Goal: Transaction & Acquisition: Purchase product/service

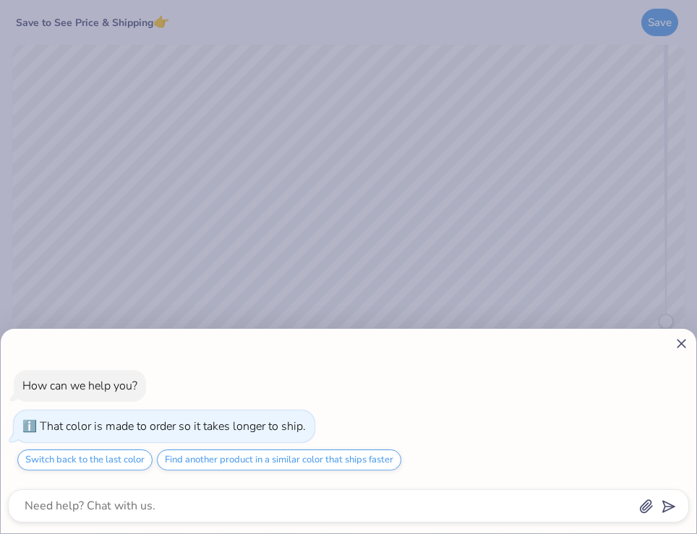
click at [678, 346] on line at bounding box center [681, 344] width 8 height 8
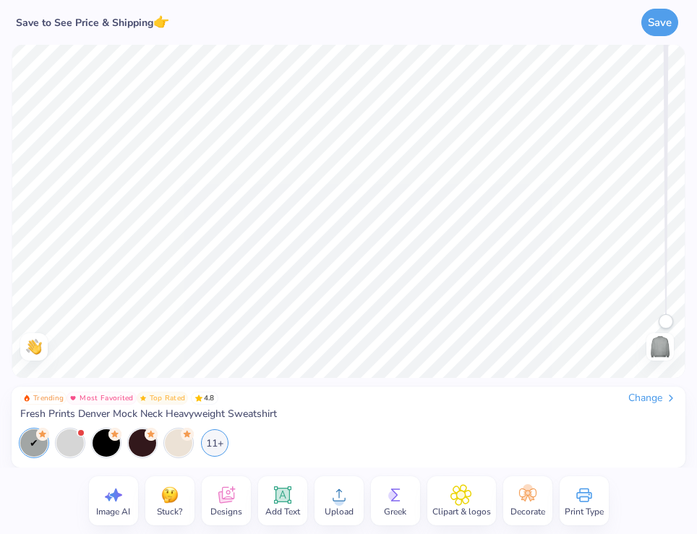
click at [234, 497] on icon at bounding box center [226, 495] width 22 height 22
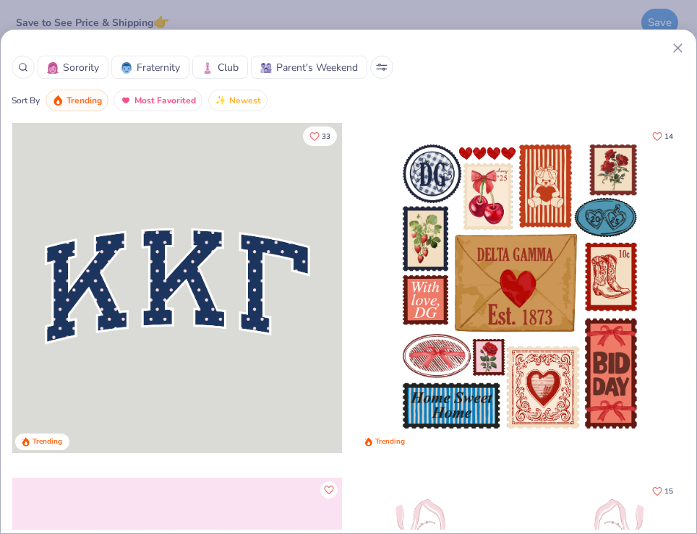
click at [679, 43] on icon at bounding box center [677, 47] width 15 height 15
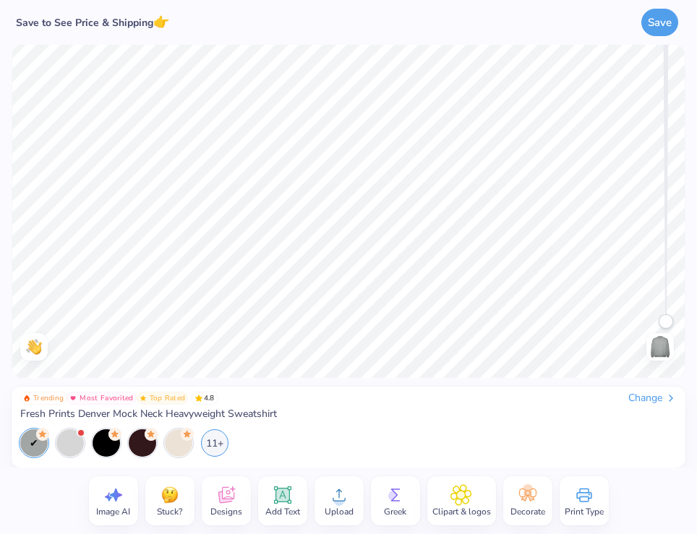
click at [340, 499] on circle at bounding box center [339, 501] width 10 height 10
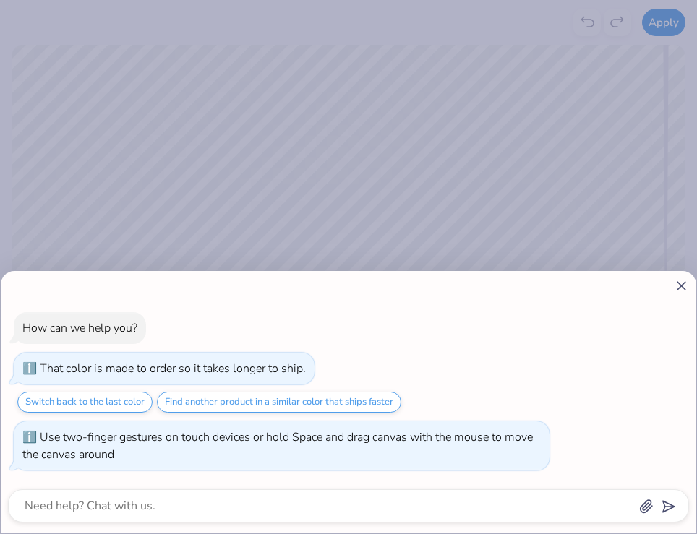
click at [681, 285] on line at bounding box center [681, 286] width 8 height 8
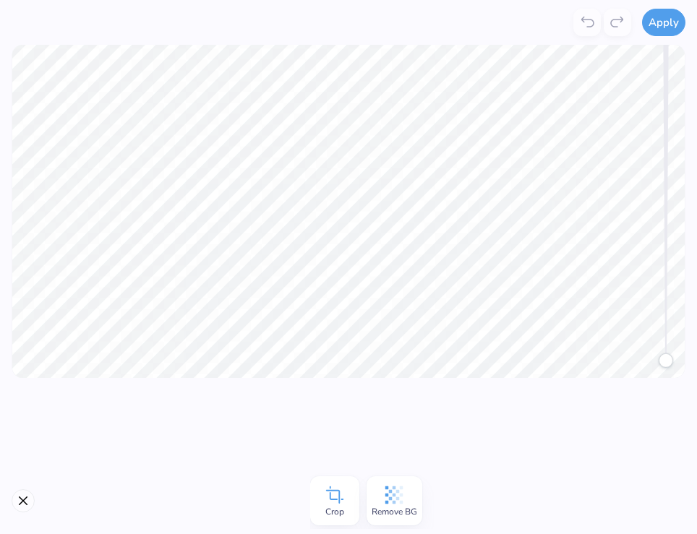
click at [399, 492] on icon at bounding box center [394, 495] width 18 height 18
drag, startPoint x: 669, startPoint y: 361, endPoint x: 674, endPoint y: 390, distance: 29.5
click at [674, 390] on div "Apply Crop Remove BG Trending Most Favorited Top Rated 4.8 Change Fresh Prints …" at bounding box center [348, 267] width 697 height 534
click at [658, 28] on button "Apply" at bounding box center [663, 20] width 43 height 27
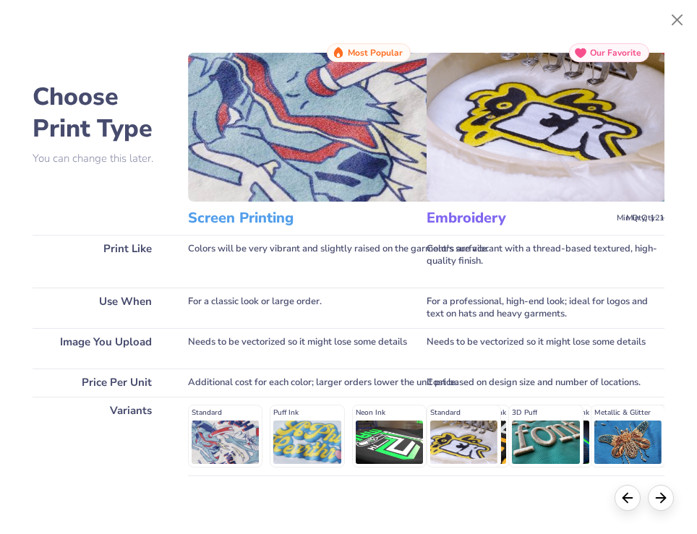
click at [210, 452] on div "Standard Puff Ink Neon Ink Metallic & Glitter Ink Glow in the Dark Ink Water ba…" at bounding box center [431, 436] width 486 height 63
click at [229, 452] on div "Standard Puff Ink Neon Ink Metallic & Glitter Ink Glow in the Dark Ink Water ba…" at bounding box center [431, 436] width 486 height 63
click at [298, 445] on div "Standard Puff Ink Neon Ink Metallic & Glitter Ink Glow in the Dark Ink Water ba…" at bounding box center [431, 436] width 486 height 63
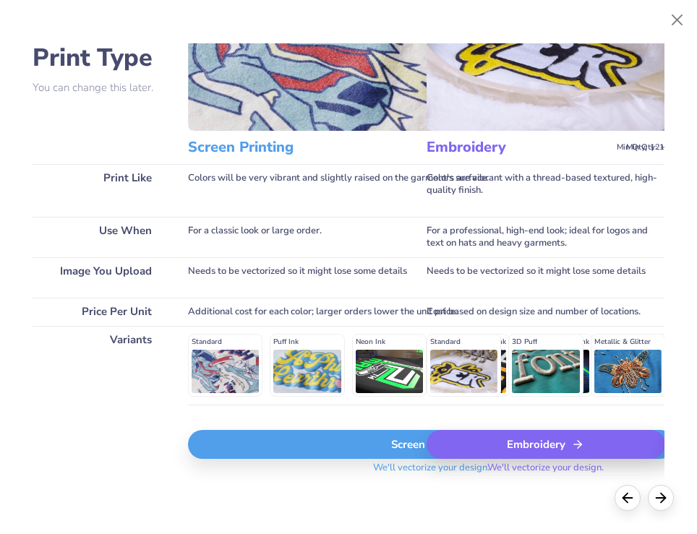
click at [517, 107] on img at bounding box center [545, 56] width 239 height 149
click at [507, 444] on div "Embroidery" at bounding box center [545, 444] width 239 height 29
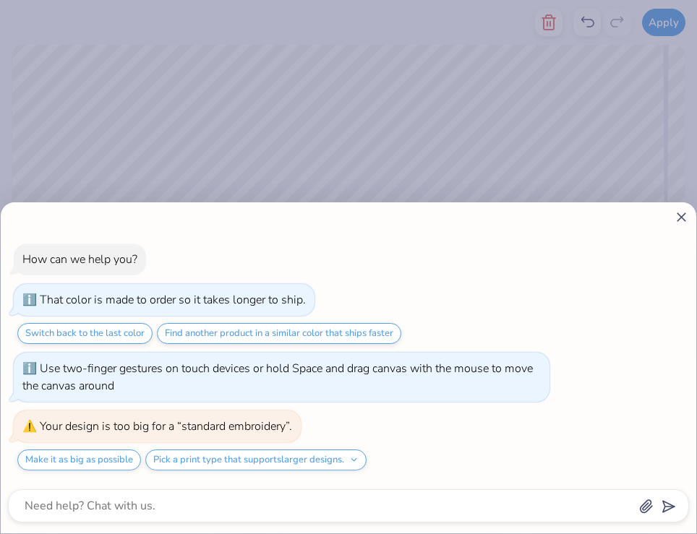
click at [685, 210] on icon at bounding box center [681, 217] width 15 height 15
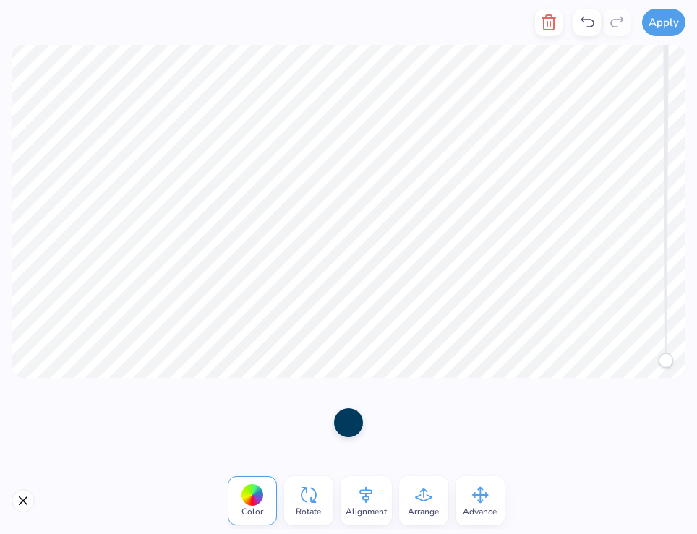
type textarea "x"
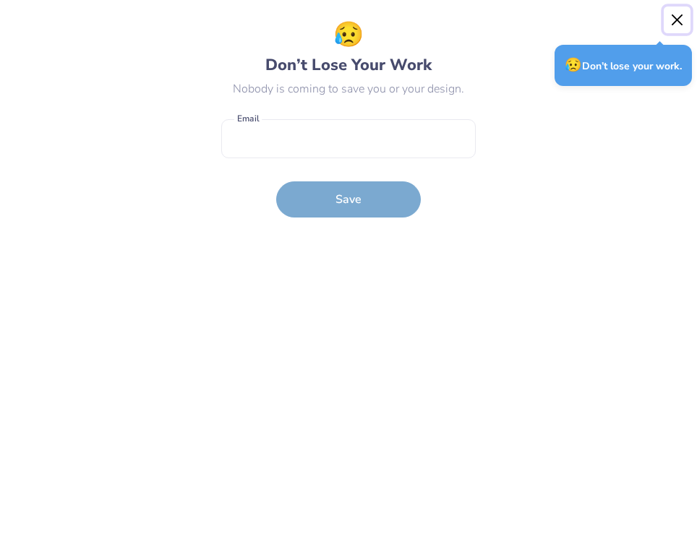
click at [678, 17] on button "Close" at bounding box center [677, 20] width 27 height 27
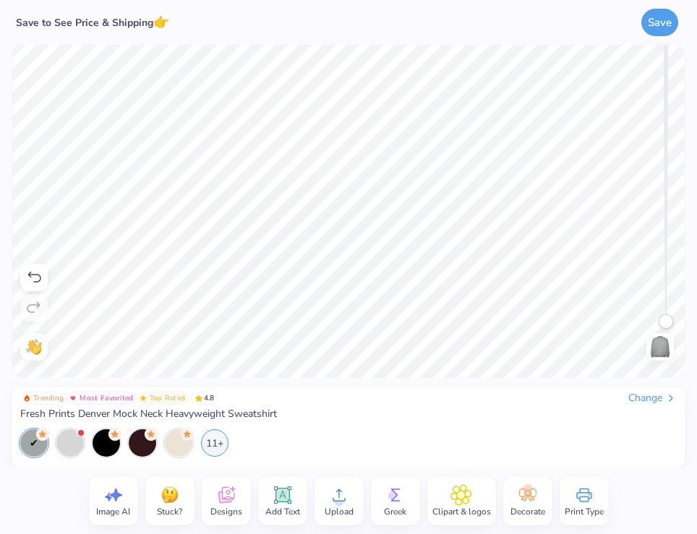
click at [339, 498] on circle at bounding box center [339, 501] width 10 height 10
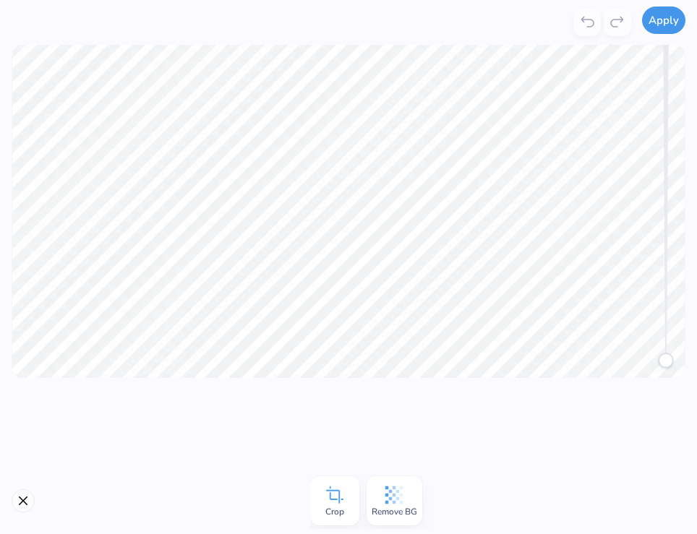
click at [671, 14] on button "Apply" at bounding box center [663, 20] width 43 height 27
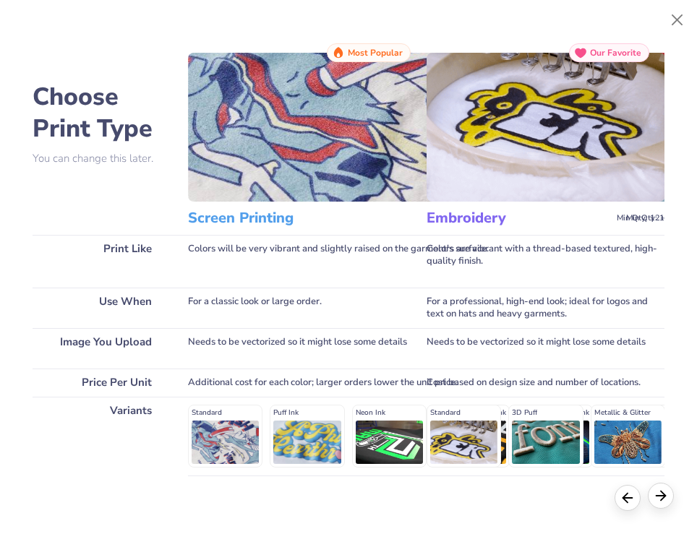
click at [653, 494] on icon at bounding box center [661, 496] width 16 height 16
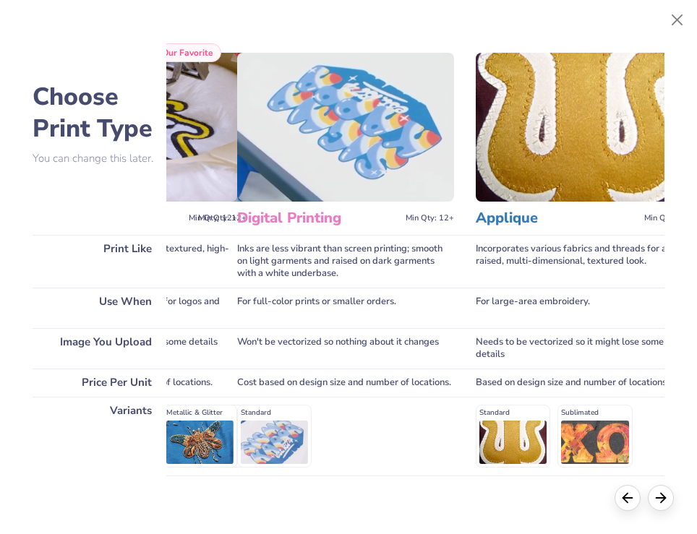
scroll to position [0, 0]
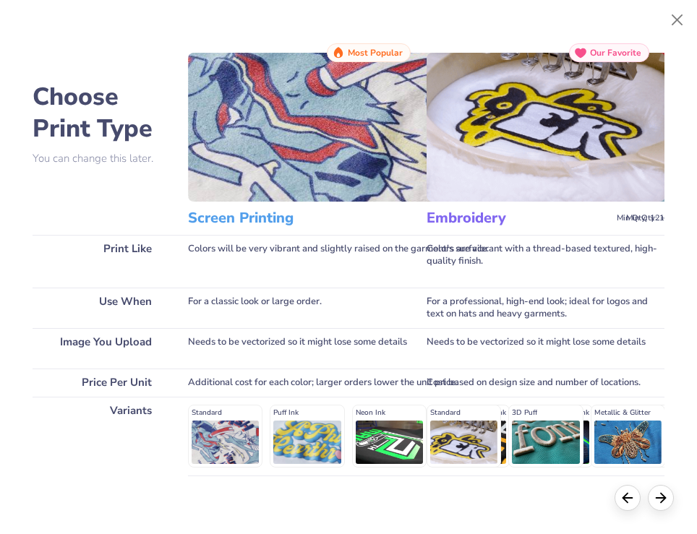
click at [238, 445] on div "Standard Puff Ink Neon Ink Metallic & Glitter Ink Glow in the Dark Ink Water ba…" at bounding box center [431, 436] width 486 height 63
click at [334, 200] on img at bounding box center [431, 127] width 486 height 149
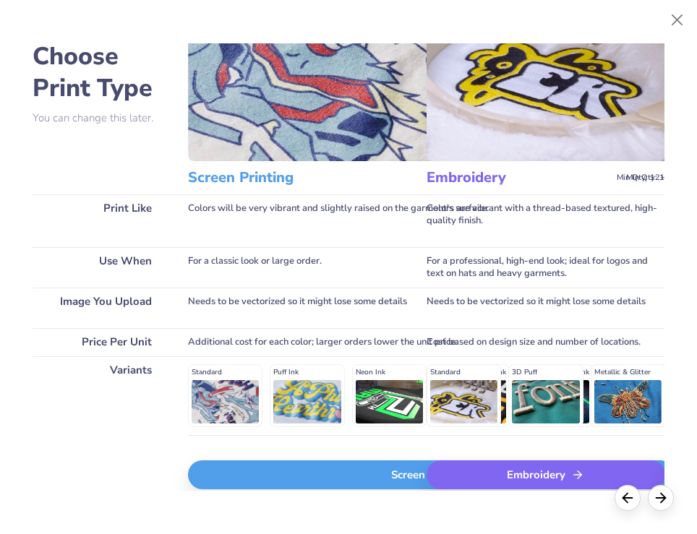
scroll to position [83, 0]
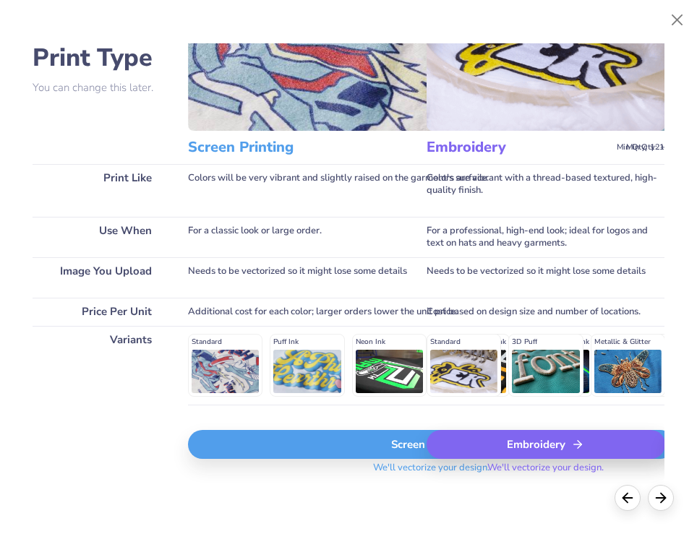
click at [386, 442] on div "Screen Print" at bounding box center [431, 444] width 486 height 29
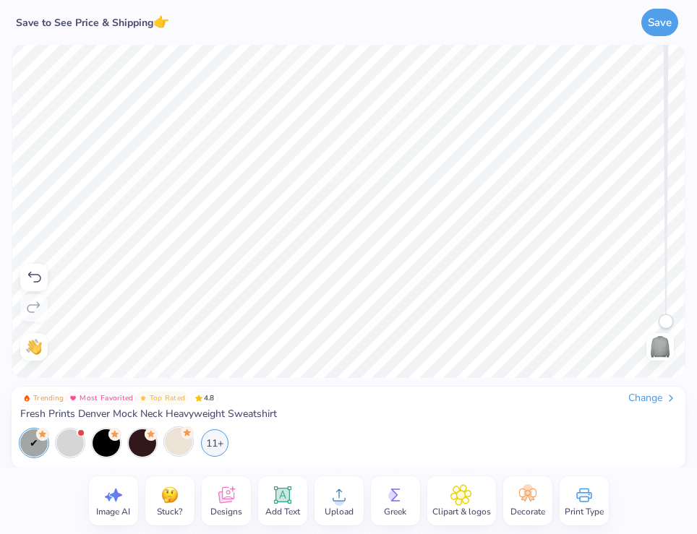
click at [171, 437] on div at bounding box center [178, 441] width 27 height 27
click at [658, 28] on button "Save" at bounding box center [659, 20] width 37 height 27
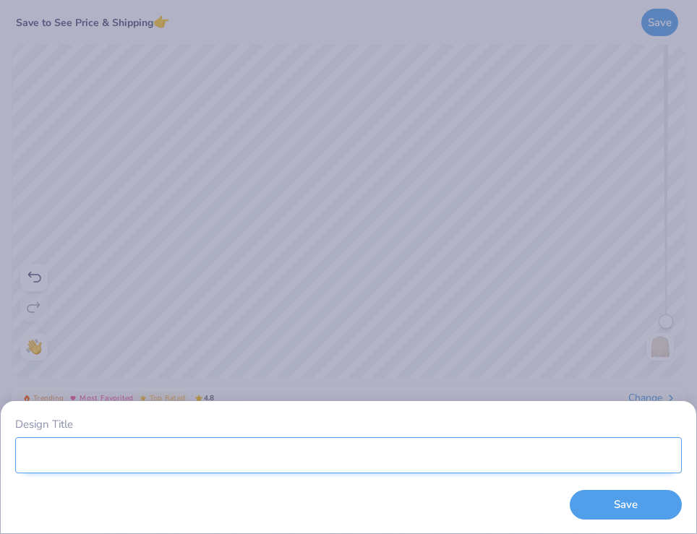
click at [480, 466] on input "Design Title" at bounding box center [348, 455] width 666 height 36
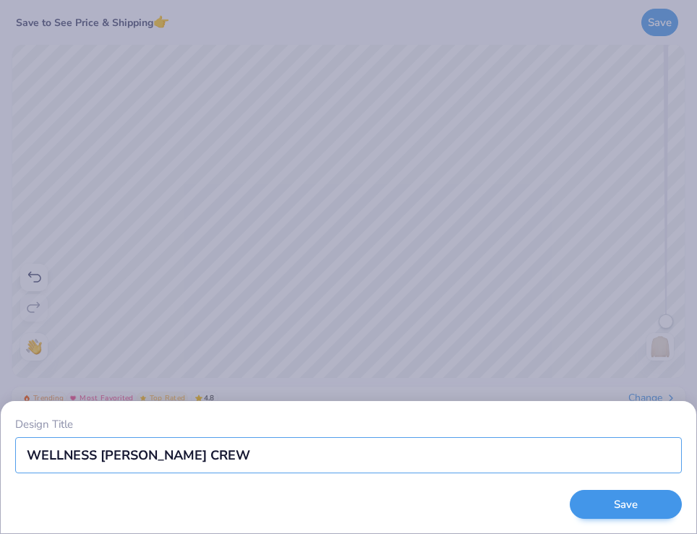
type input "WELLNESS [PERSON_NAME] CREW"
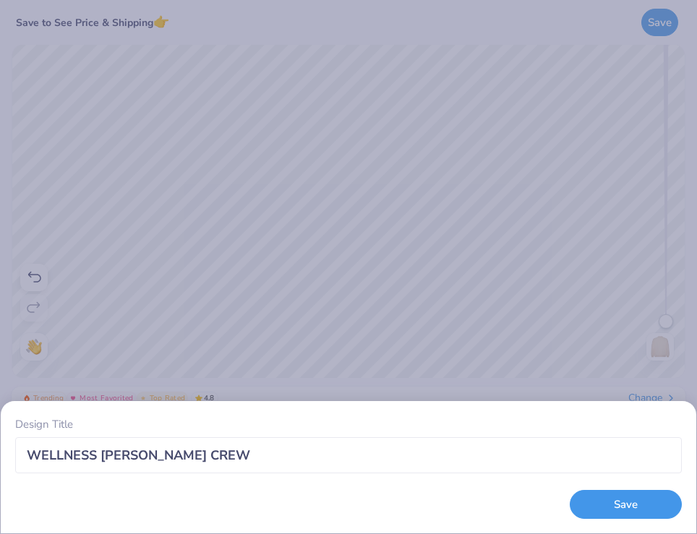
click at [653, 499] on button "Save" at bounding box center [626, 505] width 112 height 30
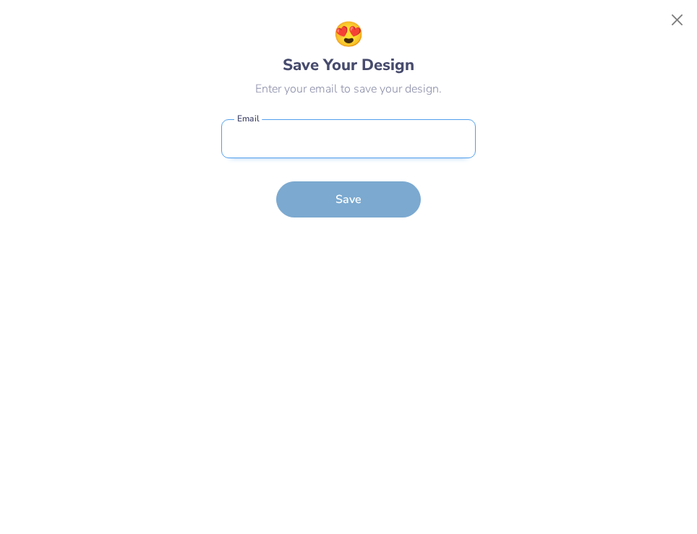
click at [343, 150] on input "email" at bounding box center [348, 139] width 254 height 40
type input "[EMAIL_ADDRESS][DOMAIN_NAME]"
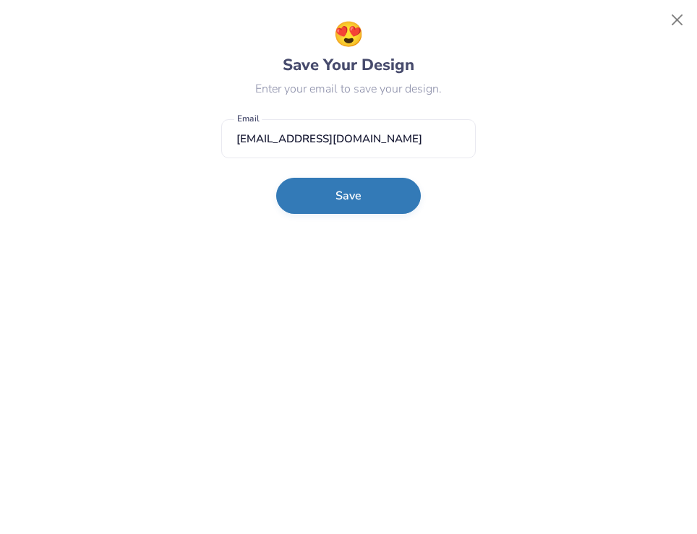
click at [343, 195] on button "Save" at bounding box center [348, 196] width 145 height 36
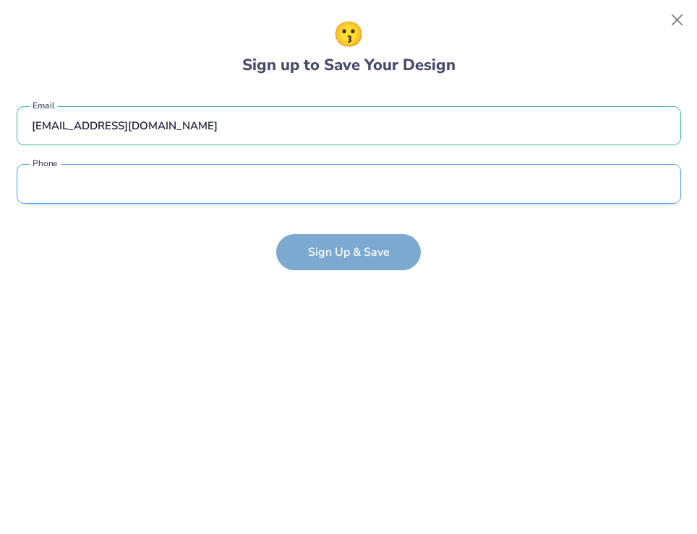
click at [331, 196] on input "tel" at bounding box center [349, 184] width 664 height 40
type input "[PHONE_NUMBER]"
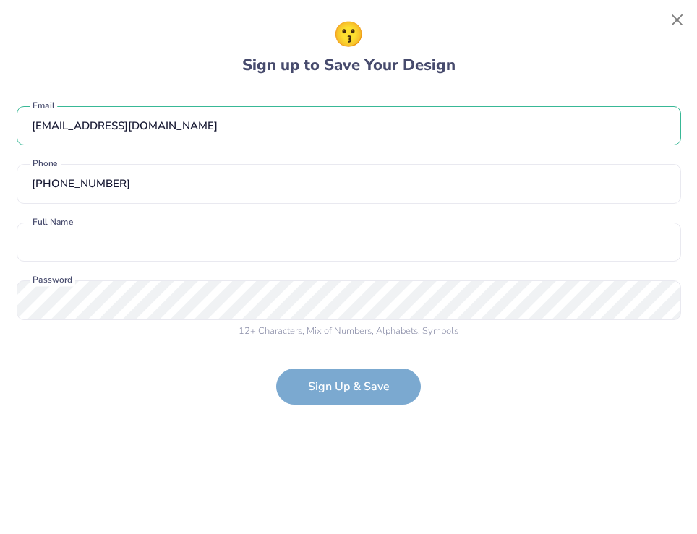
click at [199, 262] on div "[EMAIL_ADDRESS][DOMAIN_NAME] Email [PHONE_NUMBER] Phone Full Name is a required…" at bounding box center [349, 219] width 664 height 254
click at [194, 246] on input "text" at bounding box center [349, 243] width 664 height 40
type input "[PERSON_NAME]"
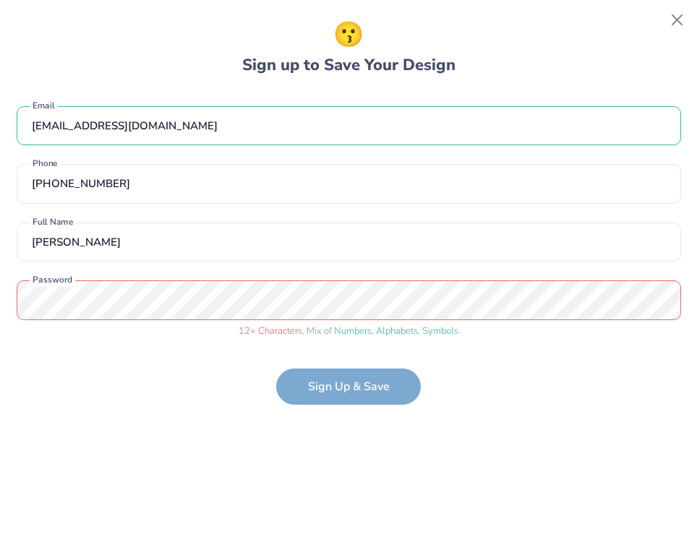
click at [455, 523] on div "😗 Sign up to Save Your Design [EMAIL_ADDRESS][DOMAIN_NAME] Email [PHONE_NUMBER]…" at bounding box center [348, 267] width 697 height 534
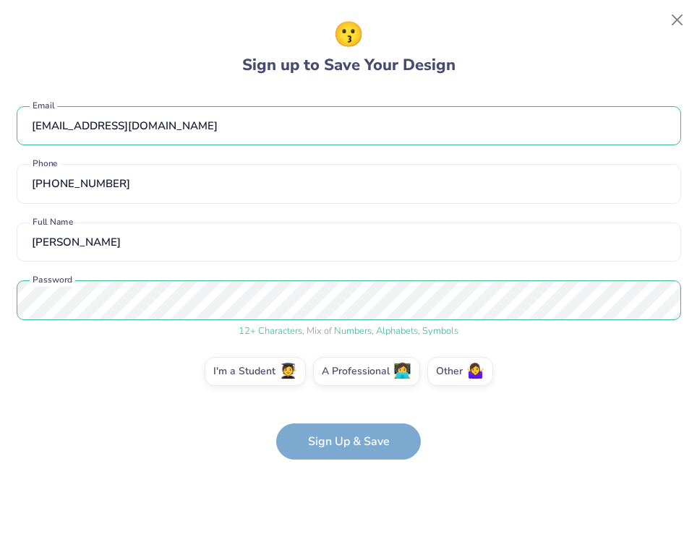
click at [329, 345] on div "[EMAIL_ADDRESS][DOMAIN_NAME] Email [PHONE_NUMBER] Phone [PERSON_NAME] Full Name…" at bounding box center [349, 246] width 664 height 309
click at [348, 444] on form "[EMAIL_ADDRESS][DOMAIN_NAME] Email [PHONE_NUMBER] Phone [PERSON_NAME] Full Name…" at bounding box center [349, 276] width 664 height 369
click at [260, 381] on label "I'm a Student 🧑‍🎓" at bounding box center [255, 369] width 101 height 29
click at [344, 380] on input "I'm a Student 🧑‍🎓" at bounding box center [348, 375] width 9 height 9
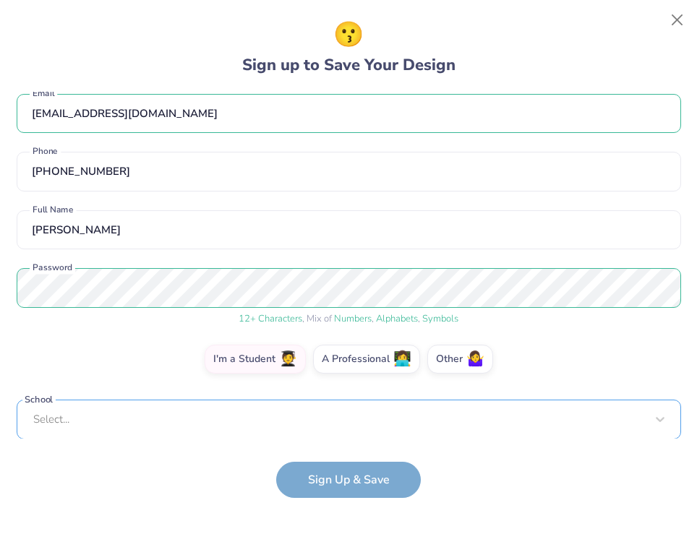
click at [296, 418] on div "Select..." at bounding box center [349, 420] width 664 height 40
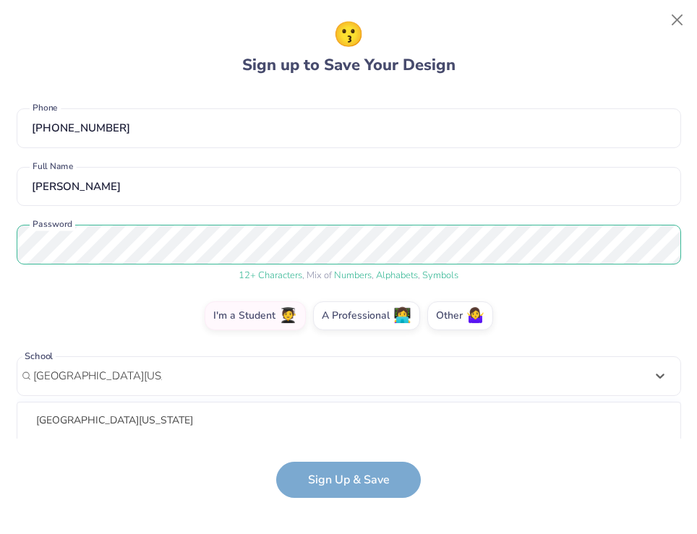
scroll to position [236, 0]
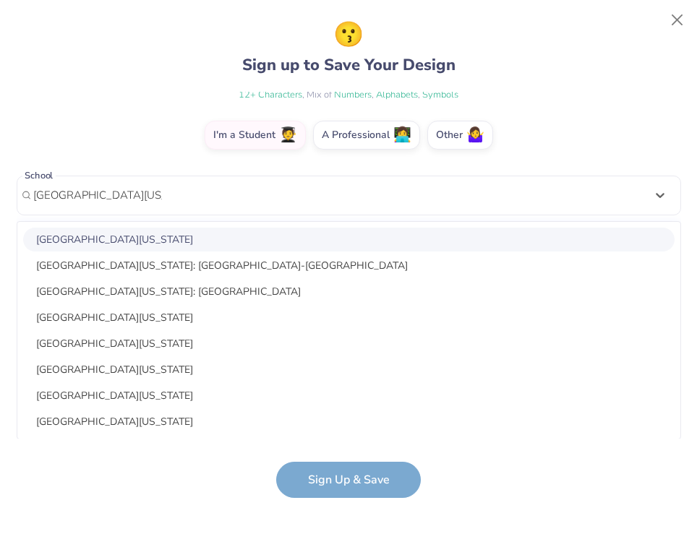
click at [209, 237] on div "[GEOGRAPHIC_DATA][US_STATE]" at bounding box center [348, 240] width 651 height 24
type input "[GEOGRAPHIC_DATA][US_STATE]"
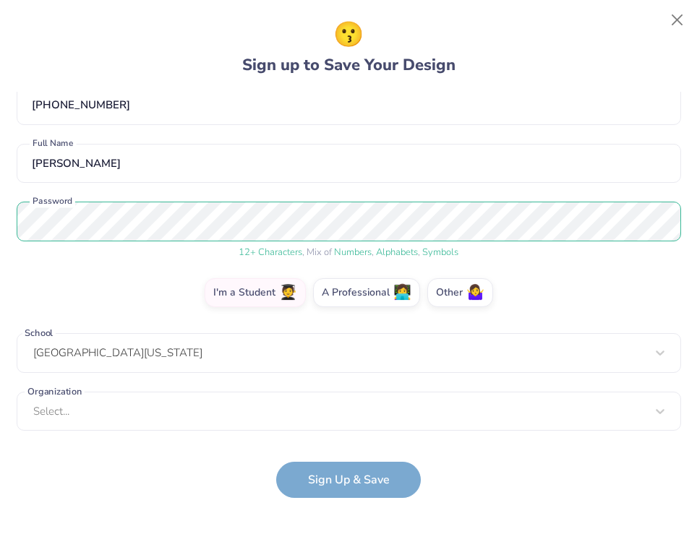
scroll to position [78, 0]
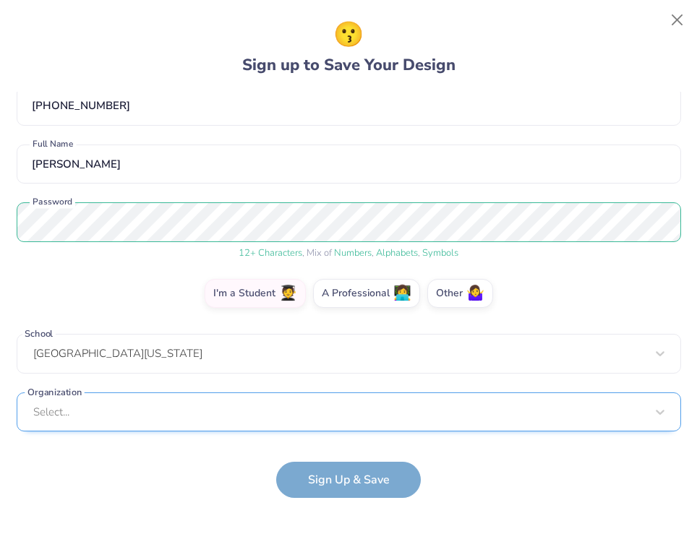
click at [220, 412] on div "Select..." at bounding box center [349, 412] width 664 height 40
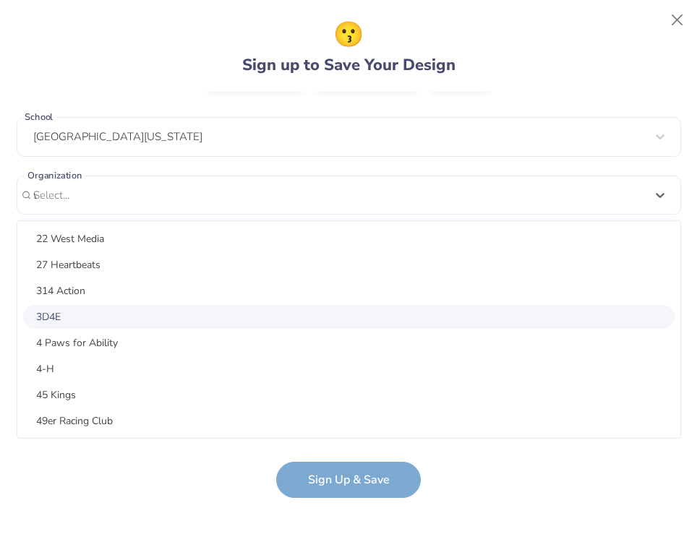
scroll to position [0, 0]
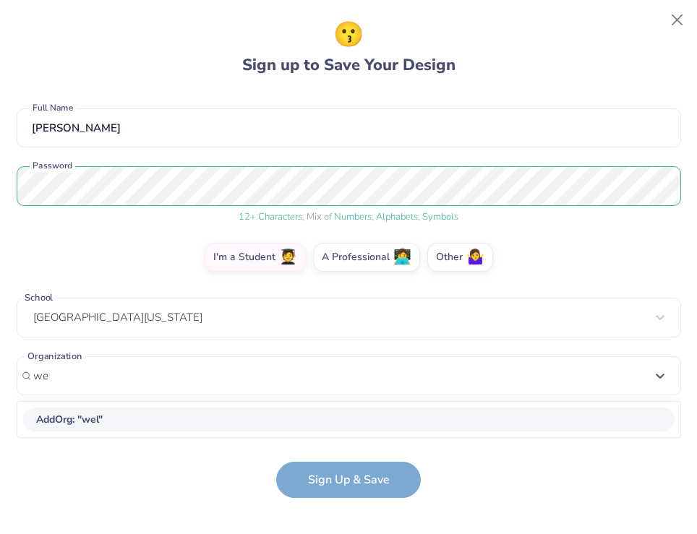
type input "w"
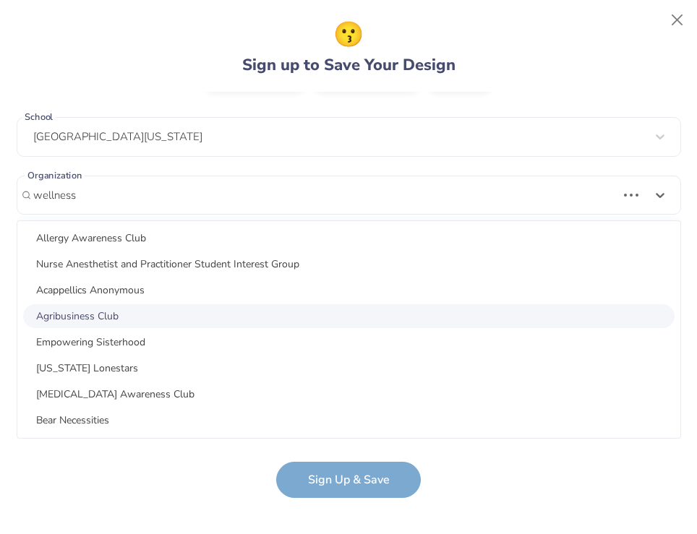
scroll to position [1770, 0]
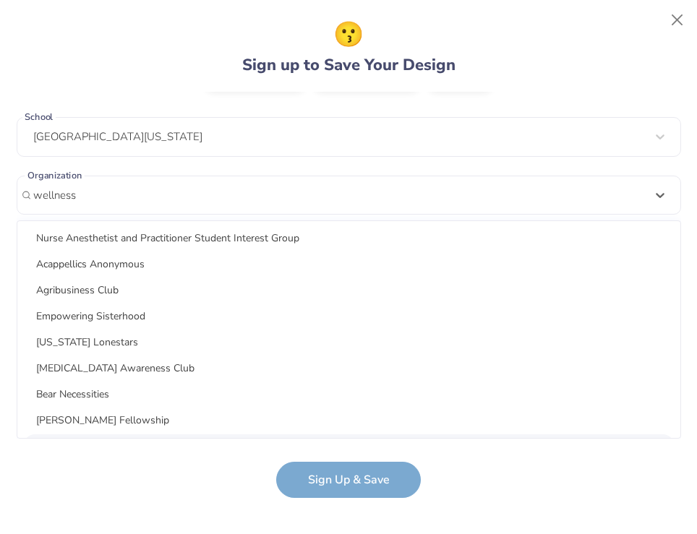
type input "wellness"
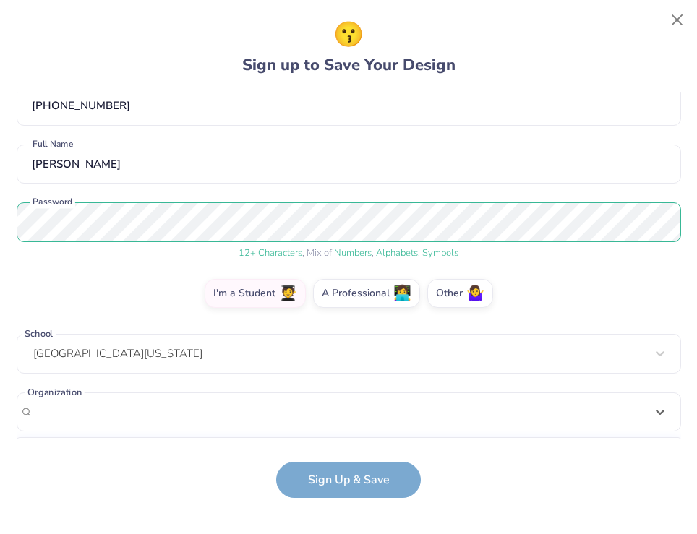
click at [181, 472] on form "[EMAIL_ADDRESS][DOMAIN_NAME] Email [PHONE_NUMBER] Phone [PERSON_NAME] Full Name…" at bounding box center [349, 295] width 664 height 406
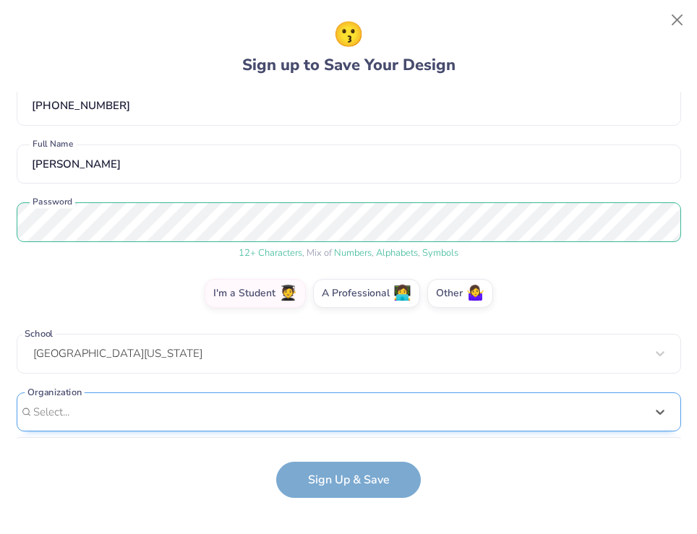
click at [161, 414] on div "option focused, 8 of 75. 75 results available. Use Up and Down to choose option…" at bounding box center [349, 524] width 664 height 264
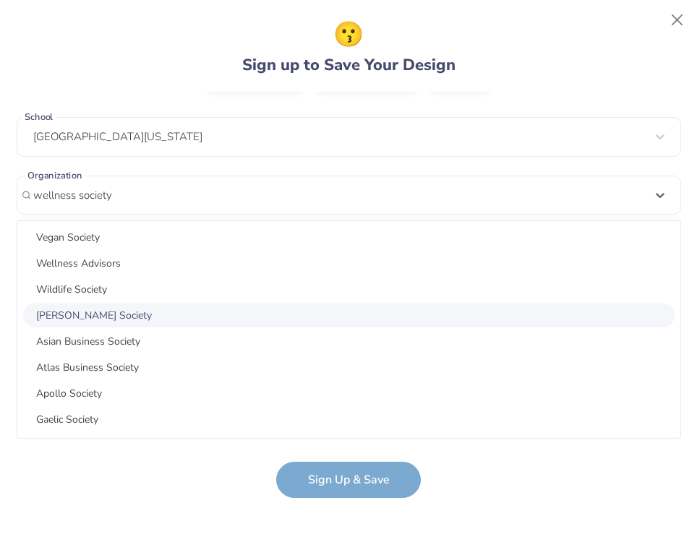
scroll to position [394, 0]
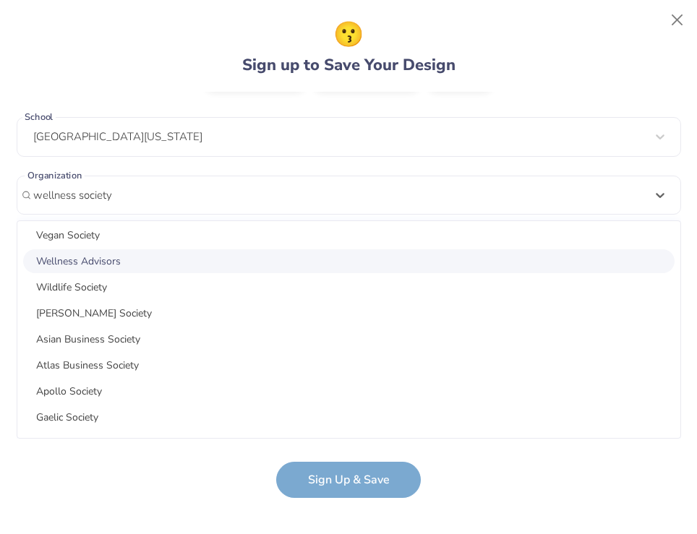
click at [159, 262] on div "Wellness Advisors" at bounding box center [348, 261] width 651 height 24
type input "wellness society"
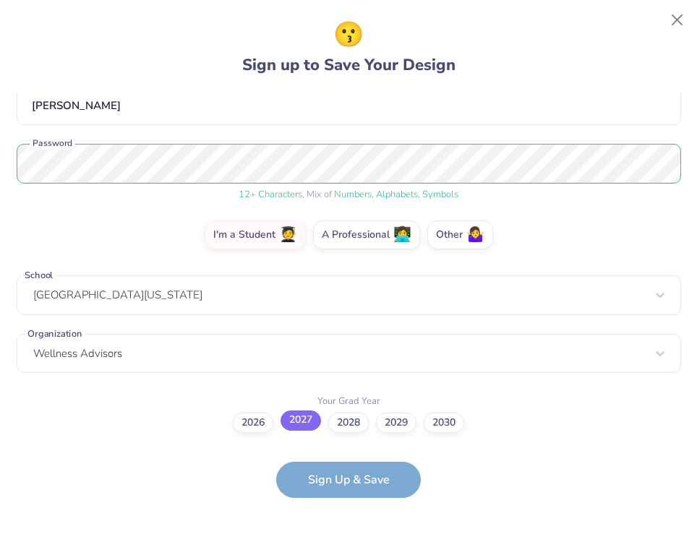
click at [306, 419] on label "2027" at bounding box center [300, 421] width 40 height 20
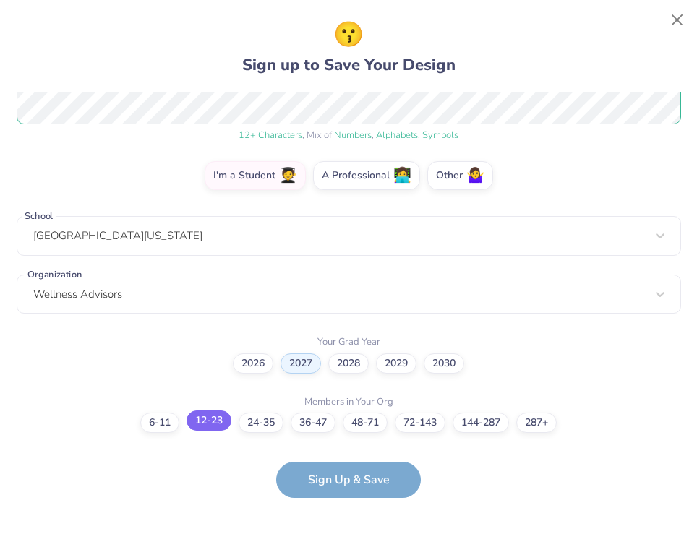
click at [192, 429] on label "12-23" at bounding box center [208, 421] width 45 height 20
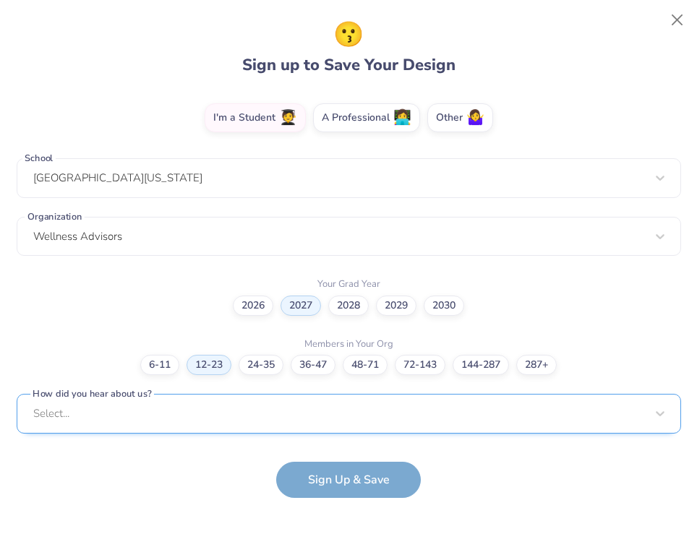
click at [226, 409] on div "Select..." at bounding box center [349, 414] width 664 height 40
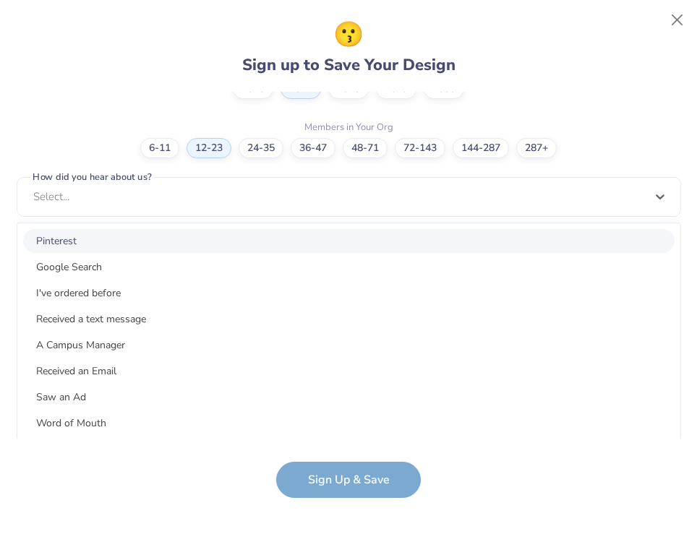
click at [178, 246] on div "Pinterest" at bounding box center [348, 241] width 651 height 24
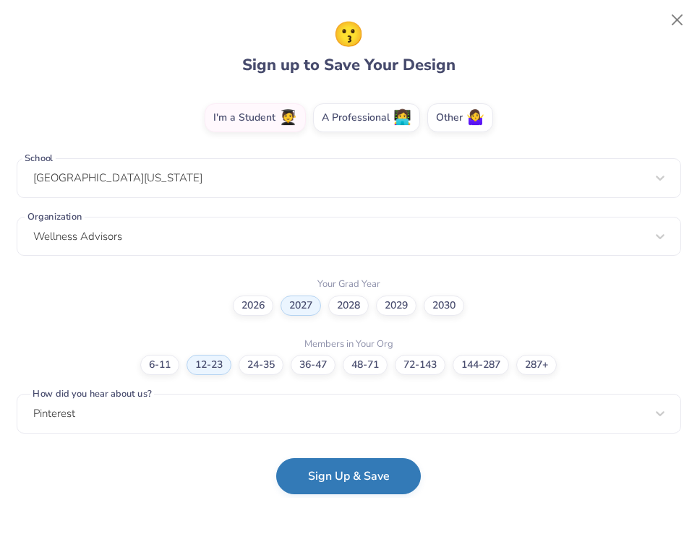
click at [335, 472] on button "Sign Up & Save" at bounding box center [348, 476] width 145 height 36
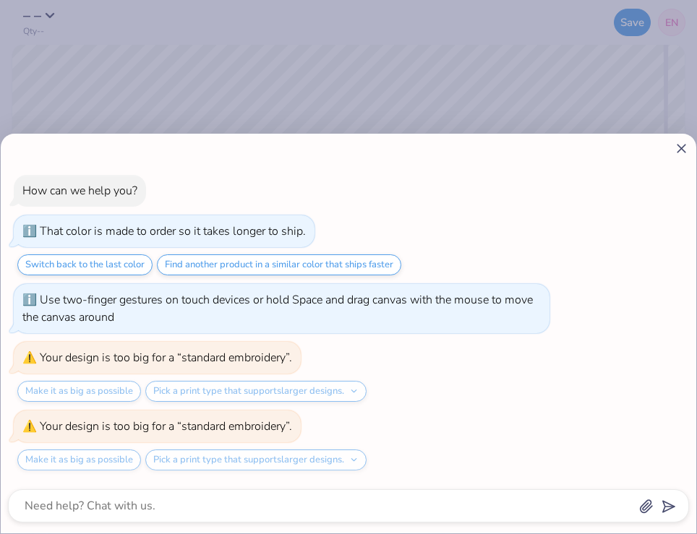
click at [687, 156] on div "How can we help you? That color is made to order so it takes longer to ship. Sw…" at bounding box center [348, 334] width 695 height 400
click at [686, 150] on icon at bounding box center [681, 148] width 15 height 15
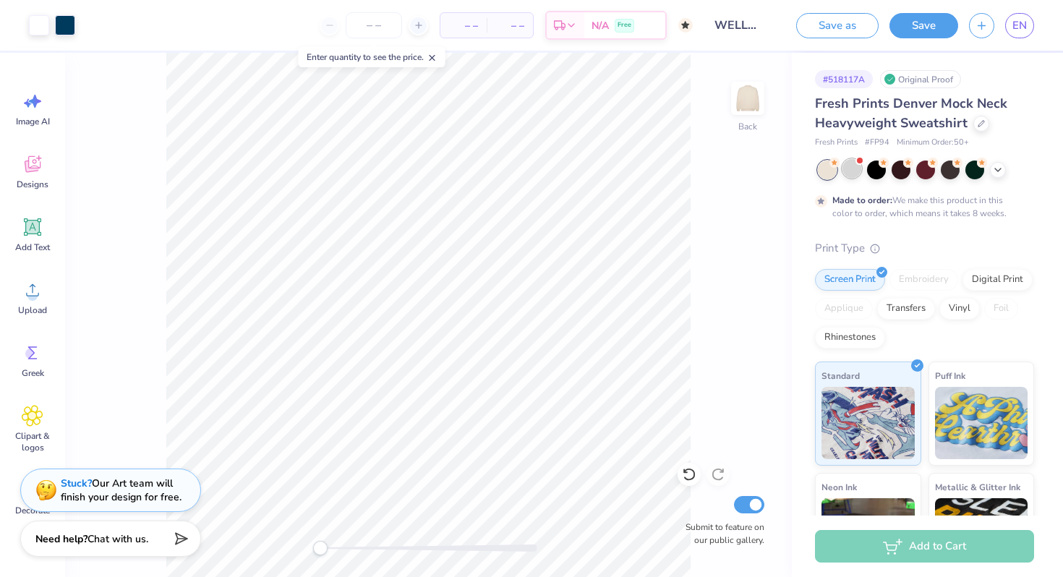
click at [696, 176] on div at bounding box center [851, 168] width 19 height 19
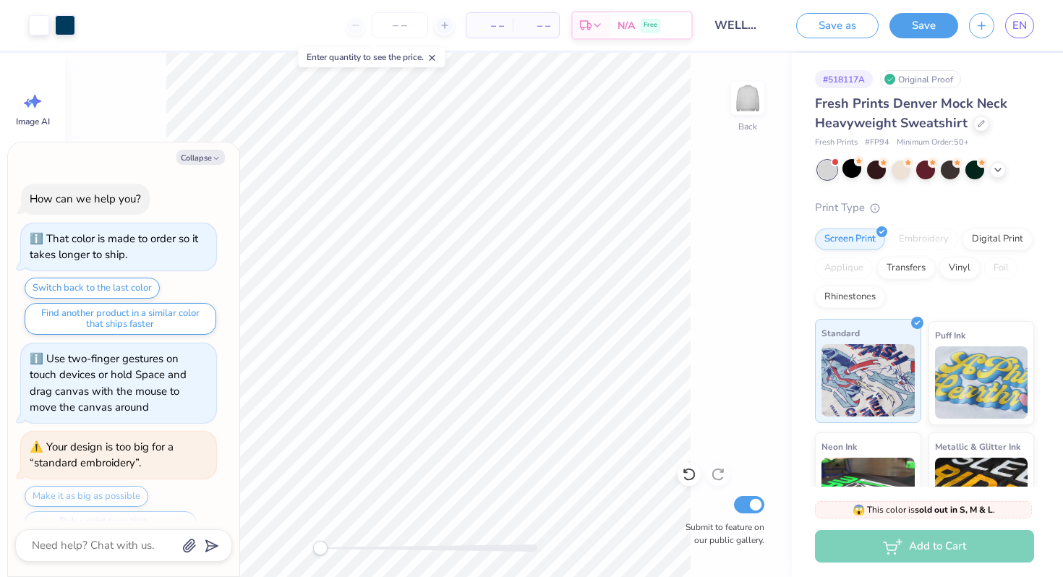
scroll to position [752, 0]
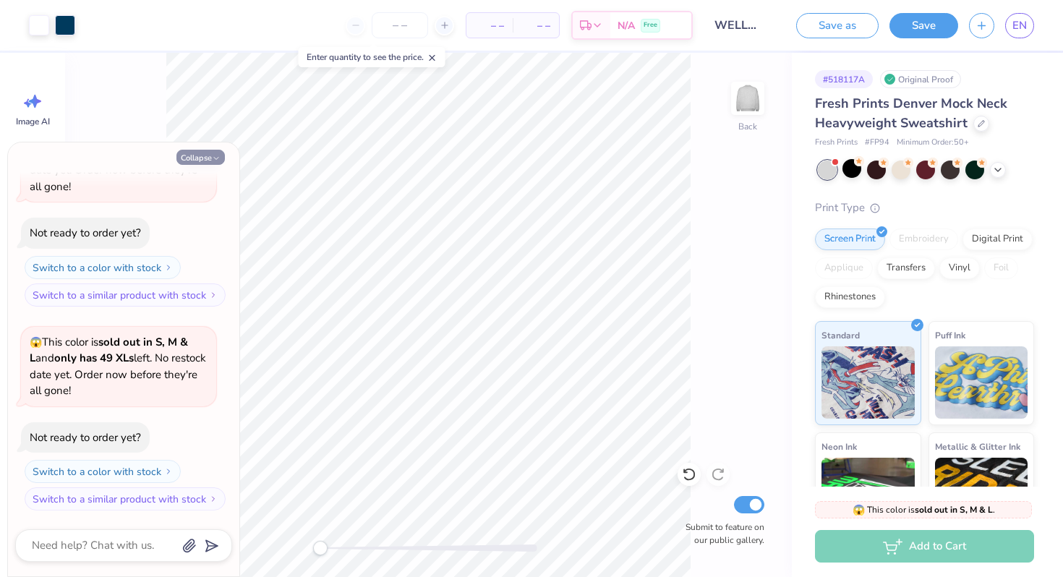
click at [206, 159] on button "Collapse" at bounding box center [200, 157] width 48 height 15
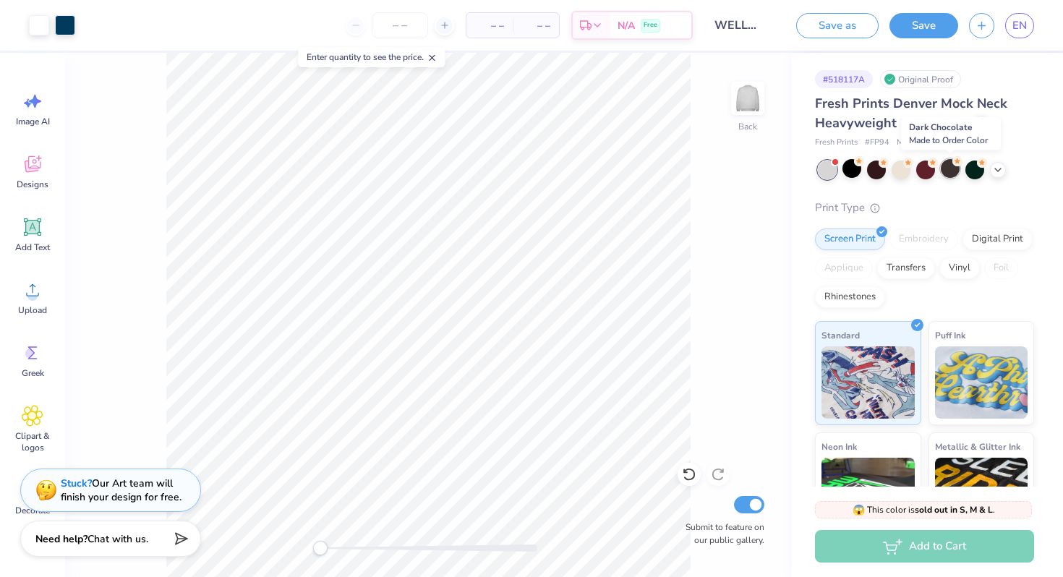
click at [696, 171] on div at bounding box center [949, 168] width 19 height 19
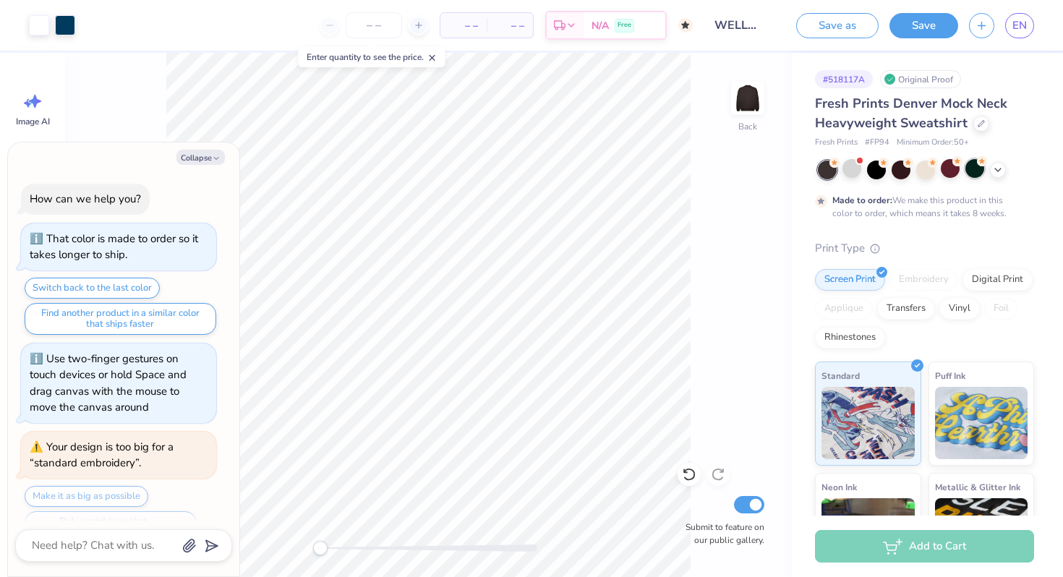
scroll to position [992, 0]
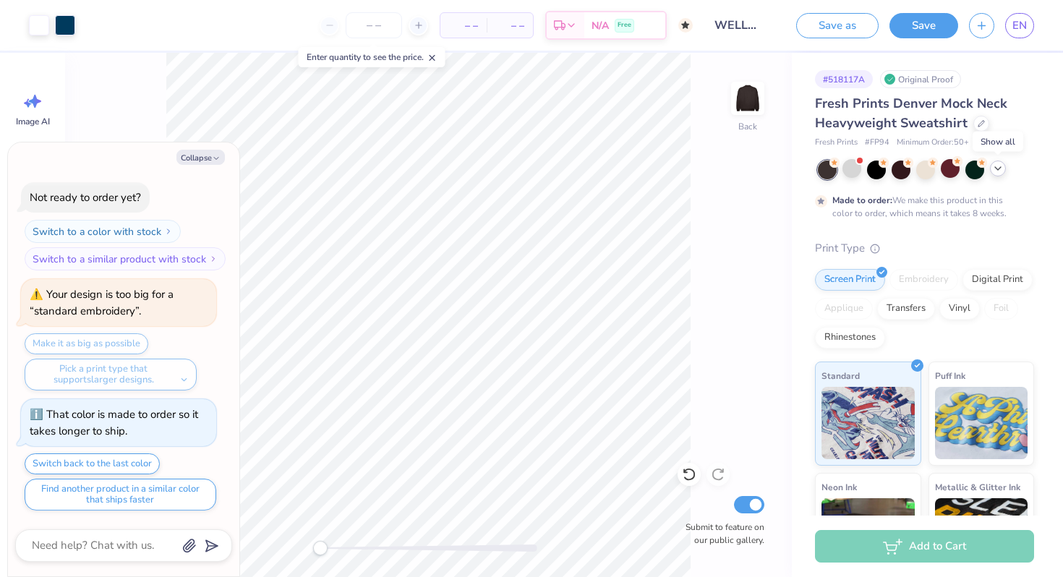
click at [696, 167] on icon at bounding box center [998, 169] width 12 height 12
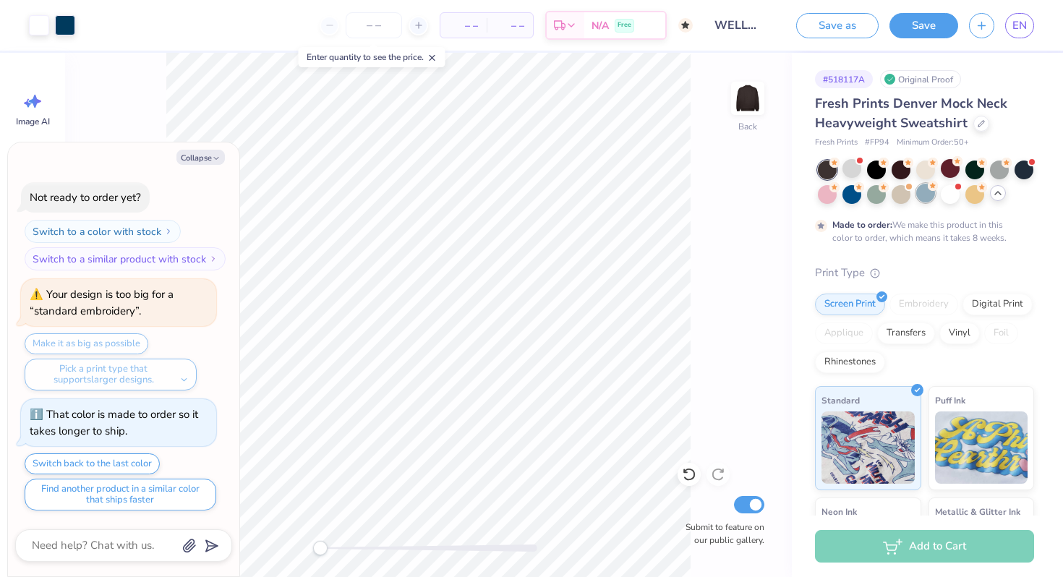
click at [696, 197] on div at bounding box center [925, 193] width 19 height 19
click at [696, 224] on div "Back Submit to feature on our public gallery." at bounding box center [428, 315] width 726 height 524
click at [187, 160] on button "Collapse" at bounding box center [200, 157] width 48 height 15
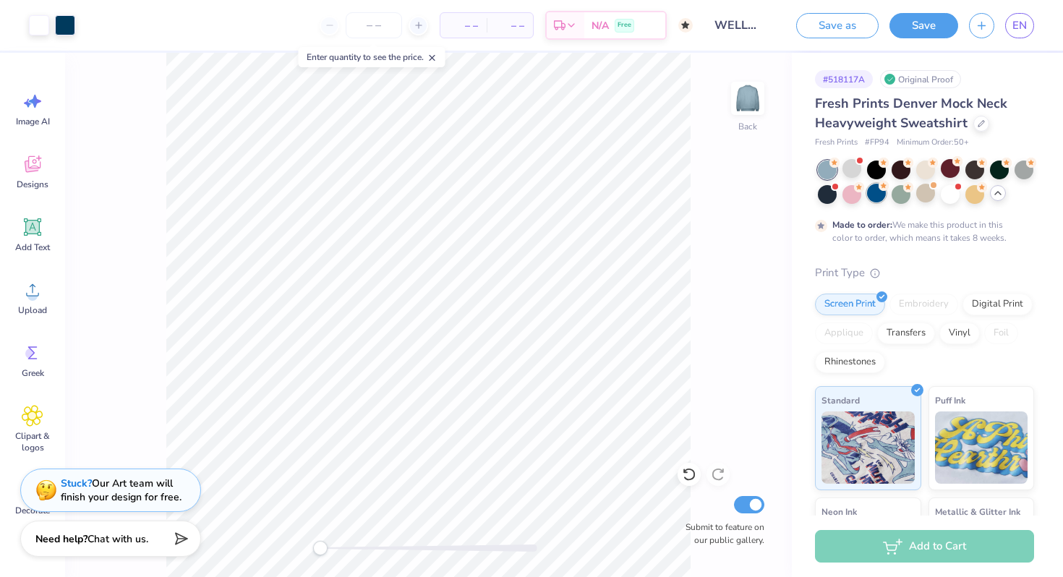
click at [696, 197] on div at bounding box center [876, 193] width 19 height 19
click at [696, 171] on div at bounding box center [999, 168] width 19 height 19
click at [696, 167] on div at bounding box center [876, 168] width 19 height 19
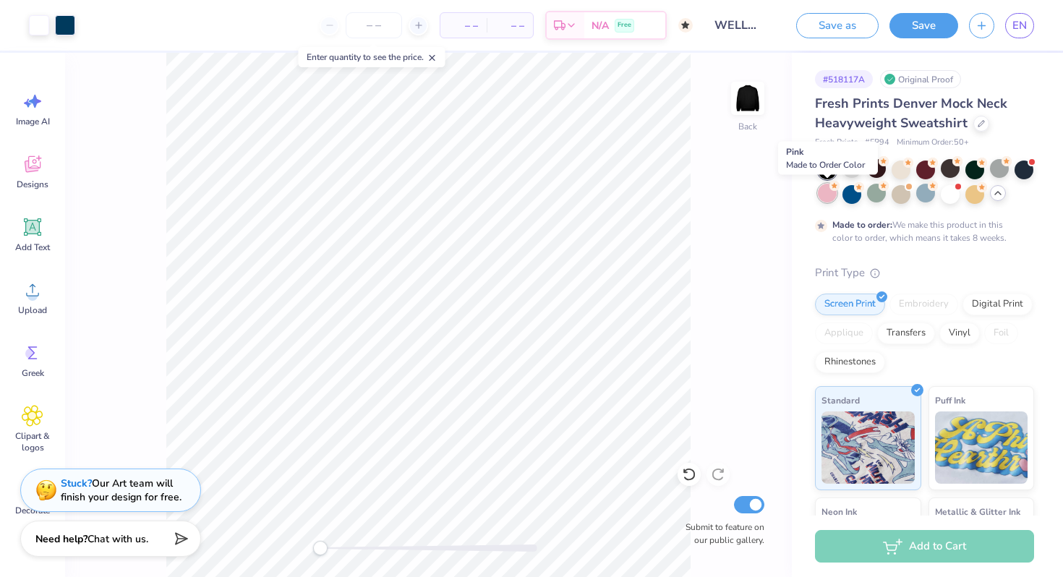
click at [696, 186] on circle at bounding box center [834, 186] width 10 height 10
click at [696, 195] on div at bounding box center [926, 181] width 216 height 43
click at [696, 190] on div at bounding box center [949, 193] width 19 height 19
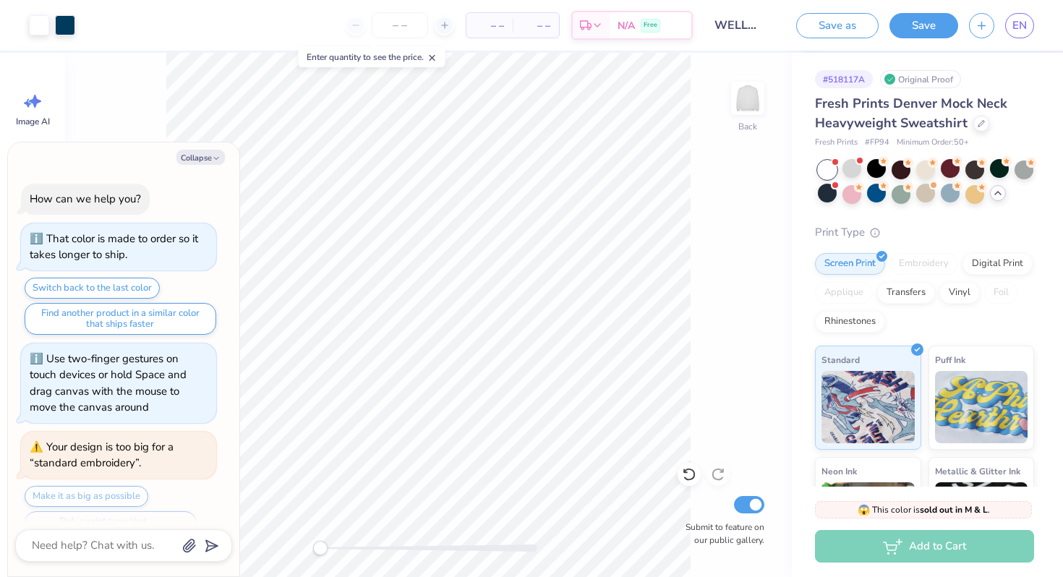
scroll to position [1389, 0]
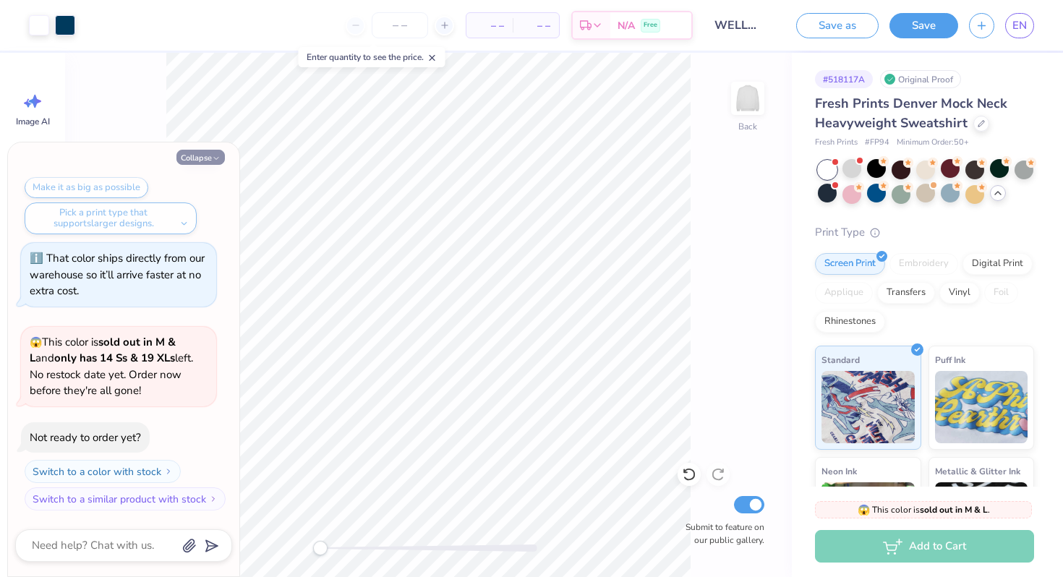
click at [198, 158] on button "Collapse" at bounding box center [200, 157] width 48 height 15
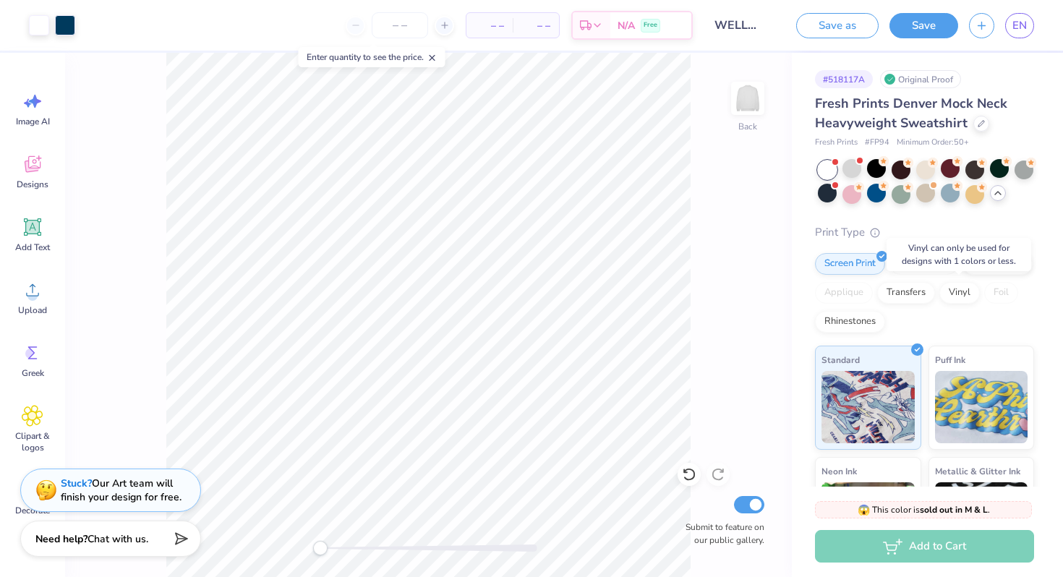
click at [696, 306] on div "Screen Print Embroidery Digital Print Applique Transfers Vinyl Foil Rhinestones" at bounding box center [924, 293] width 219 height 80
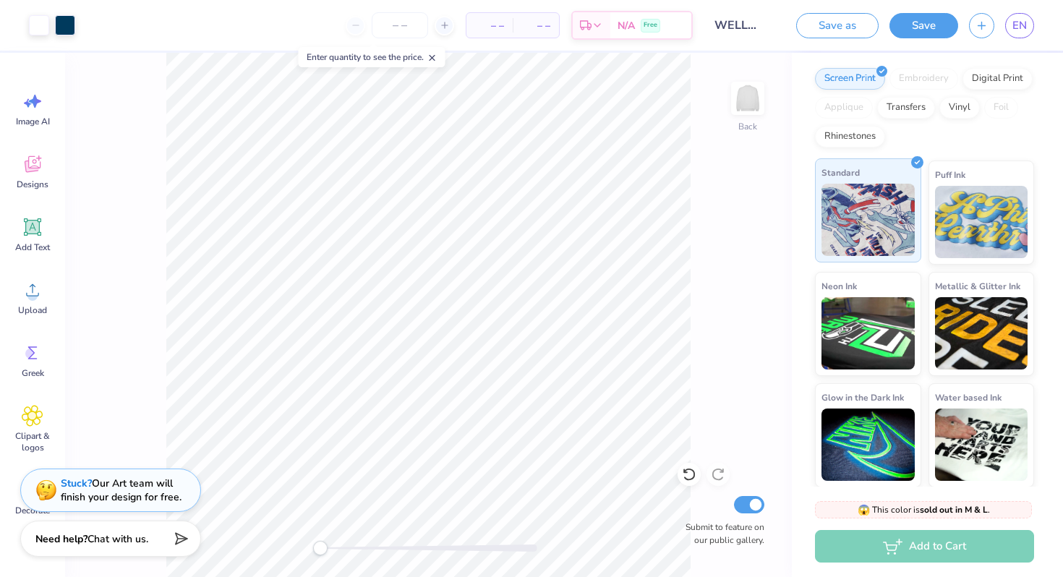
scroll to position [184, 0]
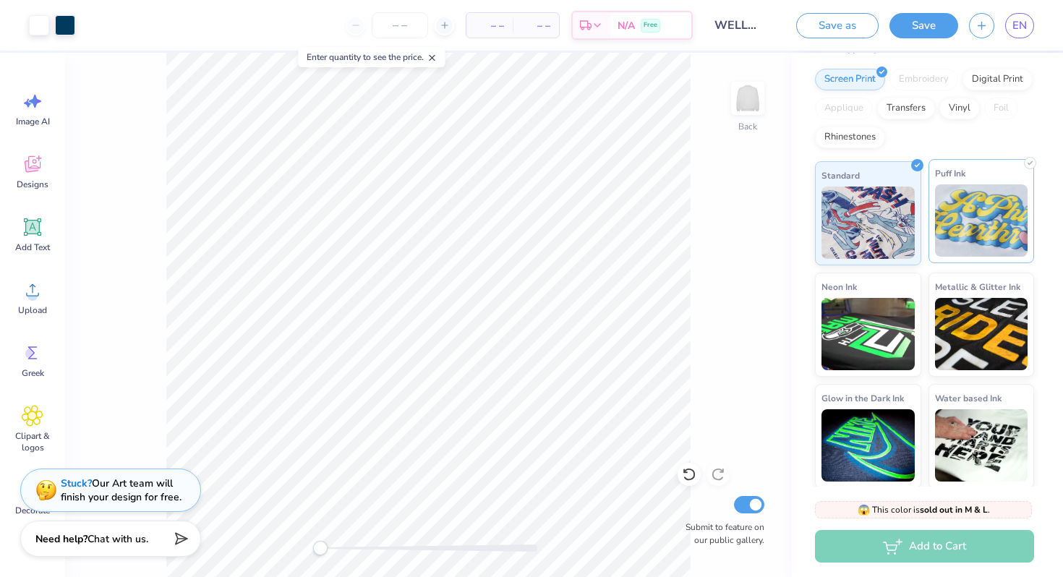
click at [696, 226] on img at bounding box center [981, 220] width 93 height 72
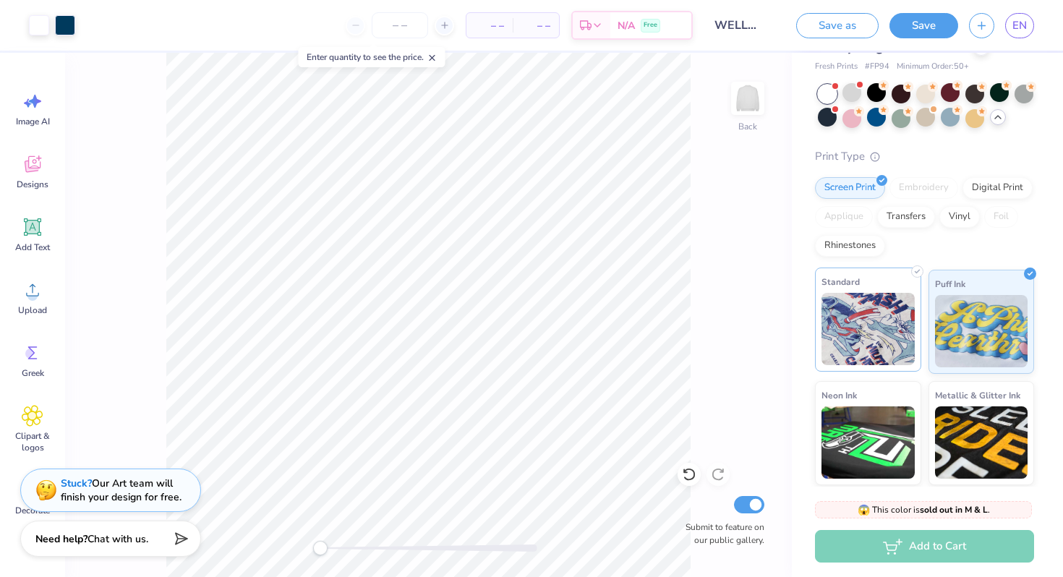
scroll to position [0, 0]
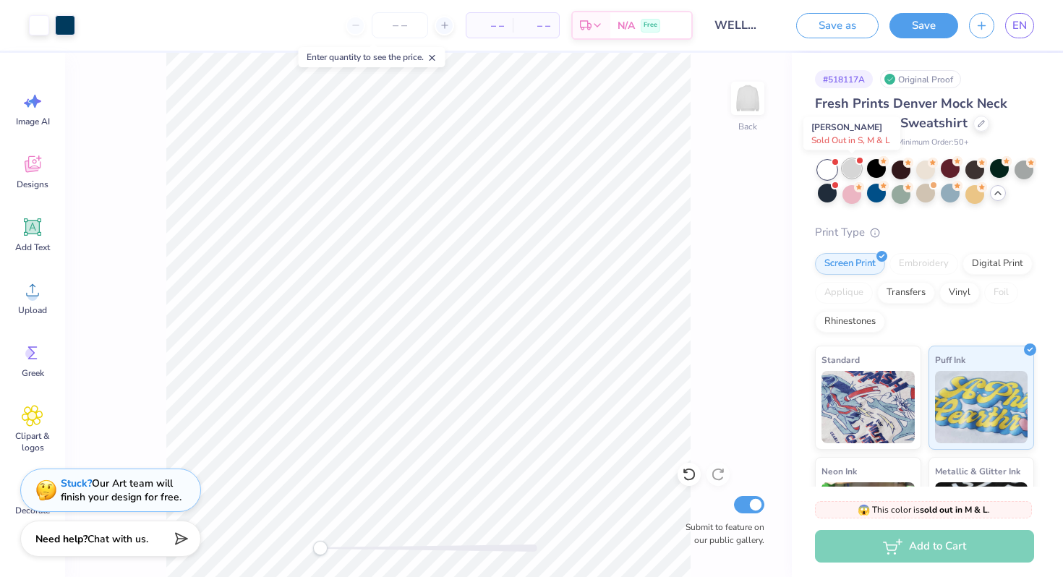
click at [696, 168] on div at bounding box center [851, 168] width 19 height 19
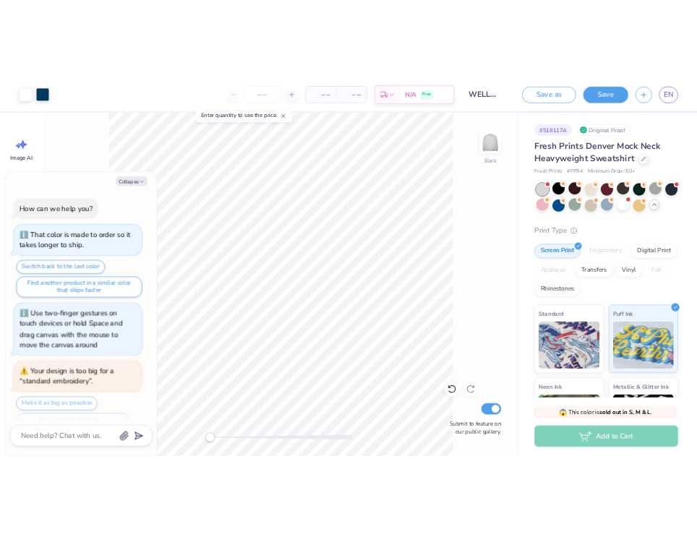
scroll to position [1592, 0]
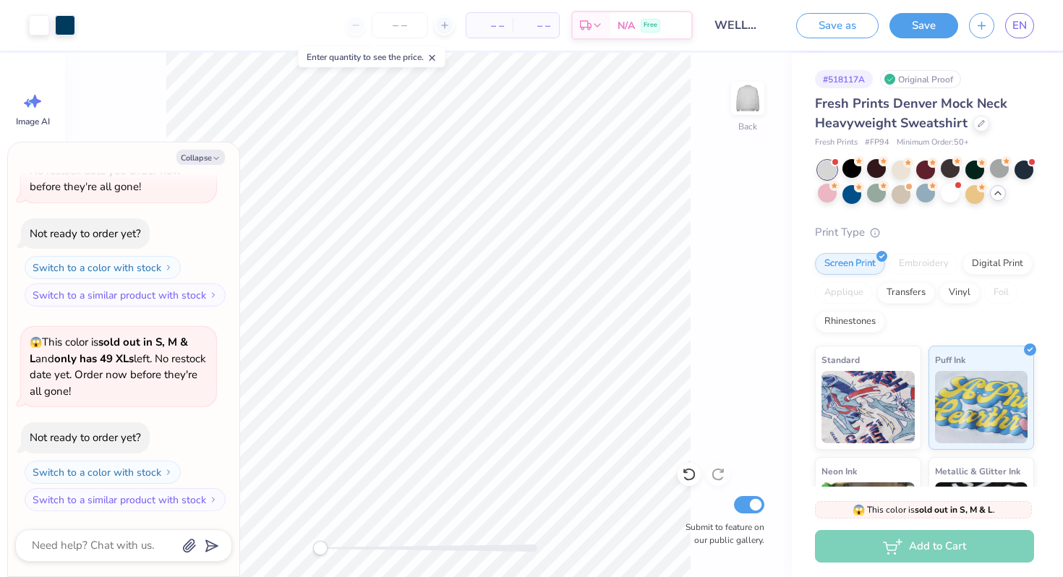
click at [696, 219] on div "Fresh Prints Denver Mock Neck Heavyweight Sweatshirt Fresh Prints # FP94 Minimu…" at bounding box center [924, 383] width 219 height 578
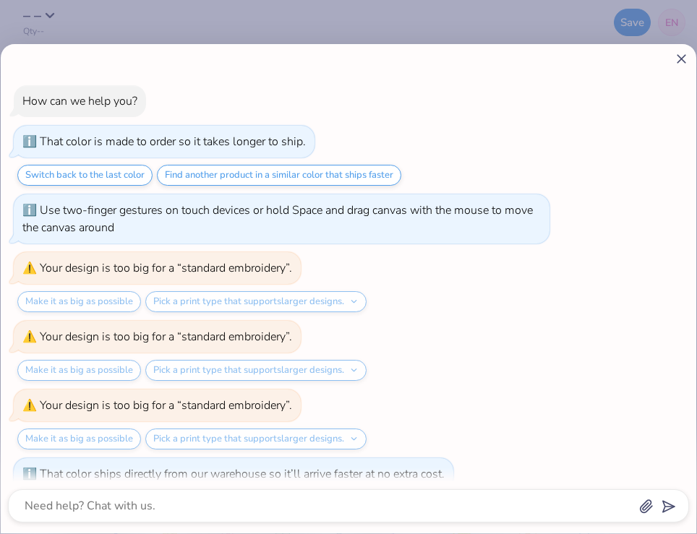
scroll to position [856, 0]
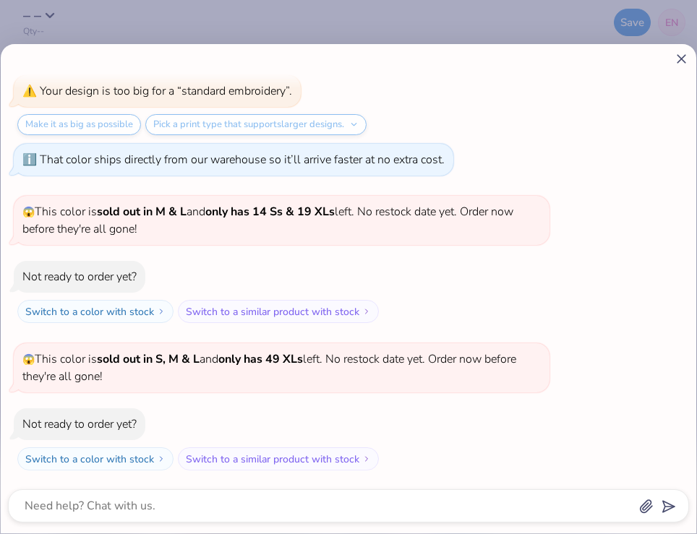
click at [682, 56] on icon at bounding box center [681, 58] width 15 height 15
type textarea "x"
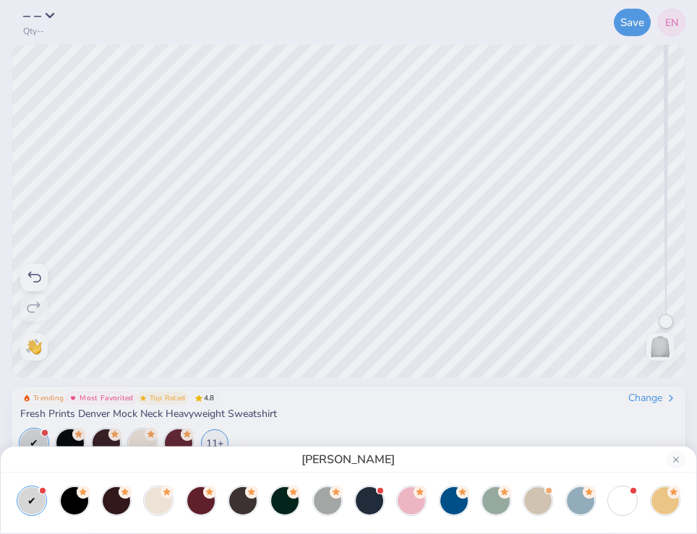
click at [316, 158] on div "[PERSON_NAME]" at bounding box center [348, 267] width 697 height 534
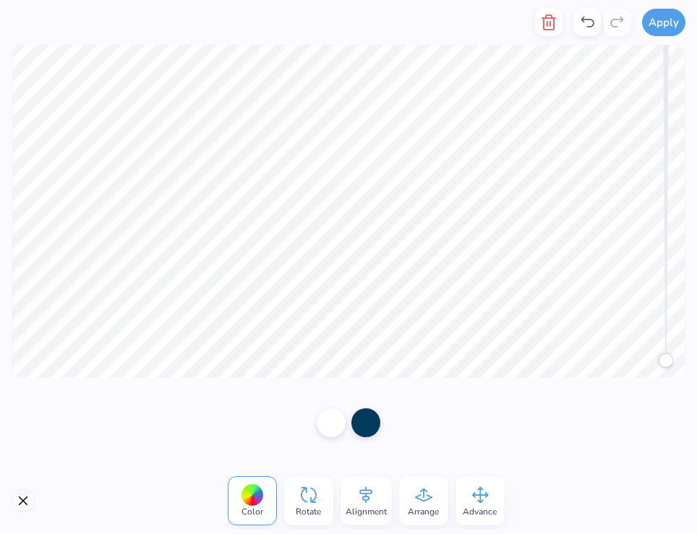
click at [370, 499] on icon at bounding box center [366, 495] width 22 height 22
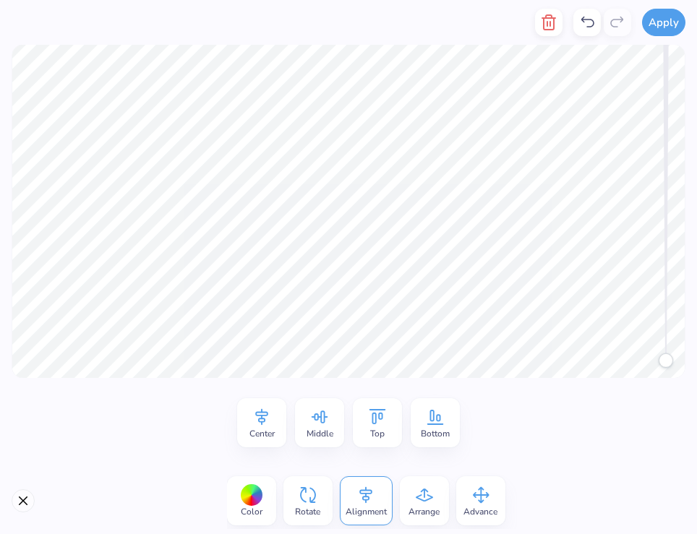
click at [424, 504] on icon at bounding box center [424, 495] width 22 height 22
click at [479, 498] on icon at bounding box center [480, 495] width 22 height 22
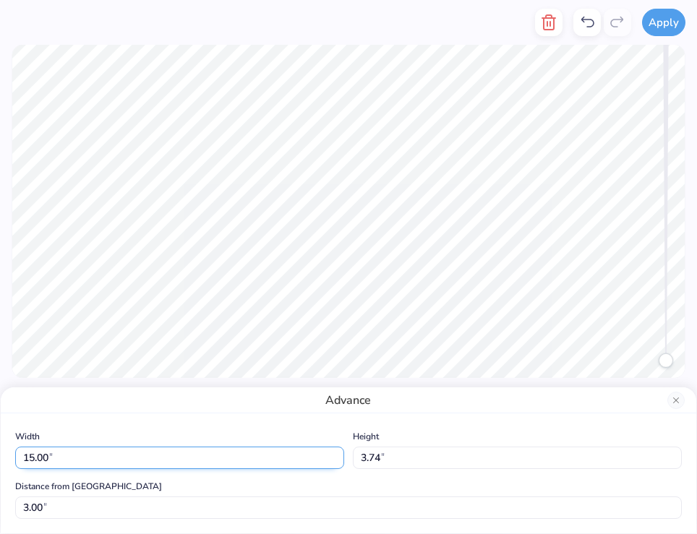
click at [165, 456] on input "15.00" at bounding box center [179, 458] width 329 height 22
drag, startPoint x: 34, startPoint y: 455, endPoint x: 17, endPoint y: 455, distance: 17.4
click at [17, 455] on input "15.00" at bounding box center [179, 458] width 329 height 22
click at [30, 460] on input "15.00" at bounding box center [179, 458] width 329 height 22
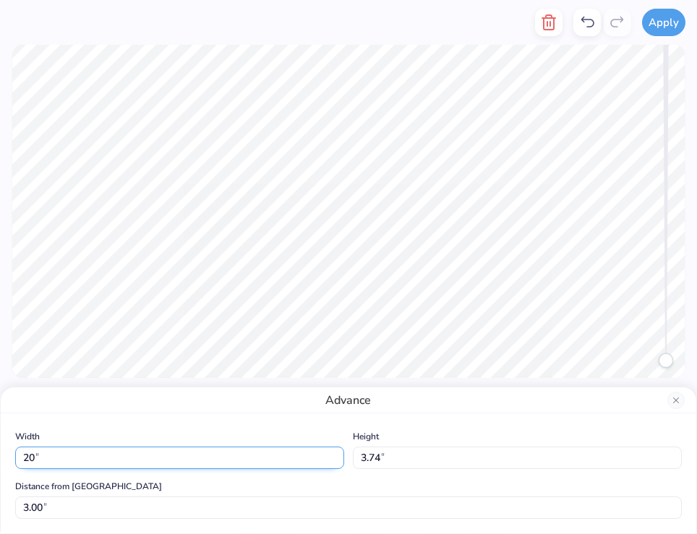
type input "20"
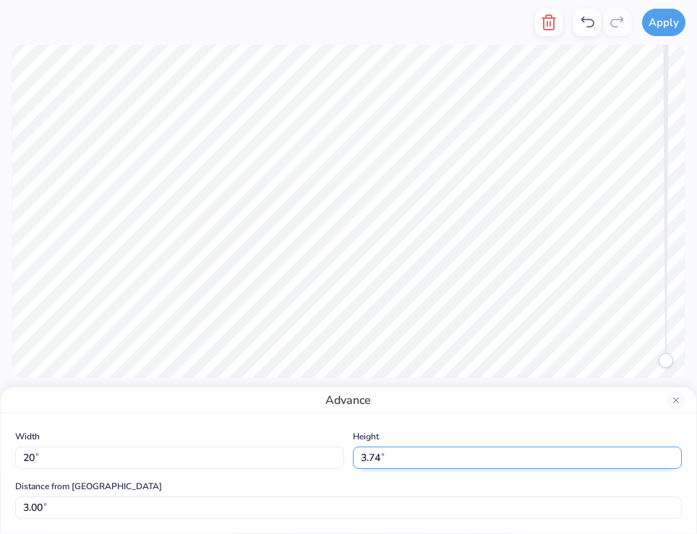
click at [491, 453] on input "3.74" at bounding box center [517, 458] width 329 height 22
type input "3"
type input "5"
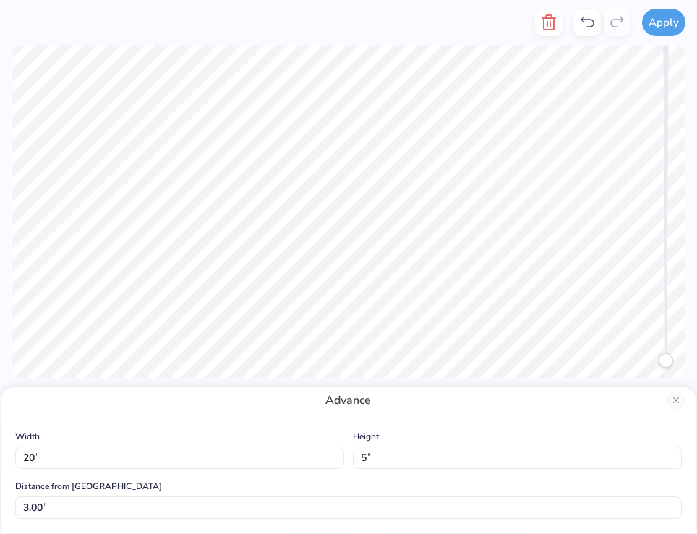
click at [476, 469] on div "Width 20 20 " Height 5 5 " Distance from Collar 3.00 3.00 "" at bounding box center [348, 473] width 666 height 91
click at [591, 437] on div "Height 5 5 "" at bounding box center [517, 448] width 329 height 41
click at [661, 30] on button "Apply" at bounding box center [663, 20] width 43 height 27
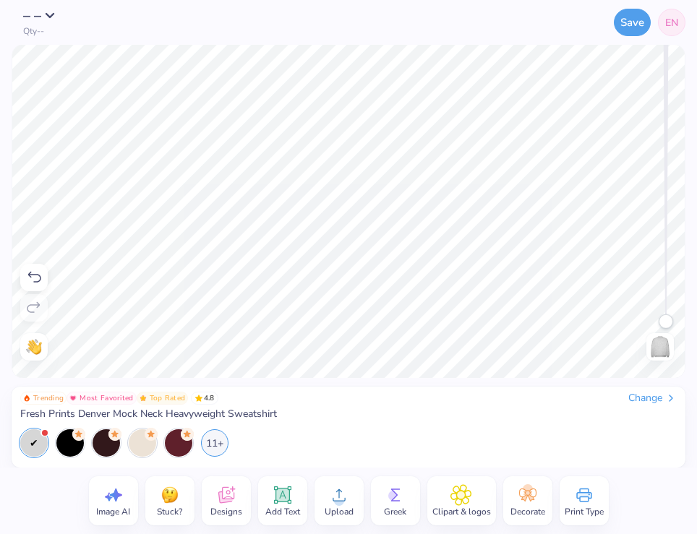
click at [471, 379] on div "Trending Most Favorited Top Rated 4.8 Change Fresh Prints Denver Mock Neck Heav…" at bounding box center [348, 423] width 697 height 90
drag, startPoint x: 667, startPoint y: 326, endPoint x: 669, endPoint y: 356, distance: 29.7
click at [669, 356] on div "Back" at bounding box center [659, 211] width 33 height 299
click at [215, 445] on div "11+" at bounding box center [214, 441] width 27 height 27
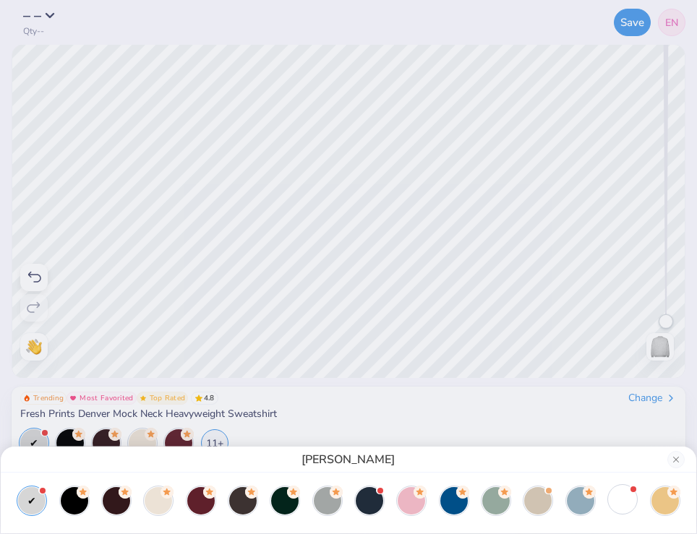
click at [621, 492] on div at bounding box center [622, 499] width 27 height 27
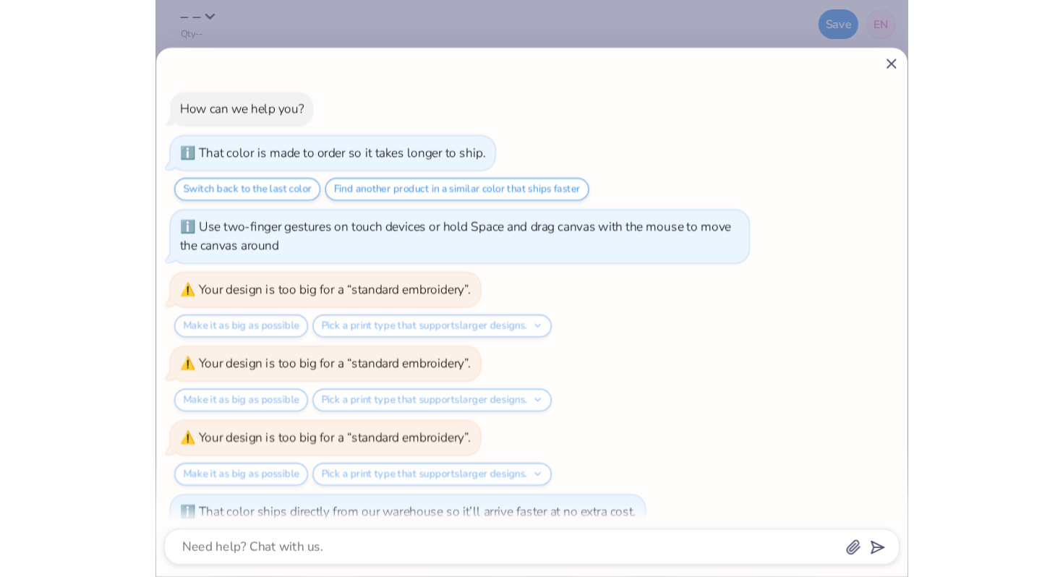
scroll to position [1003, 0]
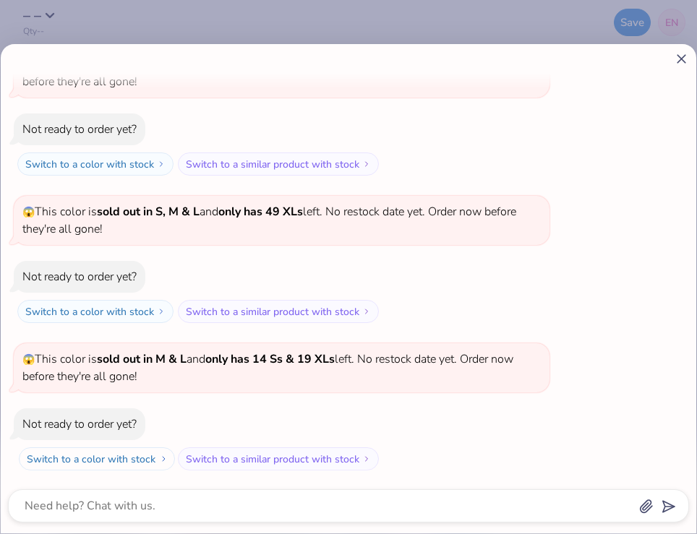
click at [130, 458] on button "Switch to a color with stock" at bounding box center [97, 458] width 156 height 23
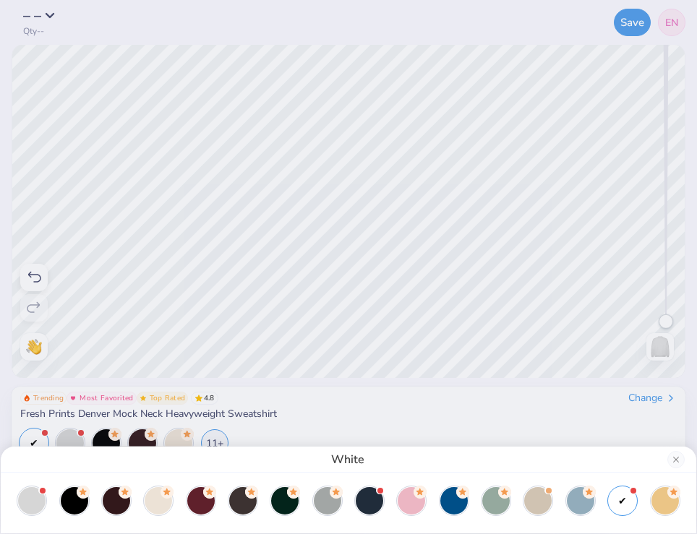
click at [497, 328] on div "White" at bounding box center [348, 267] width 697 height 534
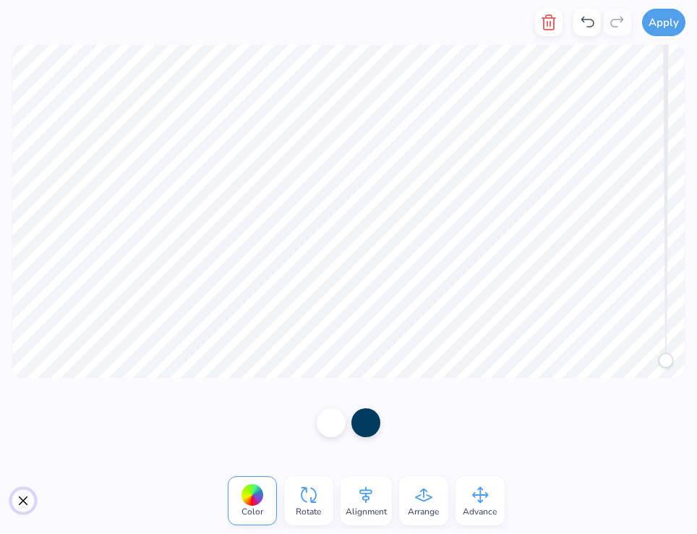
click at [14, 504] on button "Close" at bounding box center [23, 500] width 23 height 23
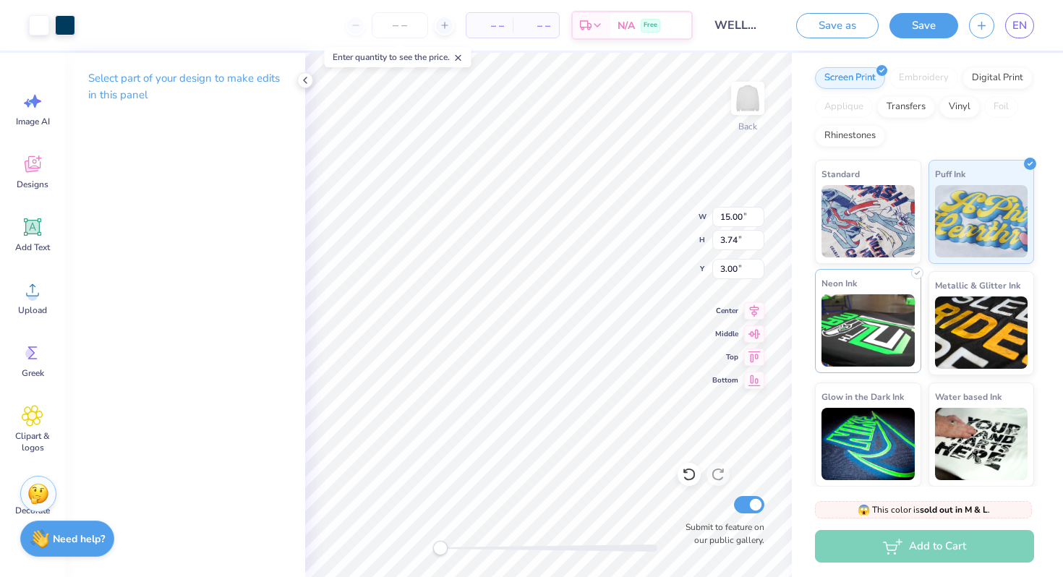
scroll to position [0, 0]
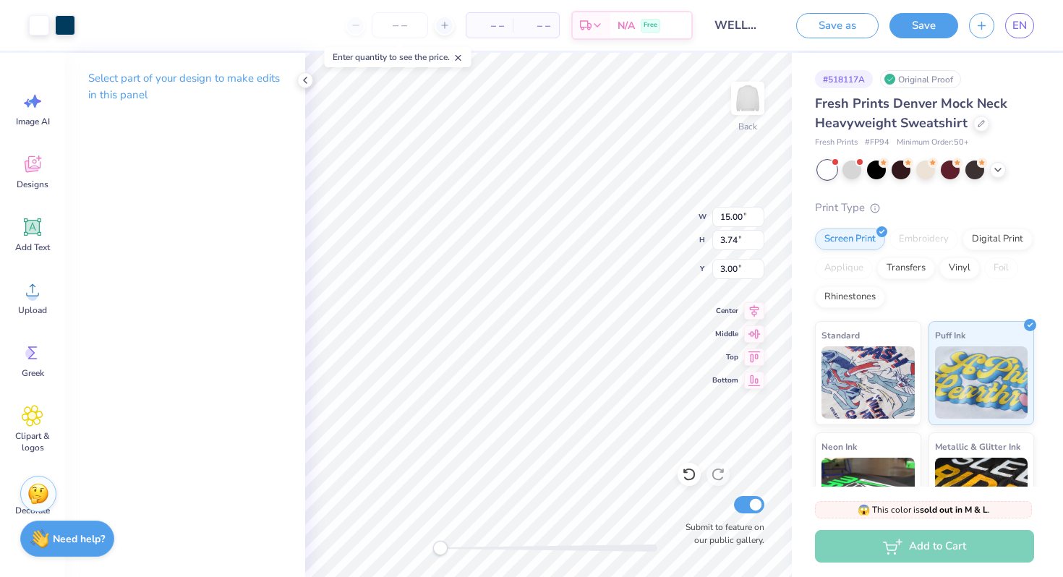
click at [696, 231] on div "Embroidery" at bounding box center [923, 239] width 69 height 22
click at [696, 267] on div "Transfers" at bounding box center [906, 266] width 58 height 22
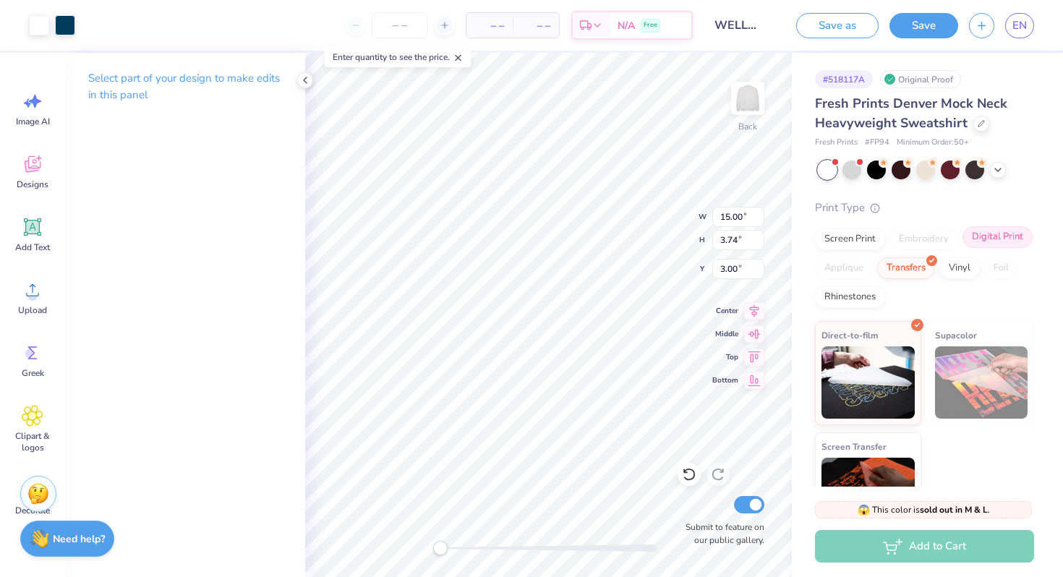
click at [696, 234] on div "Digital Print" at bounding box center [997, 237] width 70 height 22
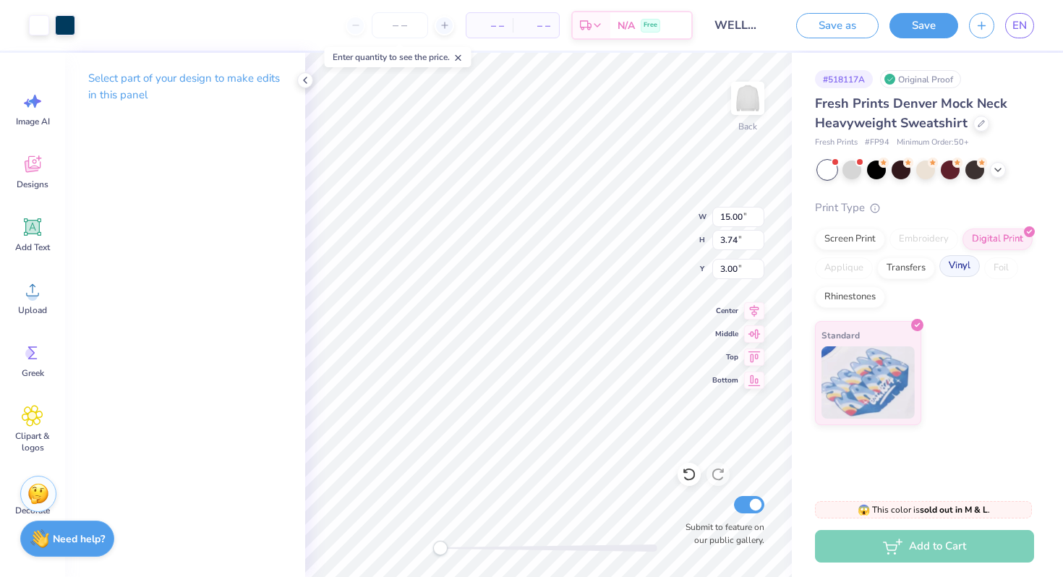
click at [696, 267] on div "Vinyl" at bounding box center [959, 266] width 40 height 22
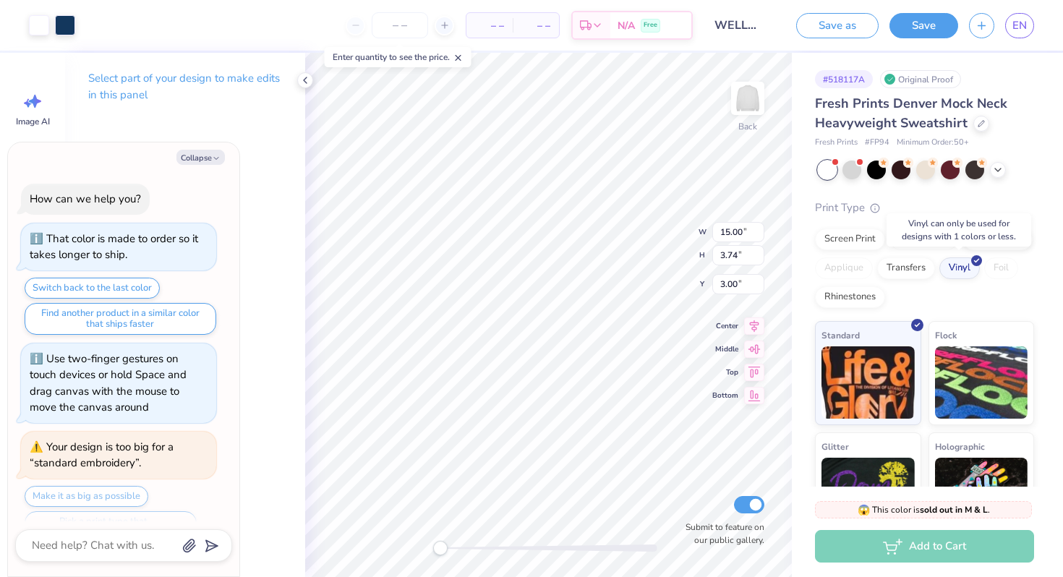
scroll to position [2028, 0]
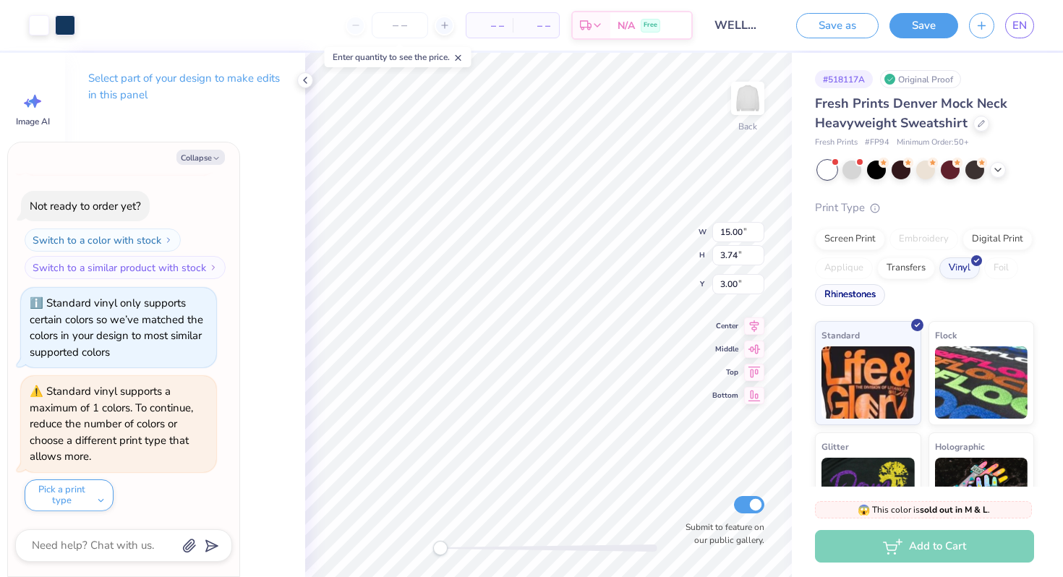
click at [696, 291] on div "Rhinestones" at bounding box center [850, 295] width 70 height 22
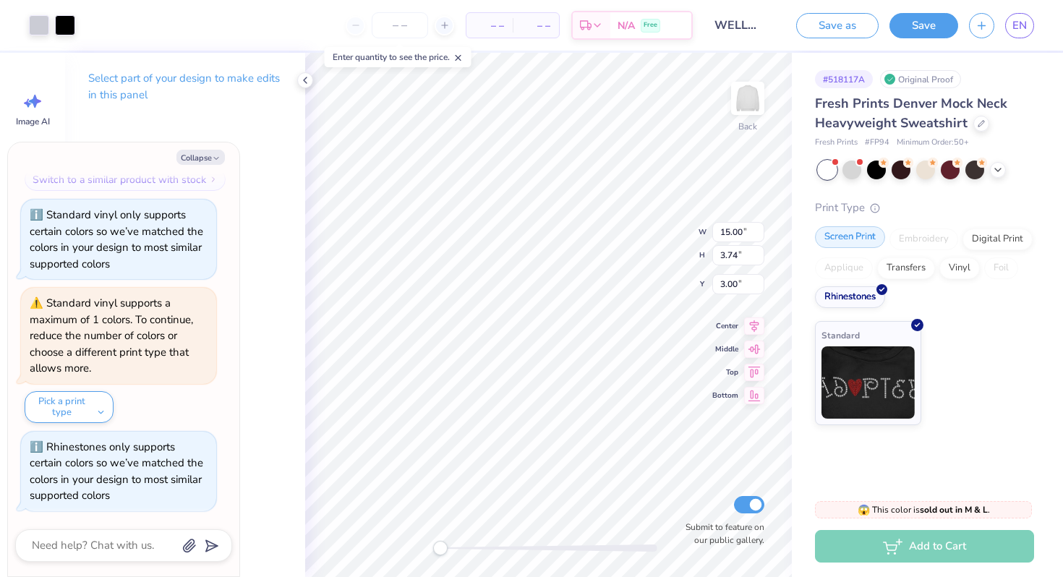
click at [696, 242] on div "Screen Print" at bounding box center [850, 237] width 70 height 22
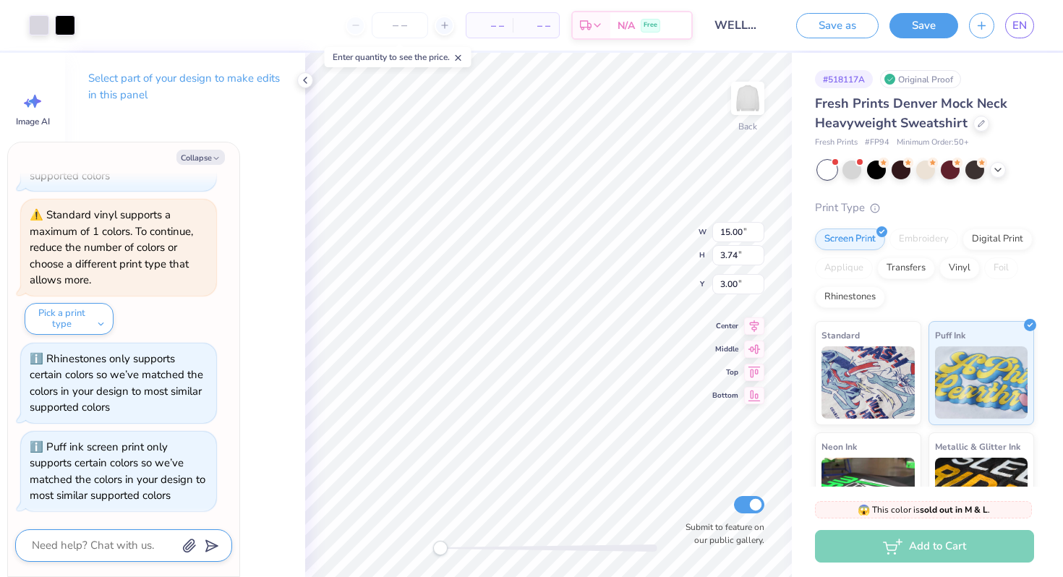
click at [107, 533] on textarea at bounding box center [103, 546] width 147 height 20
type textarea "x"
type textarea "c"
type textarea "x"
type textarea "cna"
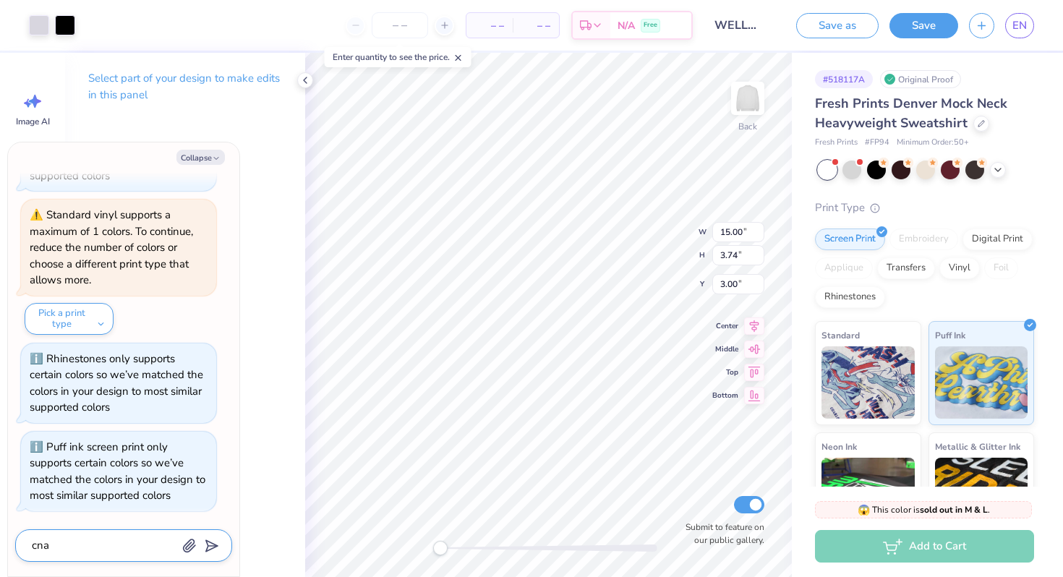
type textarea "x"
type textarea "cna"
type textarea "x"
type textarea "cna i"
type textarea "x"
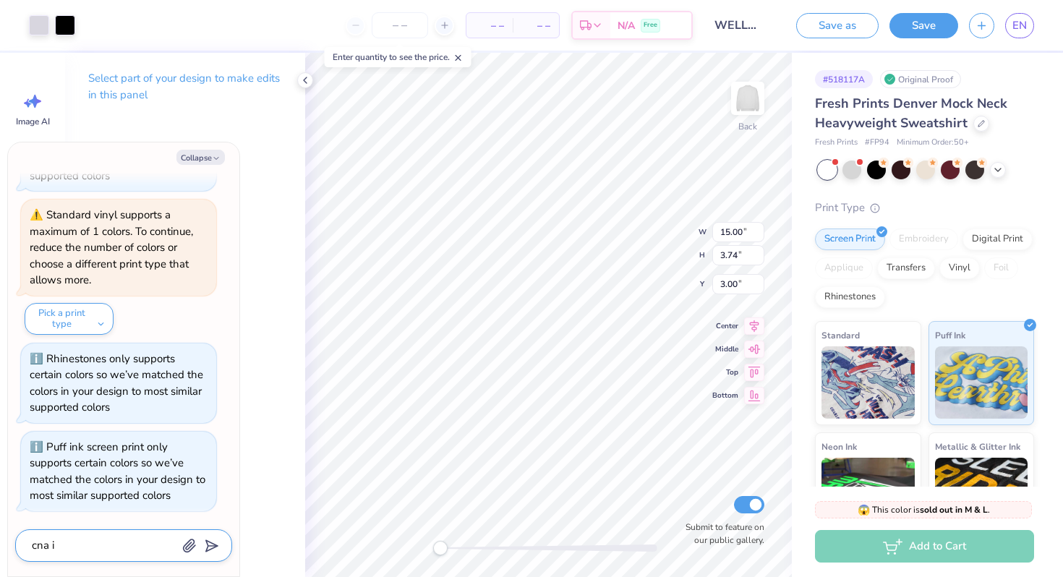
type textarea "cna i"
type textarea "x"
type textarea "cna i"
type textarea "x"
type textarea "cna"
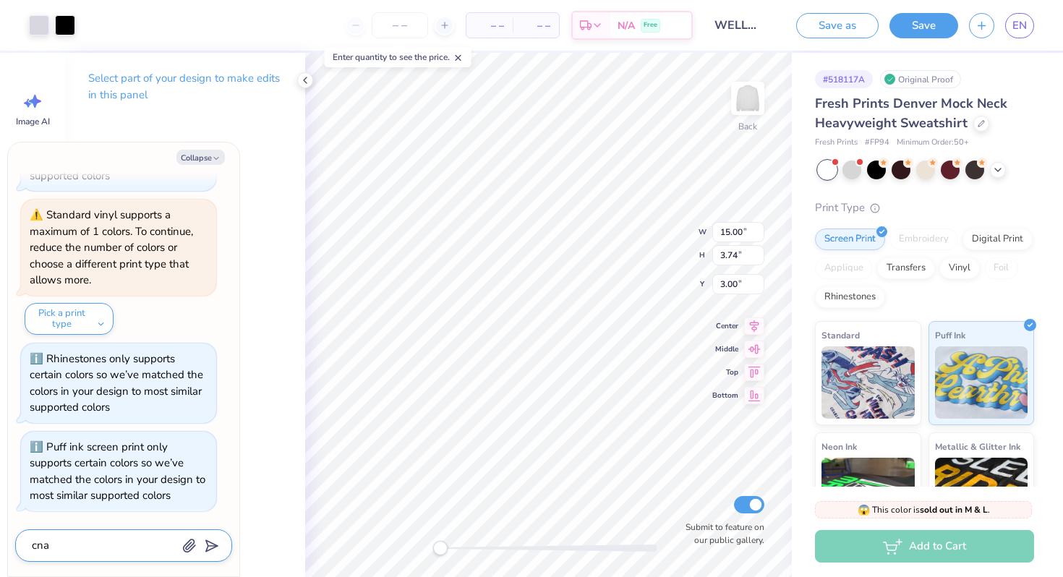
type textarea "x"
type textarea "cna"
type textarea "x"
type textarea "cn"
type textarea "x"
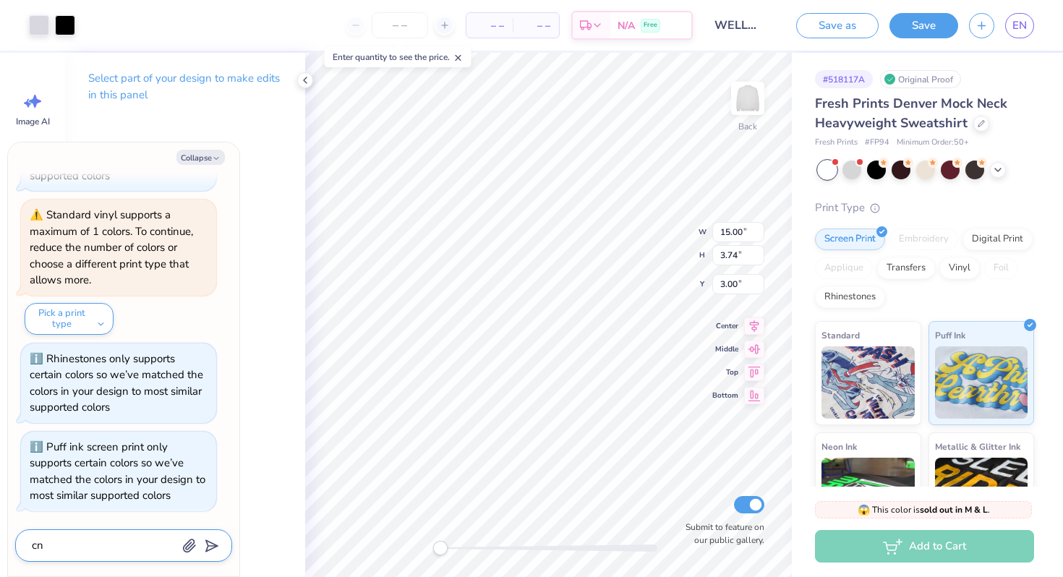
type textarea "c"
type textarea "x"
type textarea "ca"
type textarea "x"
type textarea "can"
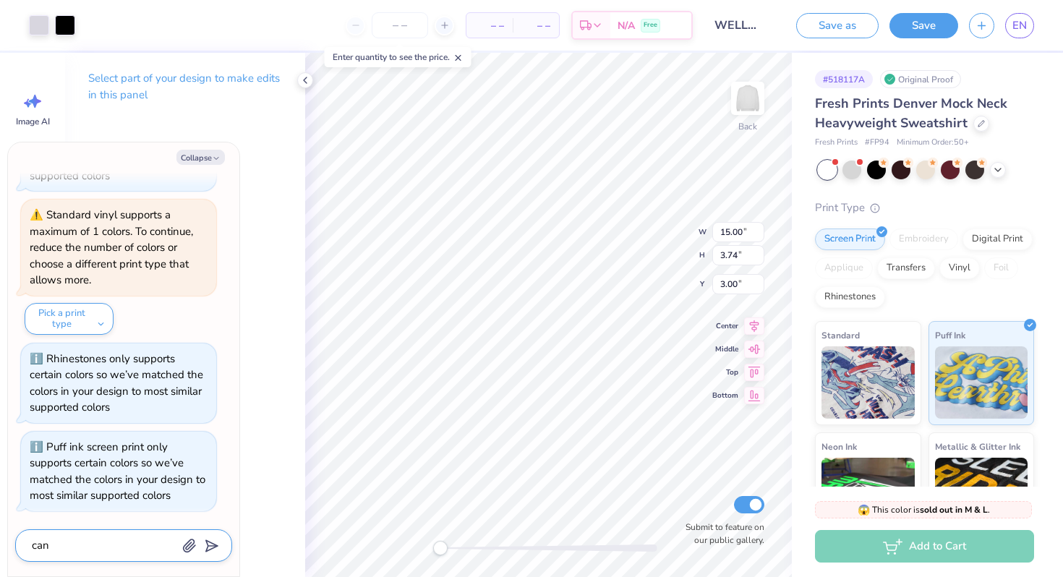
type textarea "x"
type textarea "can i"
type textarea "x"
type textarea "can i"
type textarea "x"
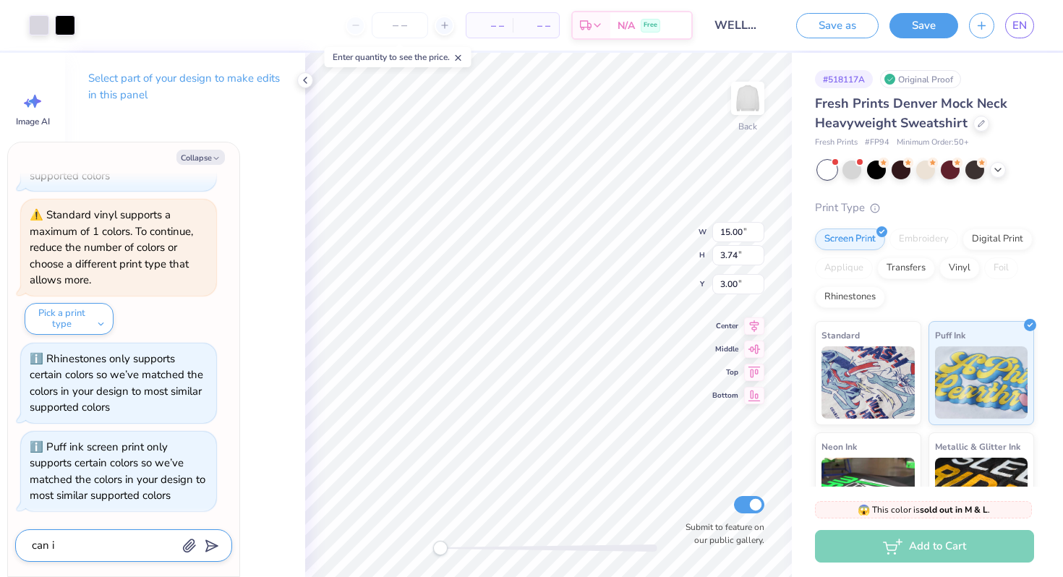
type textarea "can i g"
type textarea "x"
type textarea "can i ge"
type textarea "x"
type textarea "can i get"
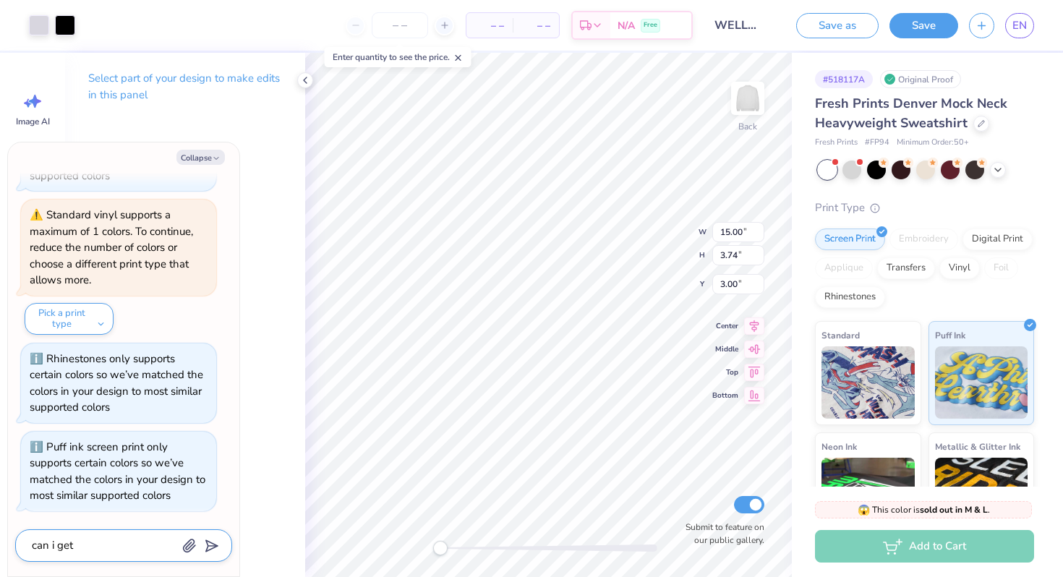
type textarea "x"
type textarea "can i get"
type textarea "x"
type textarea "can i get t"
type textarea "x"
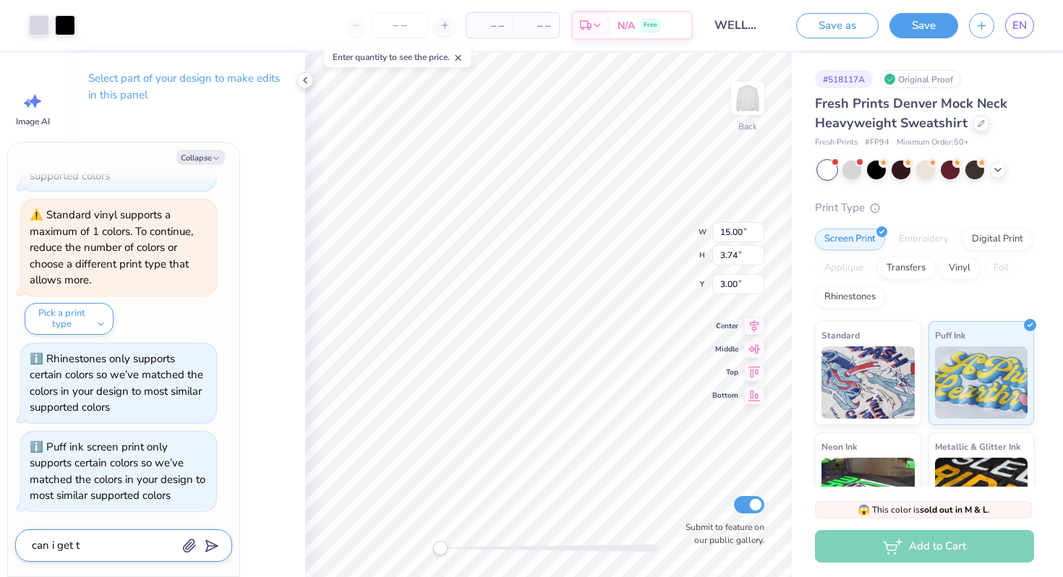
type textarea "can i get th"
type textarea "x"
type textarea "can i get tho"
type textarea "x"
type textarea "can i get [PERSON_NAME]"
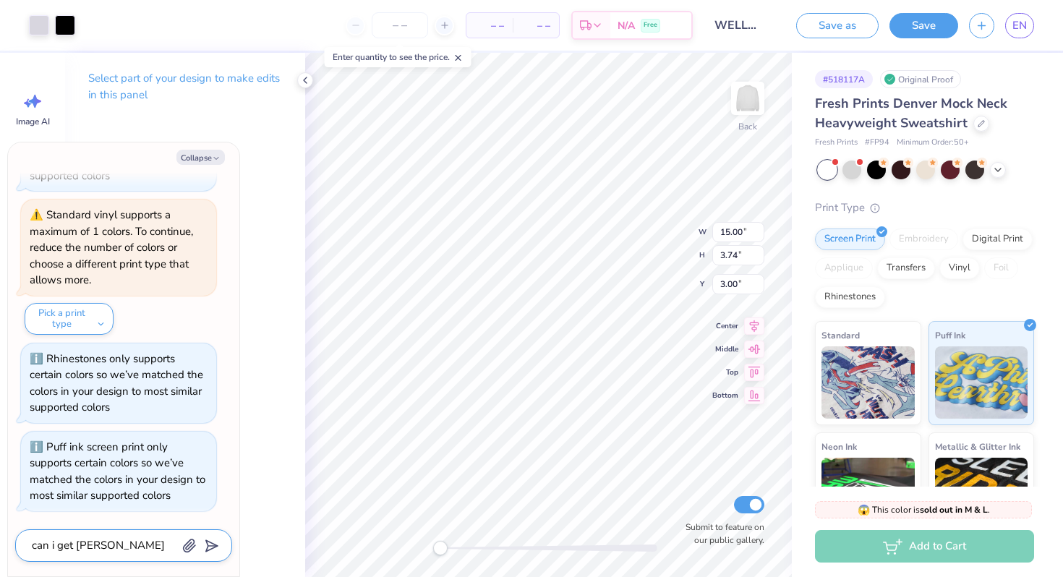
type textarea "x"
type textarea "can i get [PERSON_NAME]"
type textarea "x"
type textarea "can i get [PERSON_NAME]"
type textarea "x"
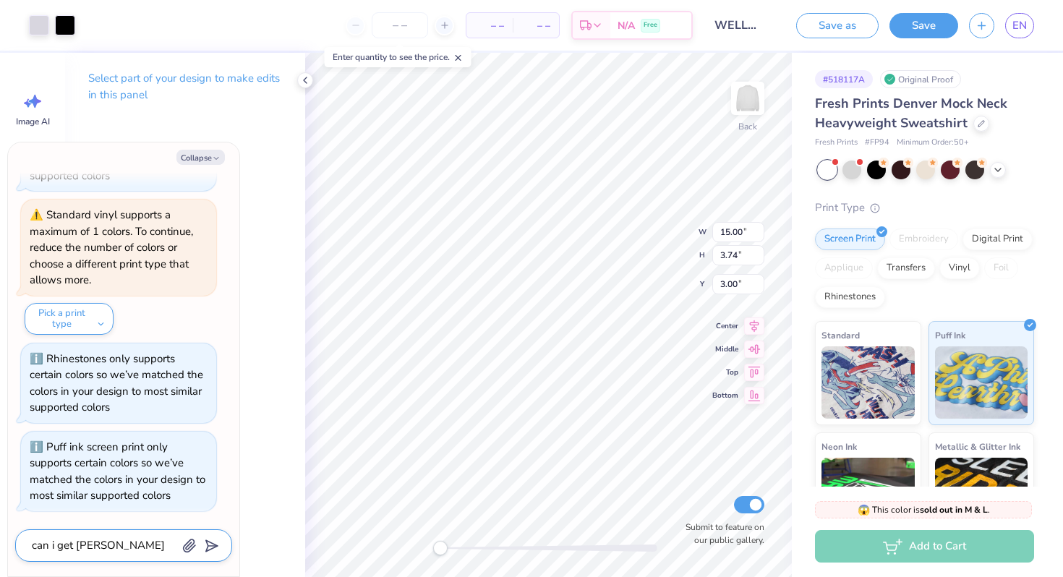
type textarea "can i get tho"
type textarea "x"
type textarea "can i get th"
type textarea "x"
type textarea "can i get thi"
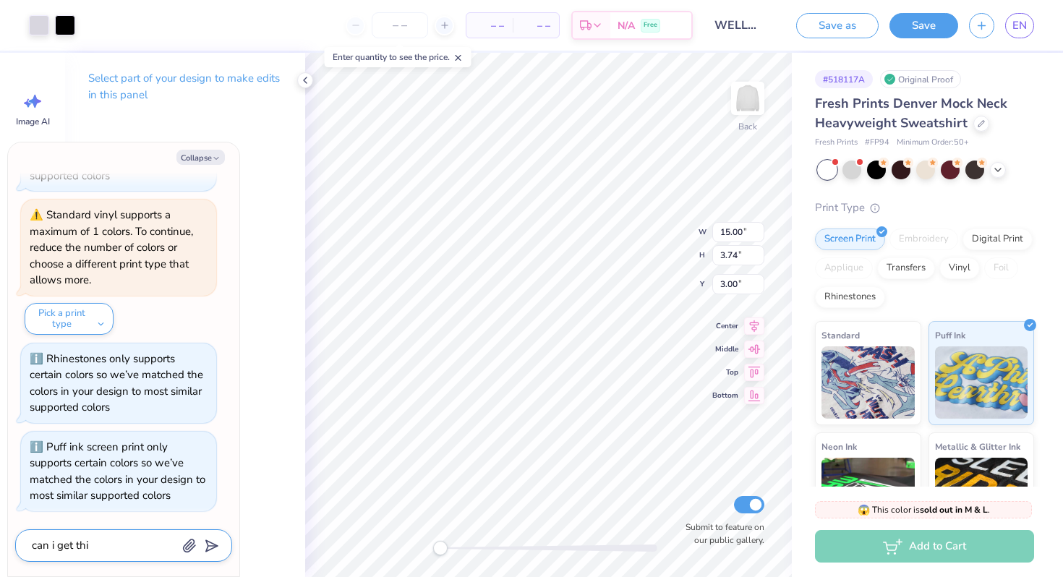
type textarea "x"
type textarea "can i get this"
type textarea "x"
type textarea "can i get this"
type textarea "x"
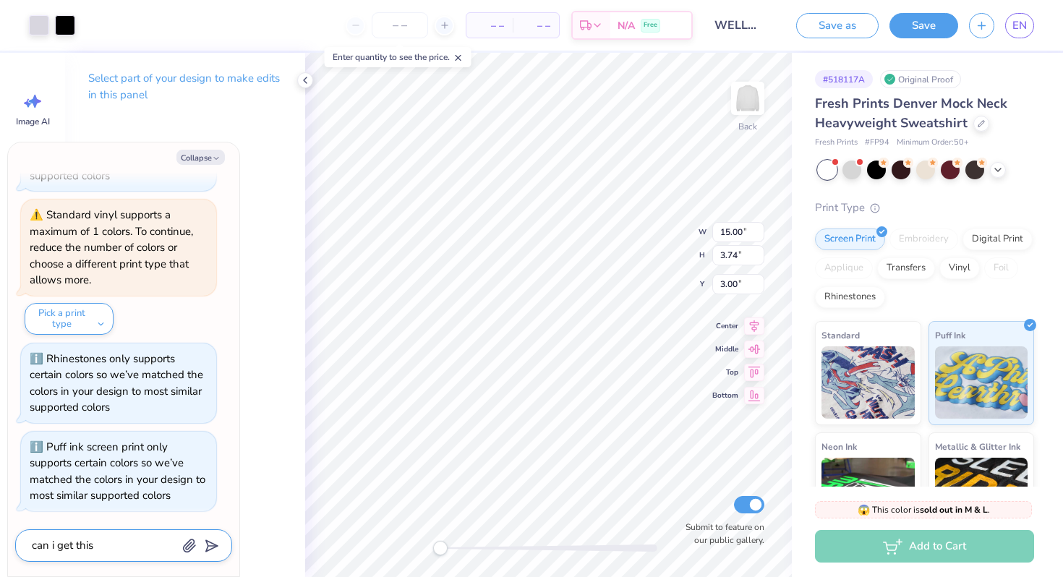
type textarea "can i get this e"
type textarea "x"
type textarea "can i get this em"
type textarea "x"
type textarea "can i get this emb"
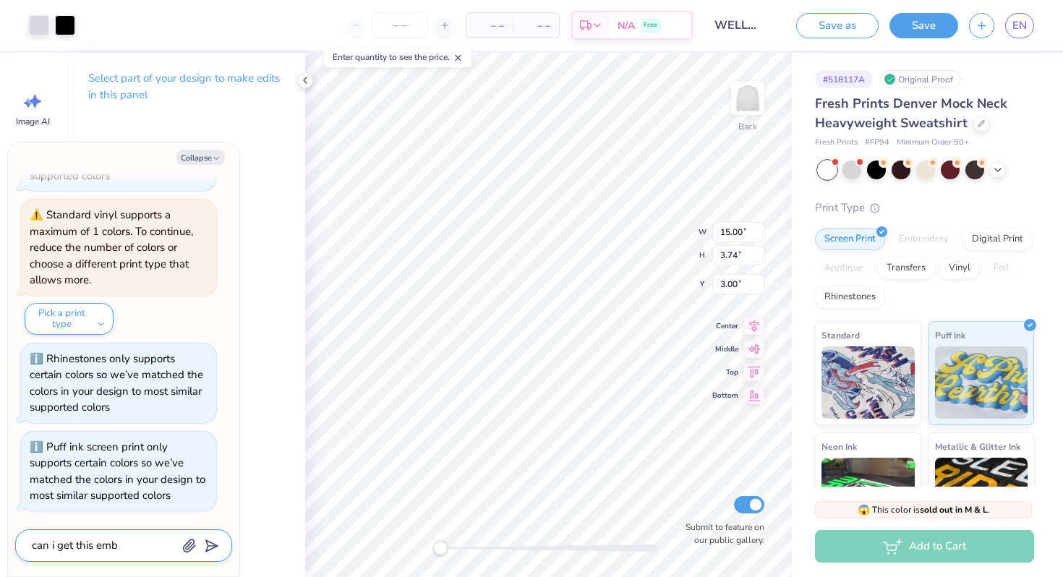
type textarea "x"
type textarea "can i get this embr"
type textarea "x"
type textarea "can i get this embro"
type textarea "x"
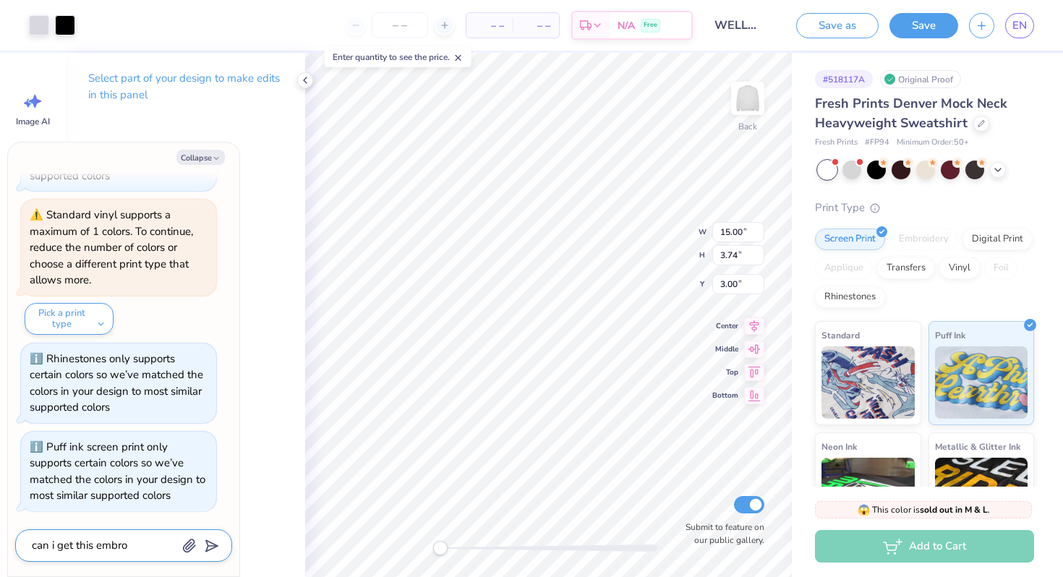
type textarea "can i get this embroi"
type textarea "x"
type textarea "can i get this embroid"
type textarea "x"
type textarea "can i get this embroide"
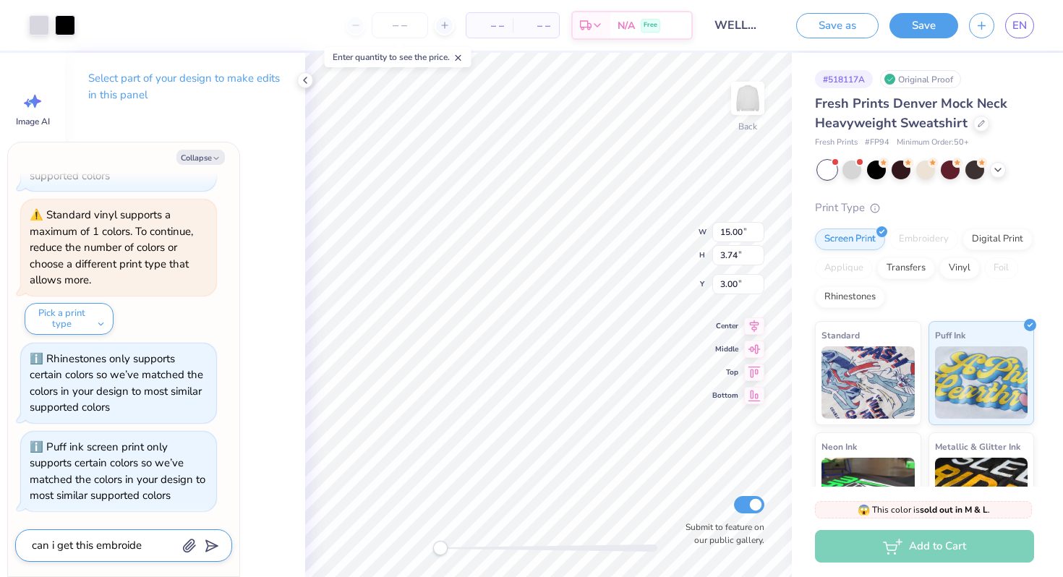
type textarea "x"
type textarea "can i get this embroider"
type textarea "x"
type textarea "can i get this embroidere"
type textarea "x"
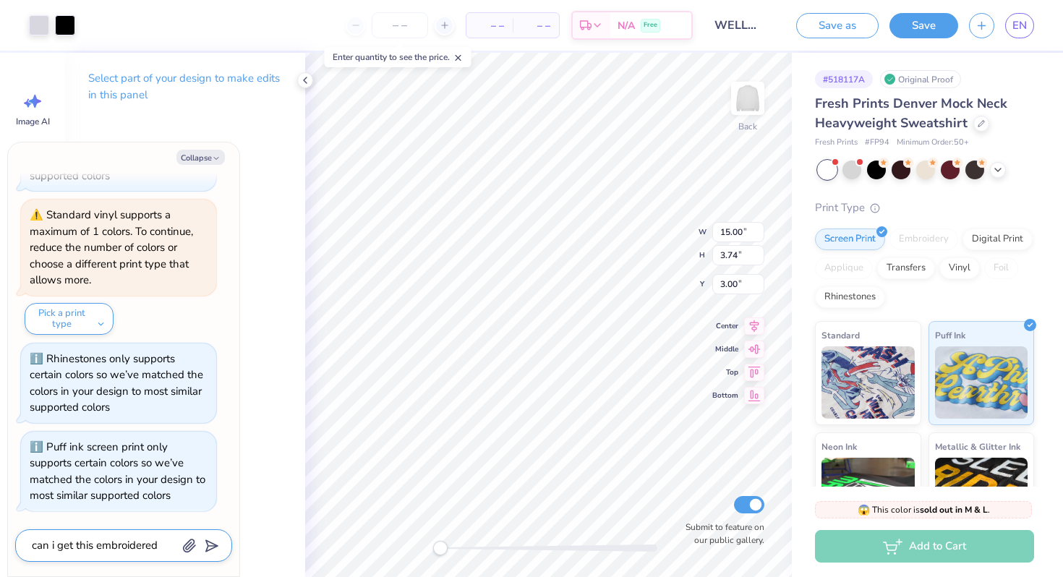
type textarea "can i get this embroidered"
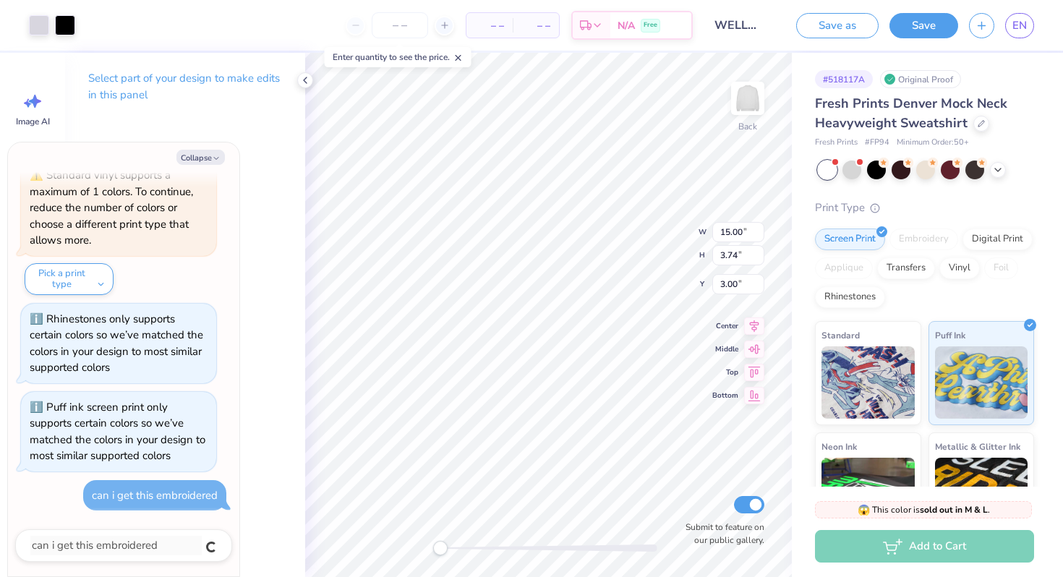
type textarea "x"
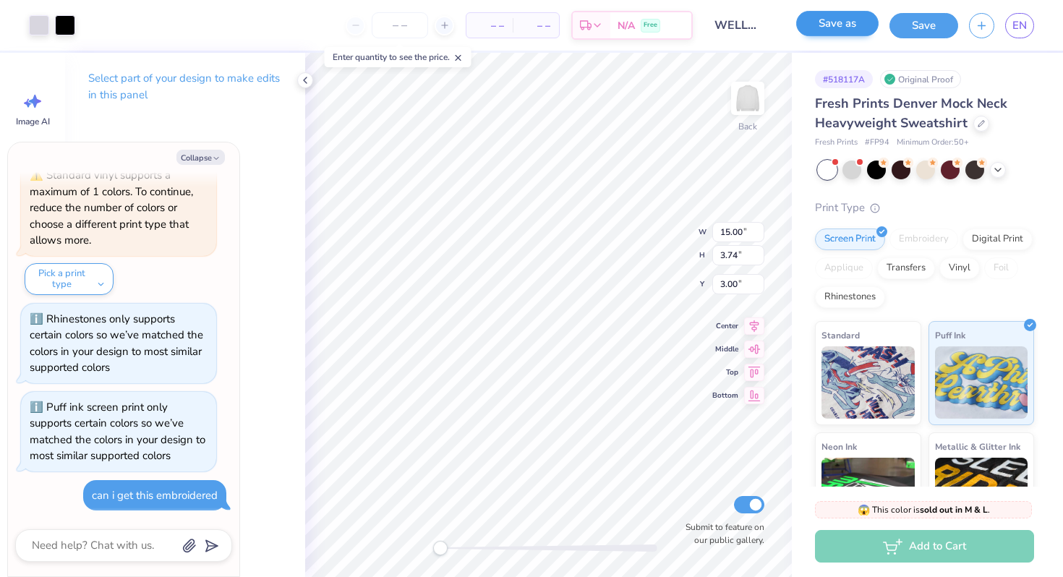
scroll to position [2413, 0]
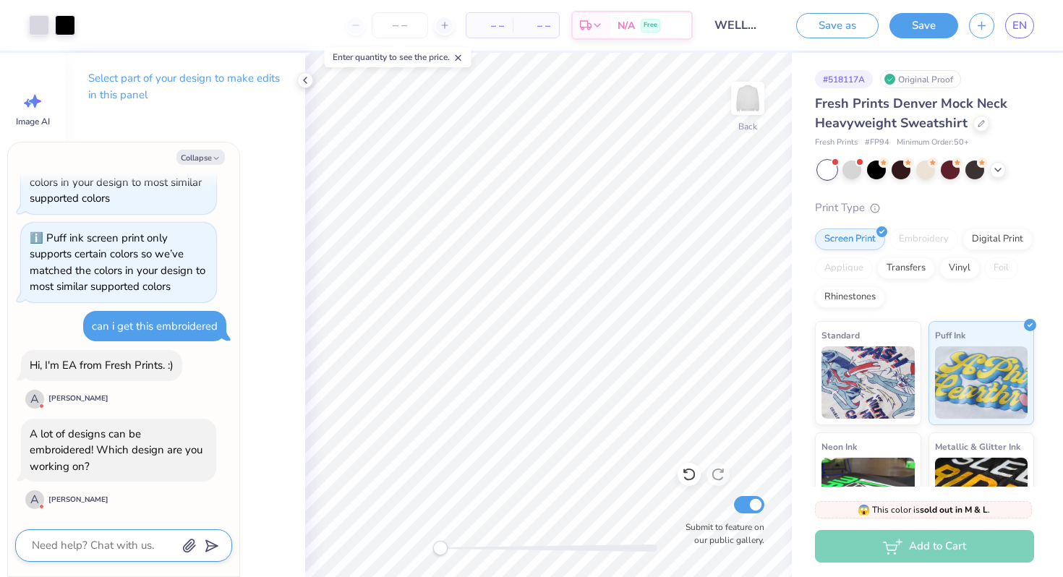
click at [118, 533] on textarea at bounding box center [103, 546] width 147 height 20
type textarea "x"
type textarea "i"
type textarea "x"
type textarea "im"
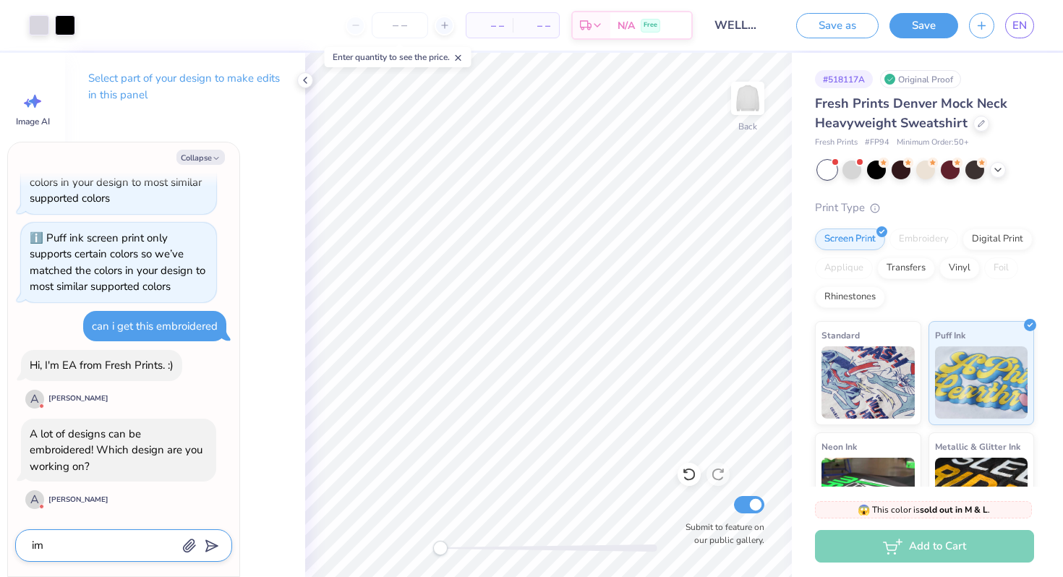
type textarea "x"
type textarea "im w"
type textarea "x"
type textarea "im wo"
type textarea "x"
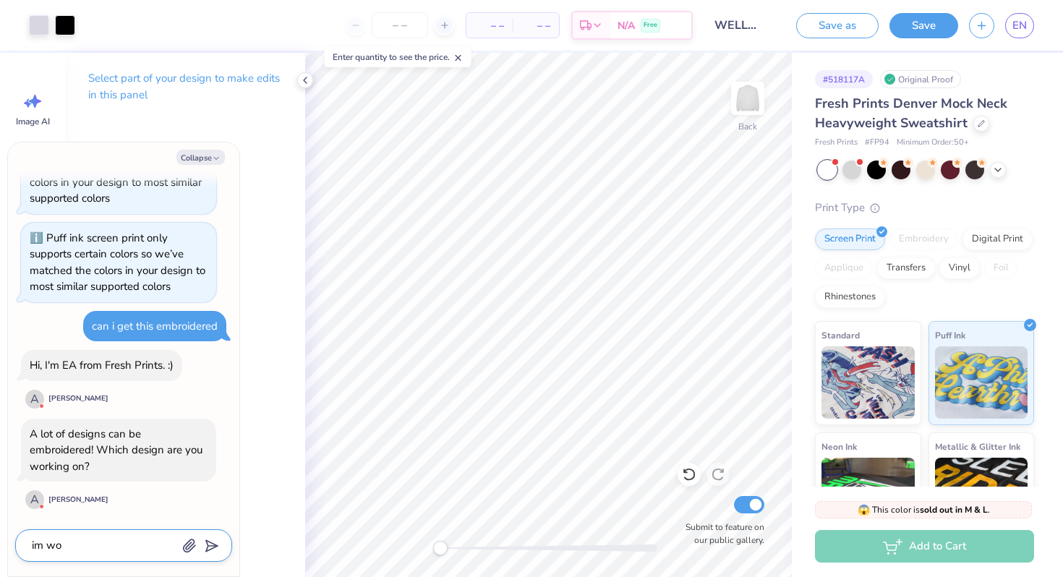
type textarea "im wor"
type textarea "x"
type textarea "im work"
type textarea "x"
type textarea "im worki"
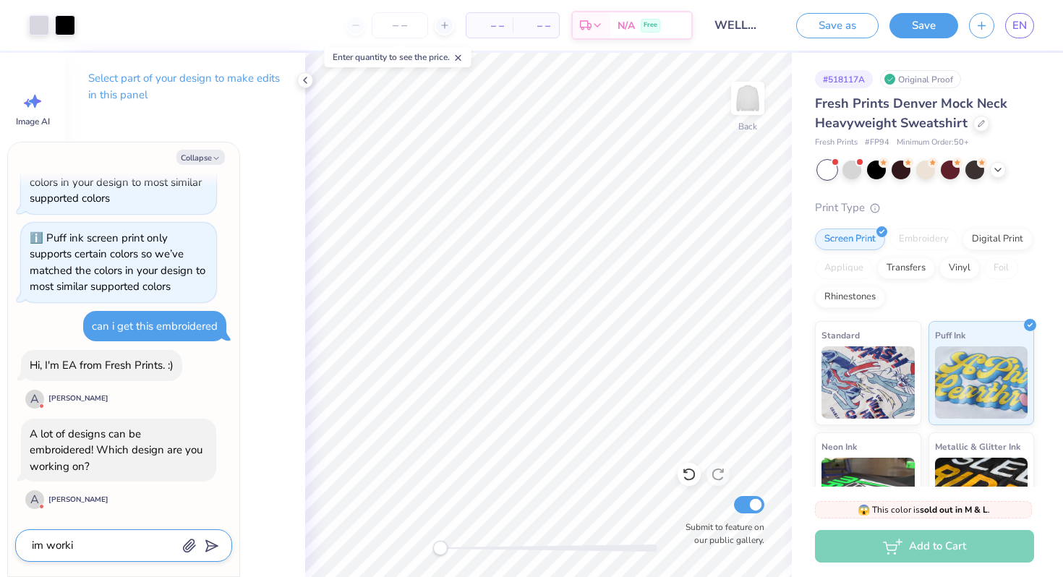
type textarea "x"
type textarea "im workin"
type textarea "x"
type textarea "im working"
type textarea "x"
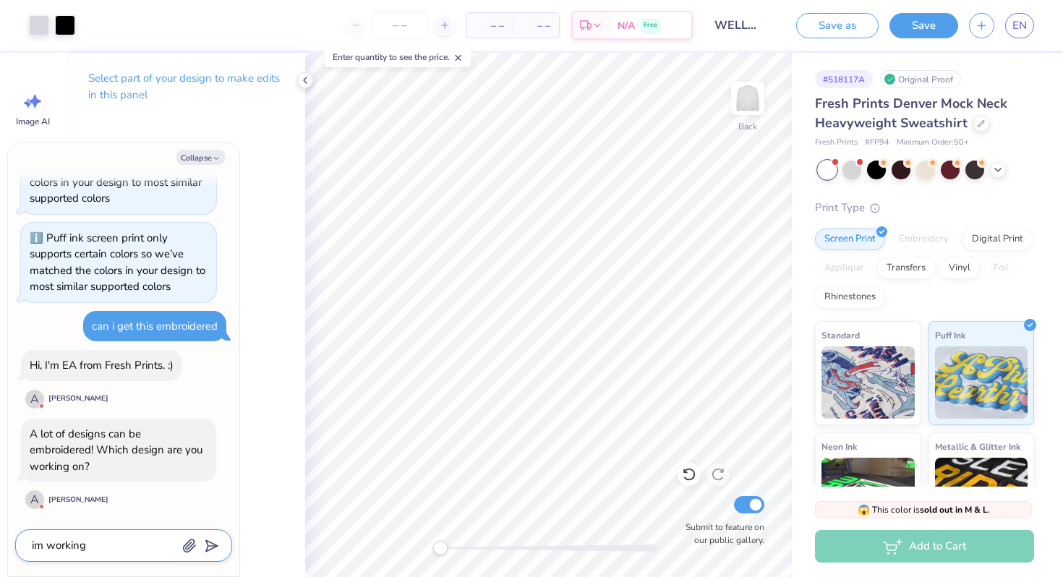
type textarea "im workingo"
type textarea "x"
type textarea "im working"
type textarea "x"
type textarea "im working"
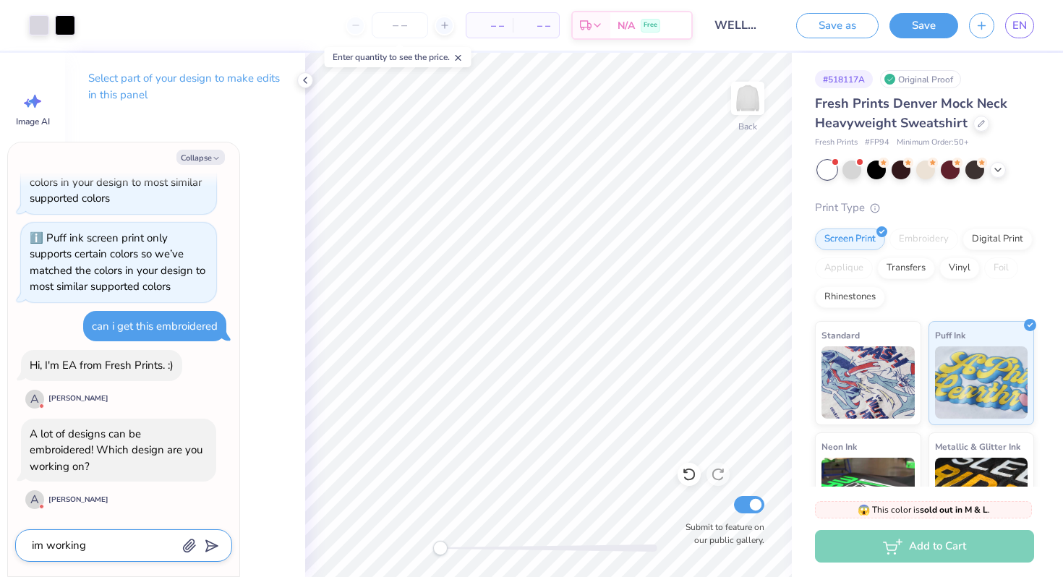
type textarea "x"
type textarea "im working o"
type textarea "x"
type textarea "im working on"
type textarea "x"
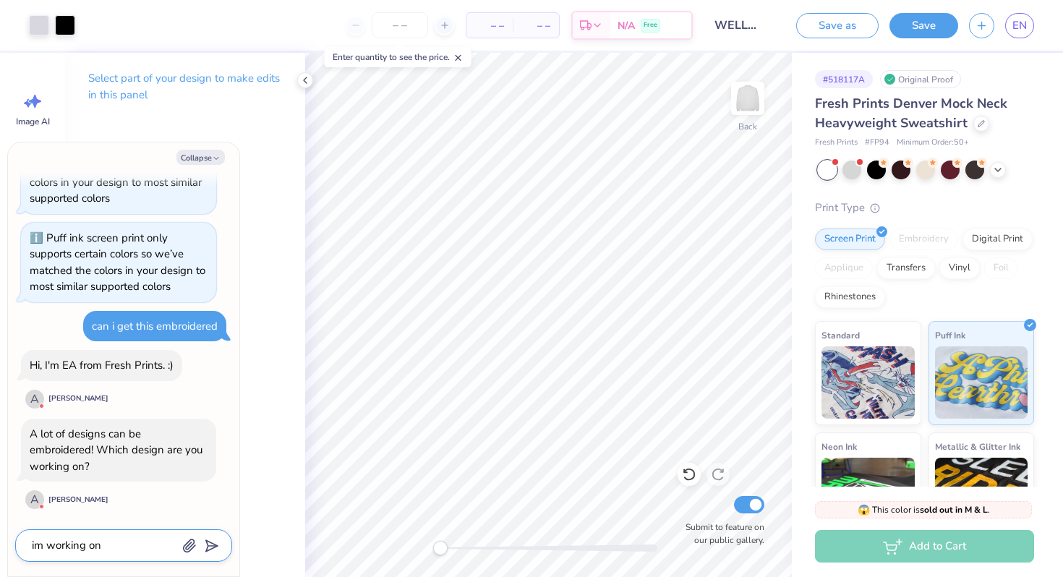
type textarea "im working on"
type textarea "x"
type textarea "im working on m"
type textarea "x"
type textarea "im working on my"
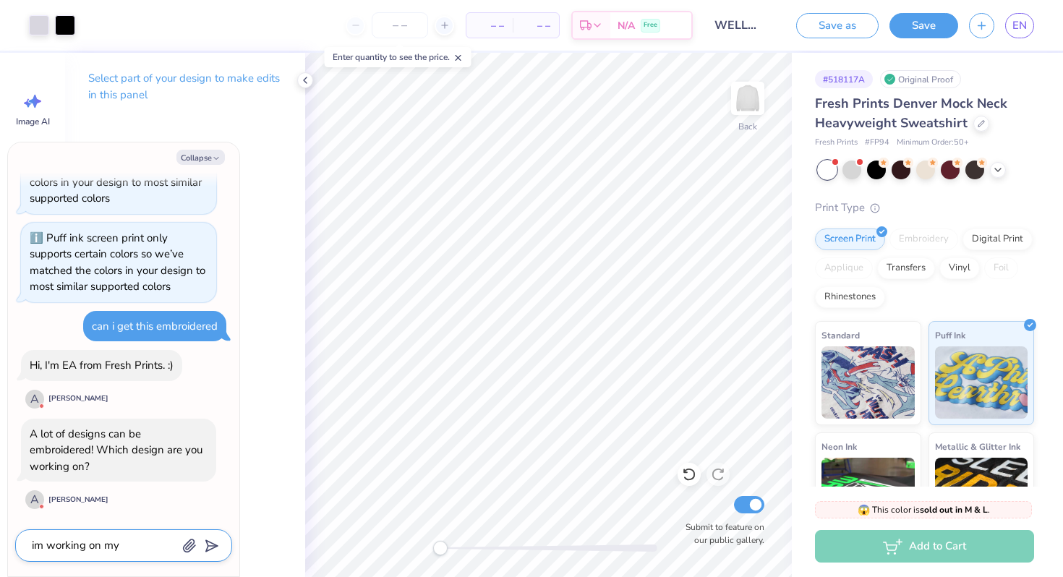
type textarea "x"
type textarea "im working on my o"
type textarea "x"
type textarea "im working on my ow"
type textarea "x"
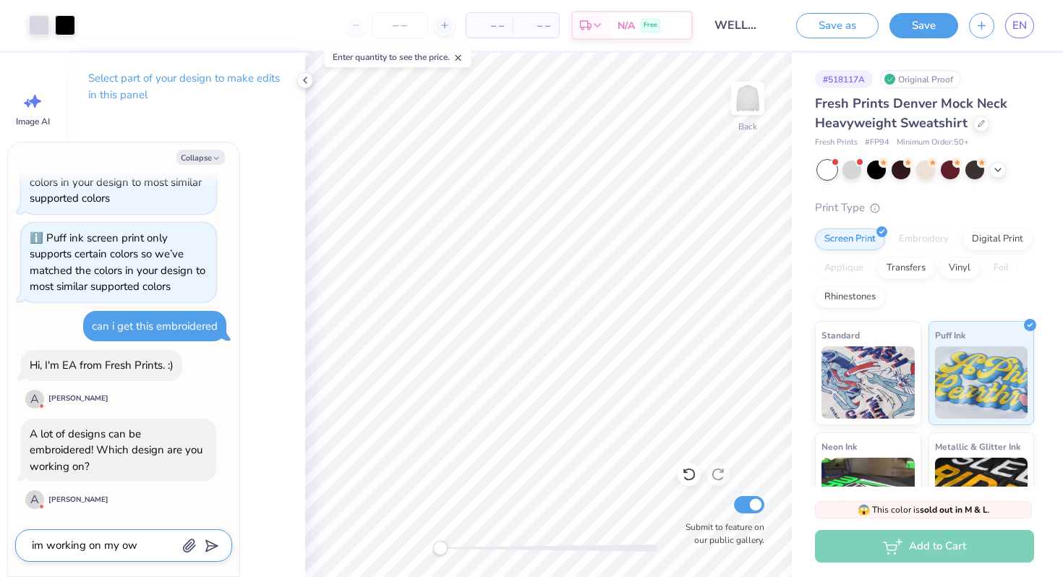
type textarea "im working on my own"
type textarea "x"
type textarea "im working on my own"
type textarea "x"
type textarea "im working on my own l"
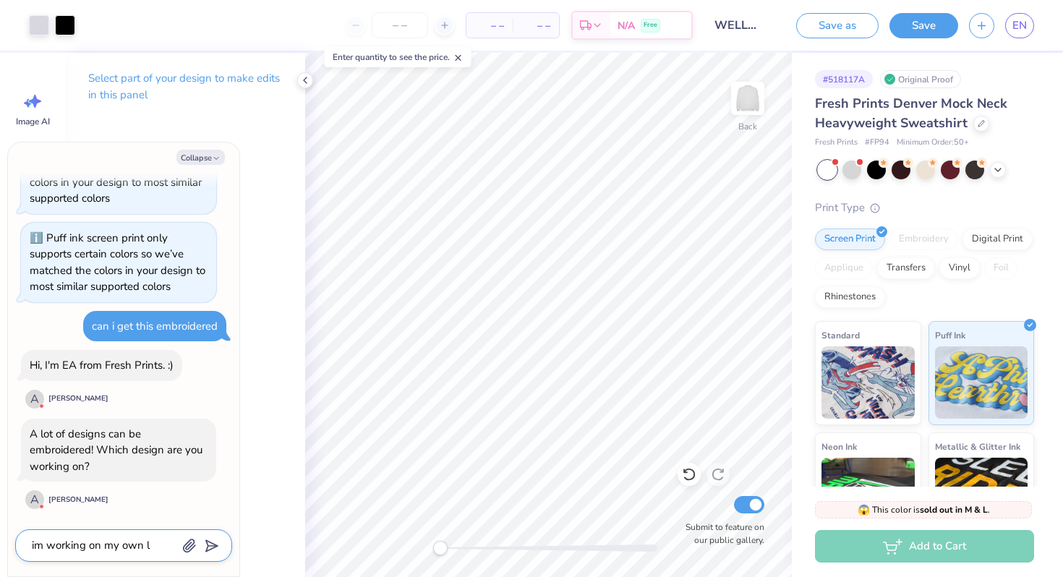
type textarea "x"
type textarea "im working on my own lo"
type textarea "x"
type textarea "im working on my own log"
type textarea "x"
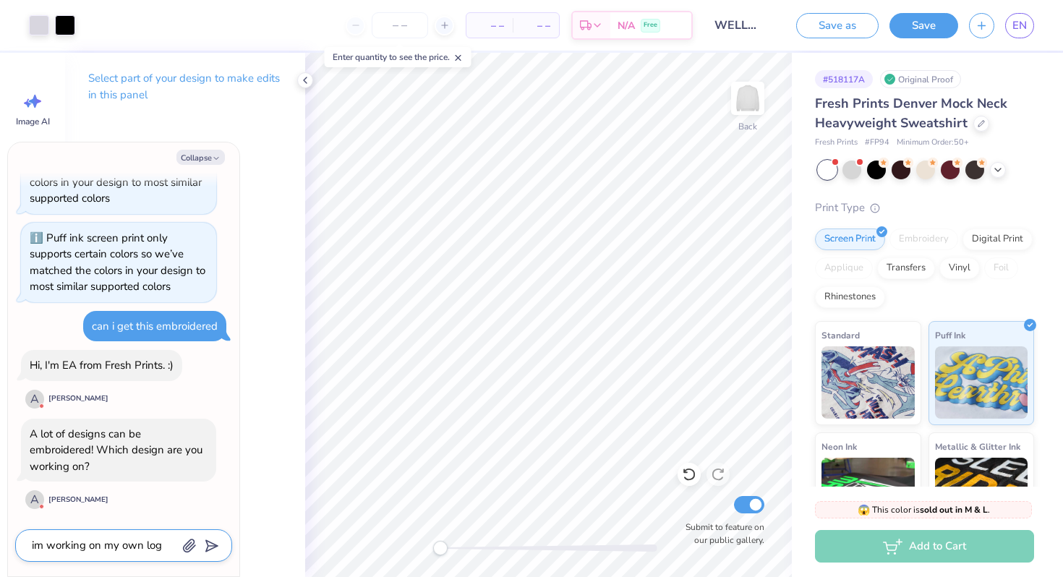
type textarea "im working on my own logo"
type textarea "x"
type textarea "im working on my own logo"
type textarea "x"
type textarea "im working on my own logo d"
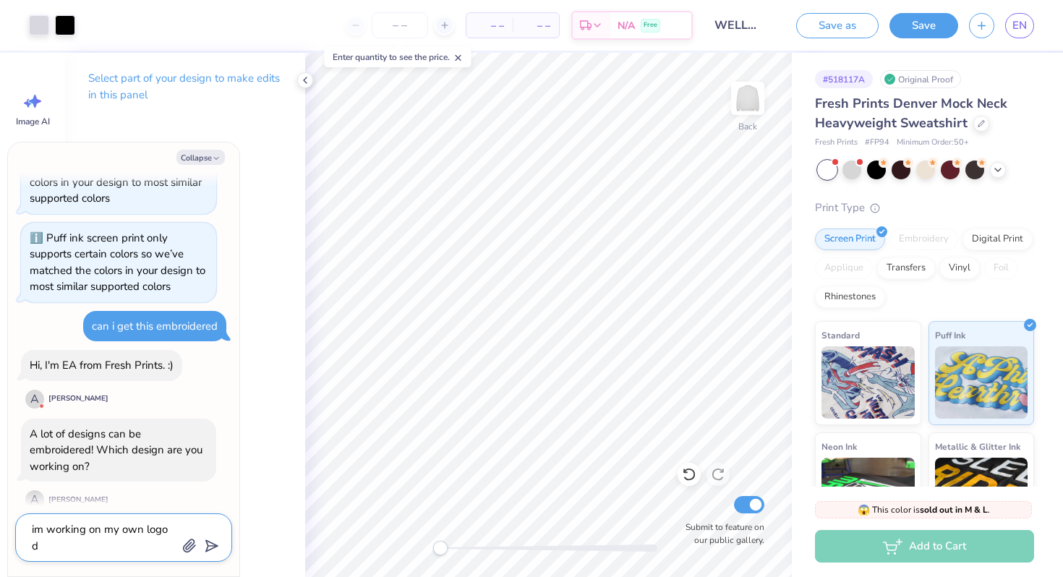
type textarea "x"
type textarea "im working on my own logo de"
type textarea "x"
type textarea "im working on my own logo desi"
type textarea "x"
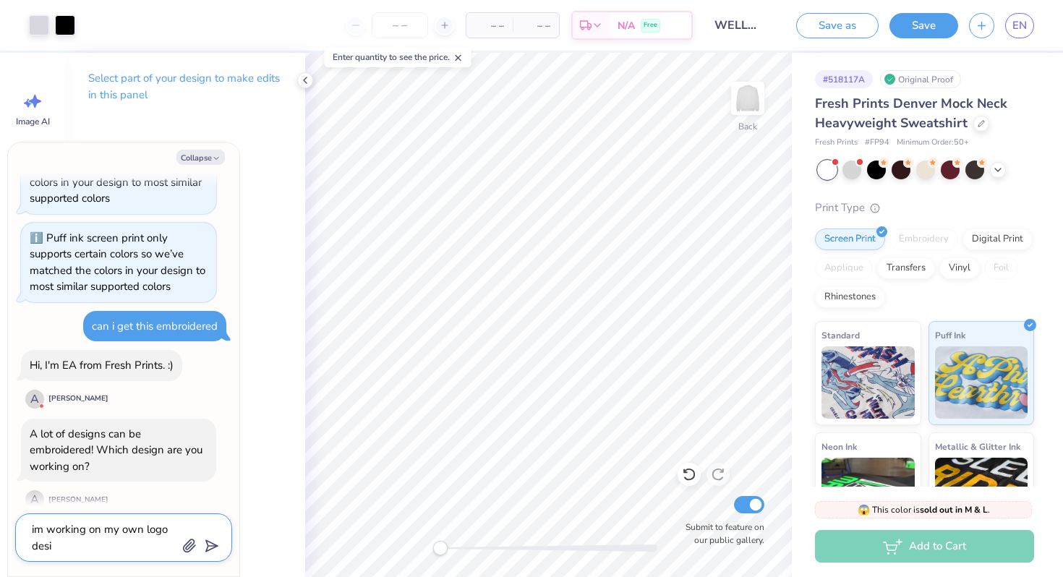
type textarea "im working on my own logo desig"
type textarea "x"
type textarea "im working on my own logo design"
type textarea "x"
type textarea "im working on my own logo design"
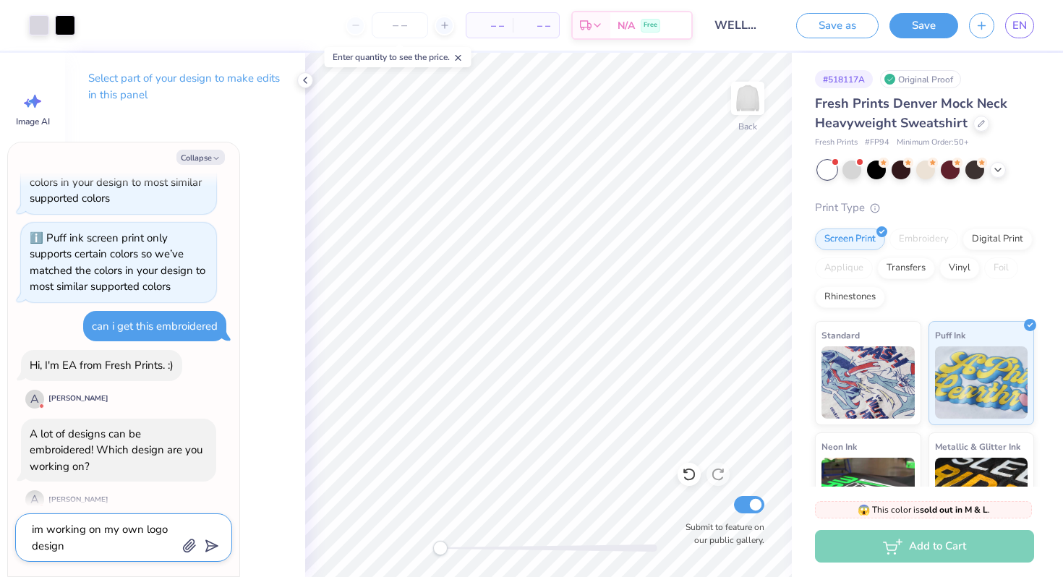
type textarea "x"
type textarea "im working on my own logo design th"
type textarea "x"
type textarea "im working on my own logo design tha"
type textarea "x"
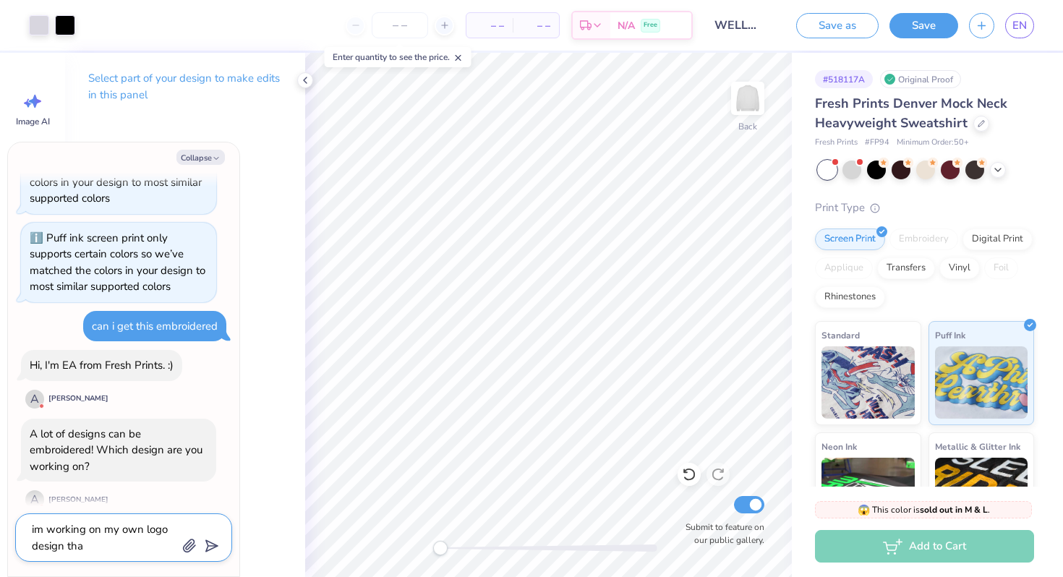
type textarea "im working on my own logo design that"
type textarea "x"
type textarea "im working on my own logo design that"
type textarea "x"
type textarea "im working on my own logo design that s"
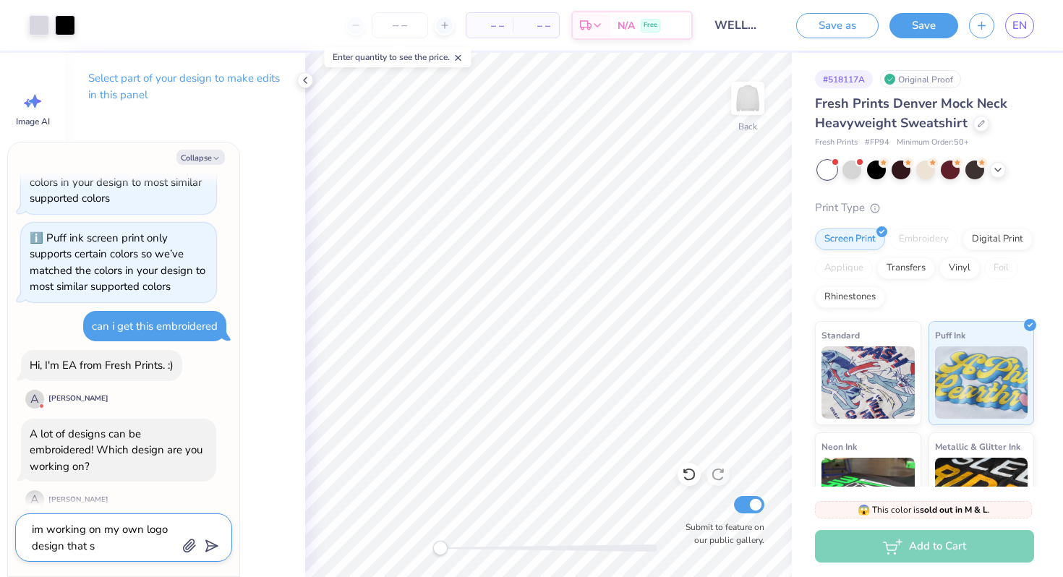
type textarea "x"
type textarea "im working on my own logo design that sa"
type textarea "x"
type textarea "im working on my own logo design that say"
type textarea "x"
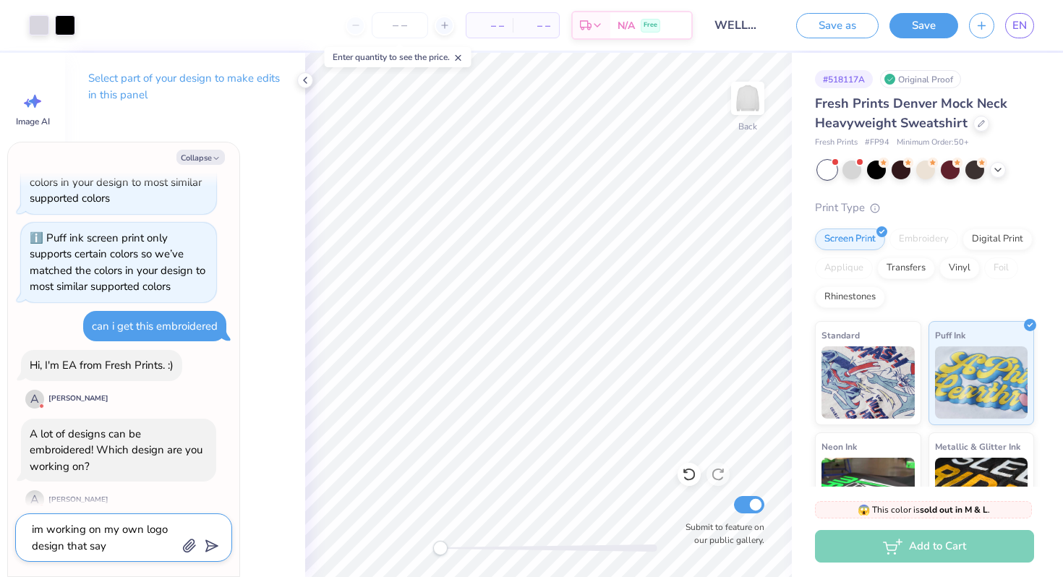
type textarea "im working on my own logo design that says"
type textarea "x"
type textarea "im working on my own logo design that says"
type textarea "x"
type textarea "im working on my own logo design that says ""
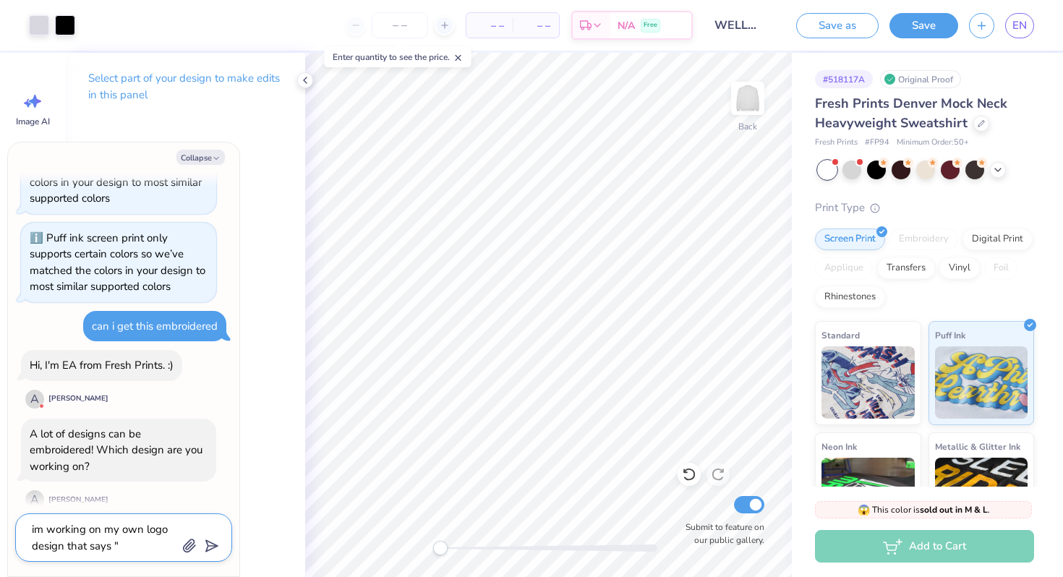
type textarea "x"
type textarea "im working on my own logo design that says "w"
type textarea "x"
type textarea "im working on my own logo design that says "we"
type textarea "x"
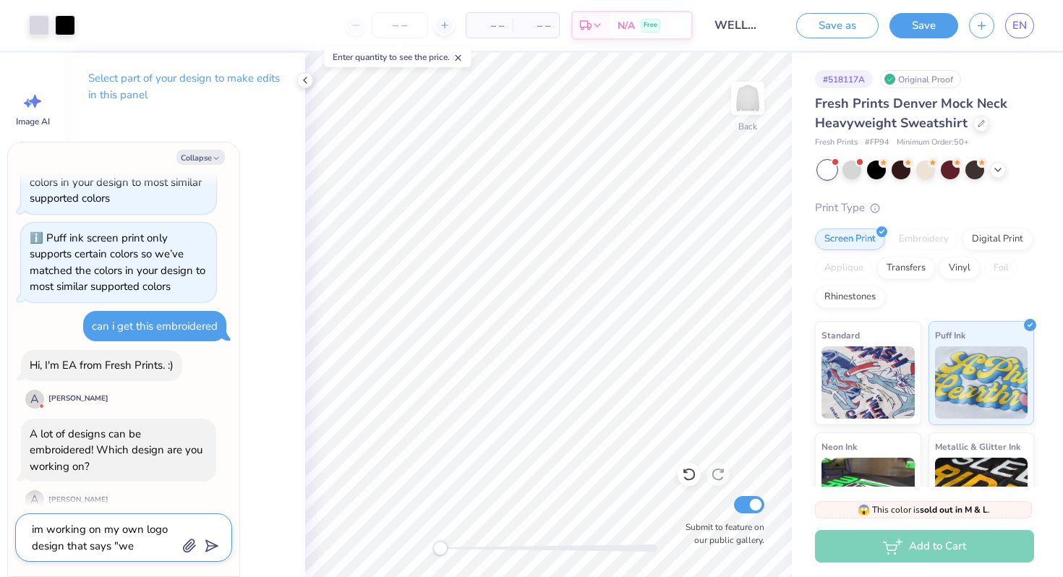
type textarea "im working on my own logo design that says "wel"
type textarea "x"
type textarea "im working on my own logo design that says "well"
type textarea "x"
type textarea "im working on my own logo design that says "welln"
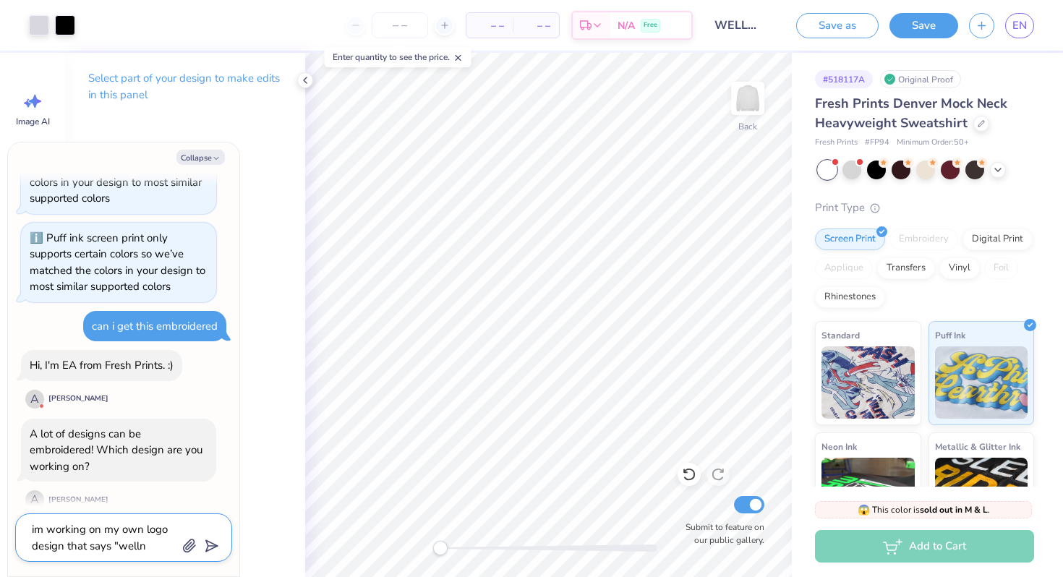
type textarea "x"
type textarea "im working on my own logo design that says "wellne"
type textarea "x"
type textarea "im working on my own logo design that says "wellnes"
type textarea "x"
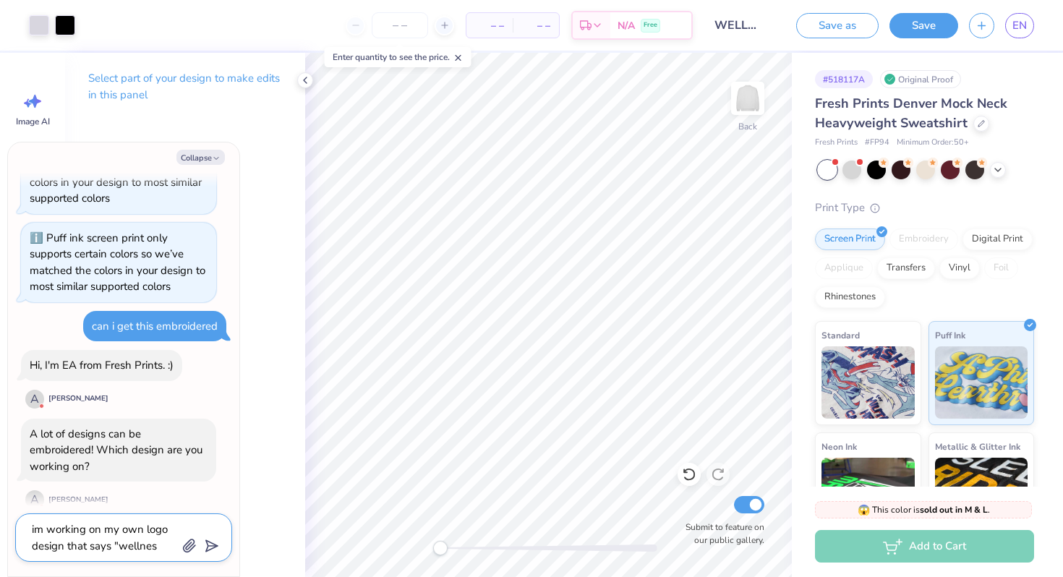
type textarea "im working on my own logo design that says "wellness"
type textarea "x"
type textarea "im working on my own logo design that says "wellness"
type textarea "x"
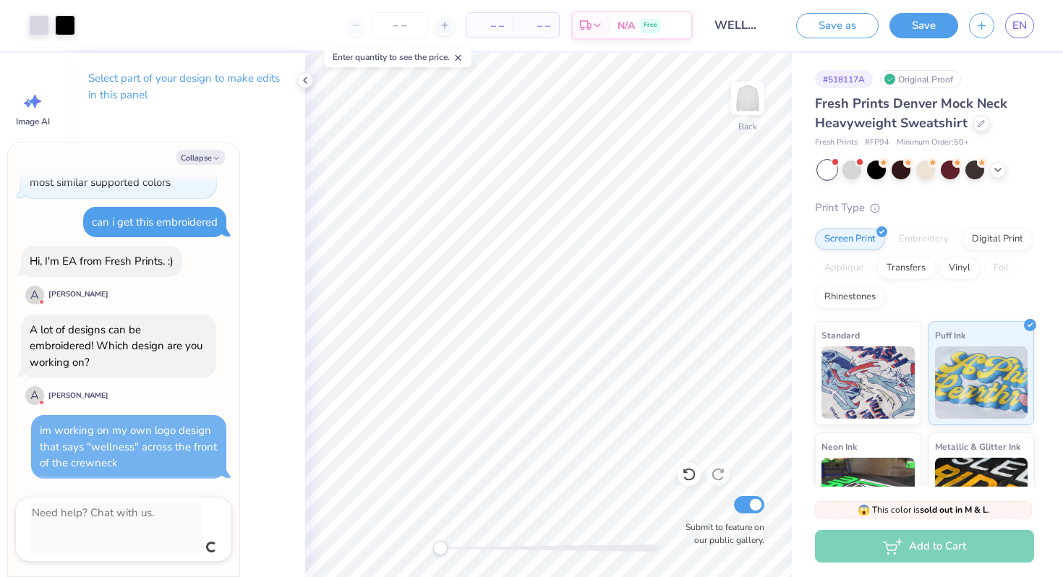
scroll to position [2485, 0]
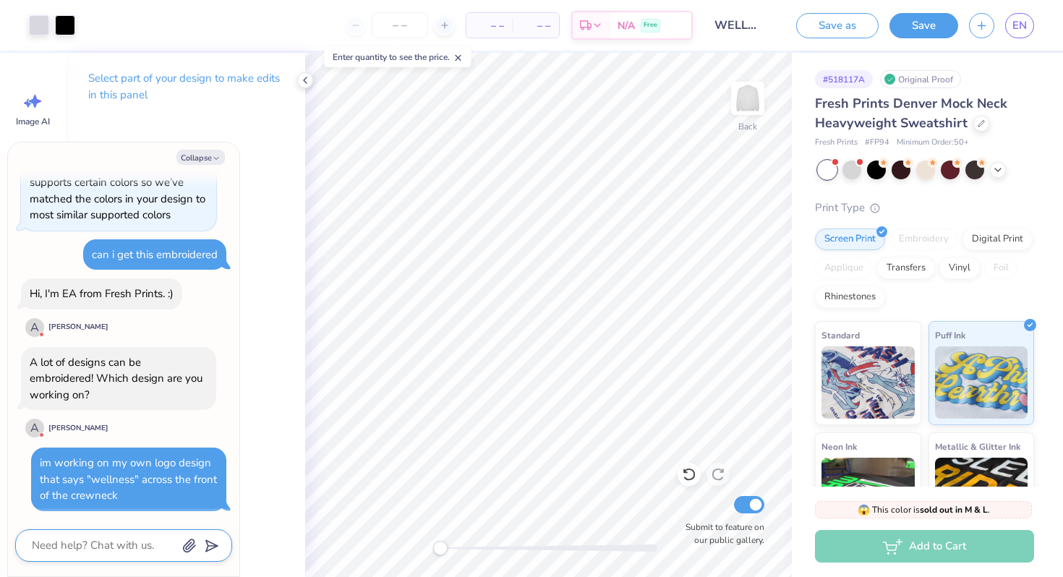
click at [131, 533] on textarea at bounding box center [103, 546] width 147 height 20
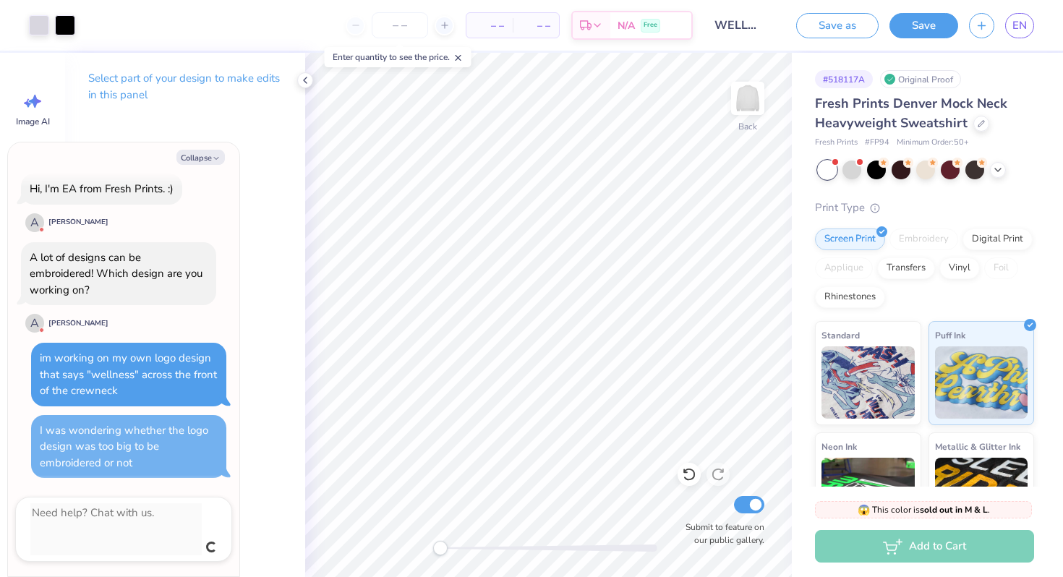
scroll to position [2557, 0]
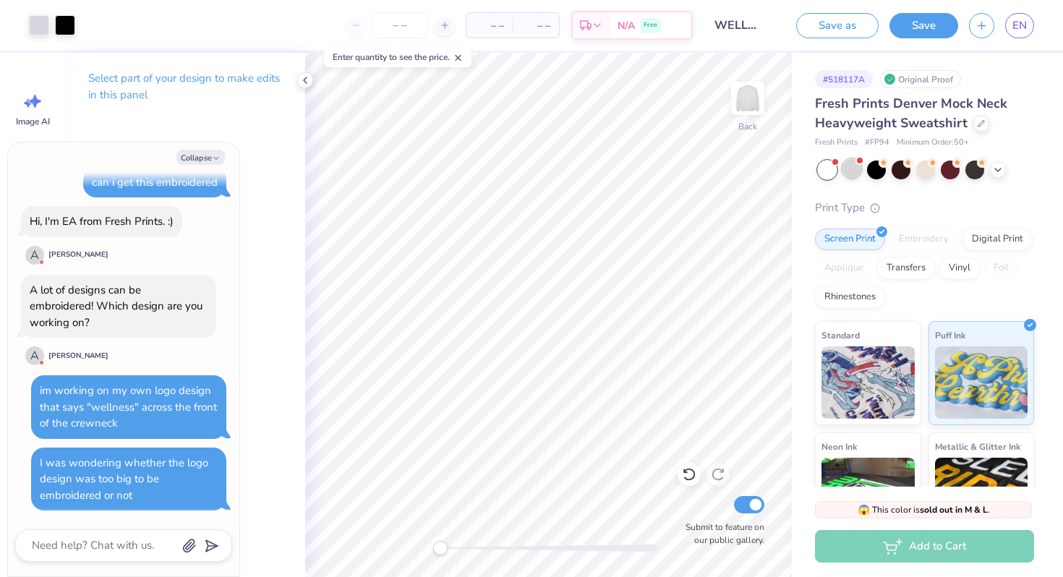
click at [696, 170] on div at bounding box center [851, 168] width 19 height 19
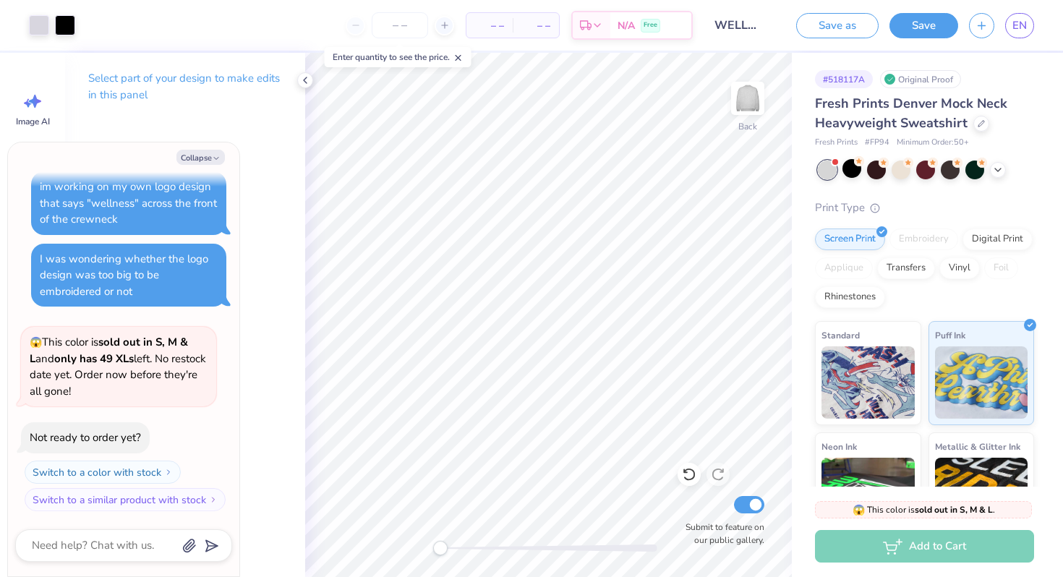
click at [696, 168] on div at bounding box center [827, 169] width 19 height 19
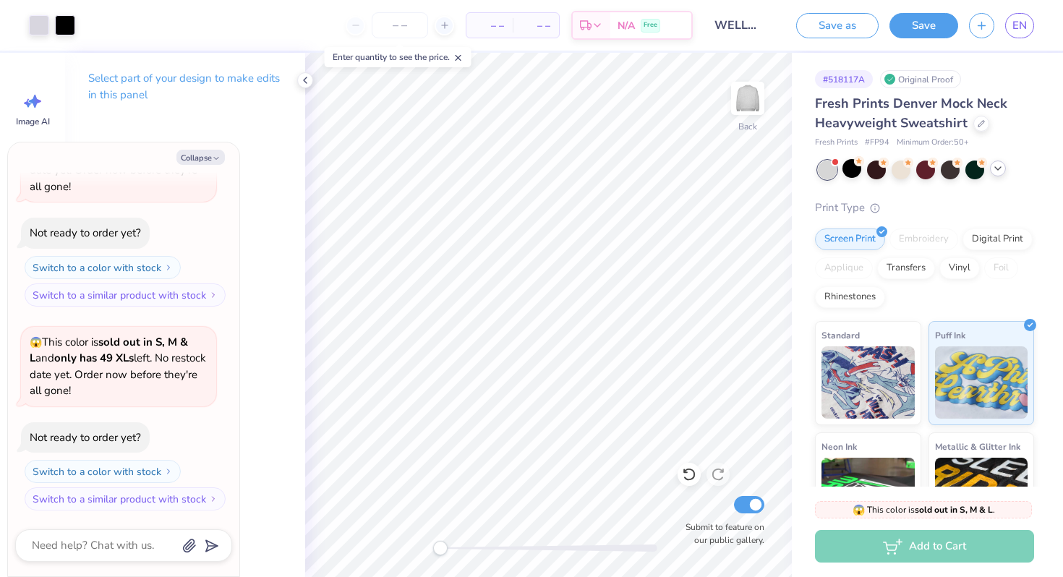
click at [696, 171] on icon at bounding box center [998, 169] width 12 height 12
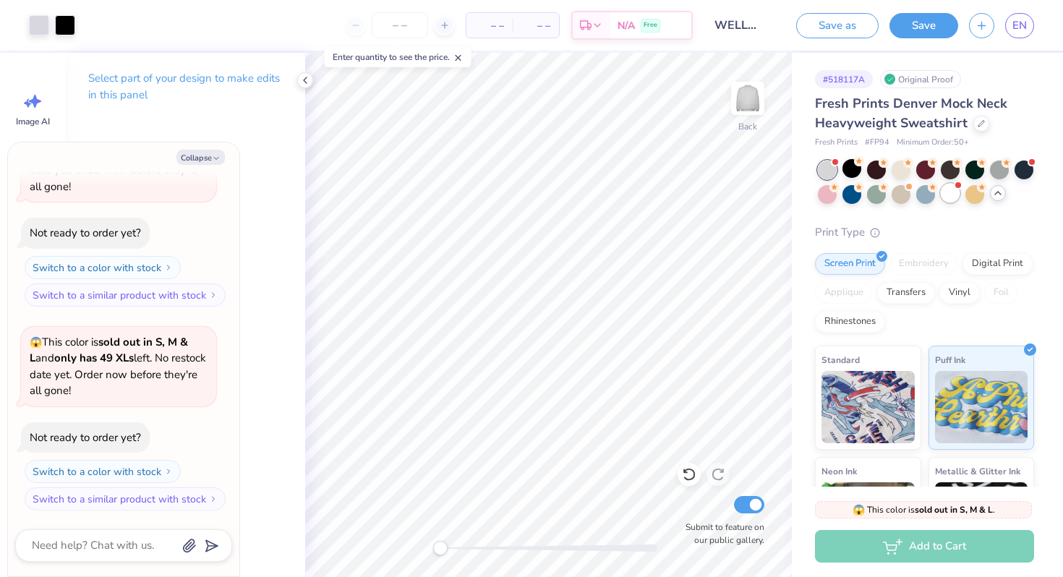
click at [696, 192] on div at bounding box center [949, 193] width 19 height 19
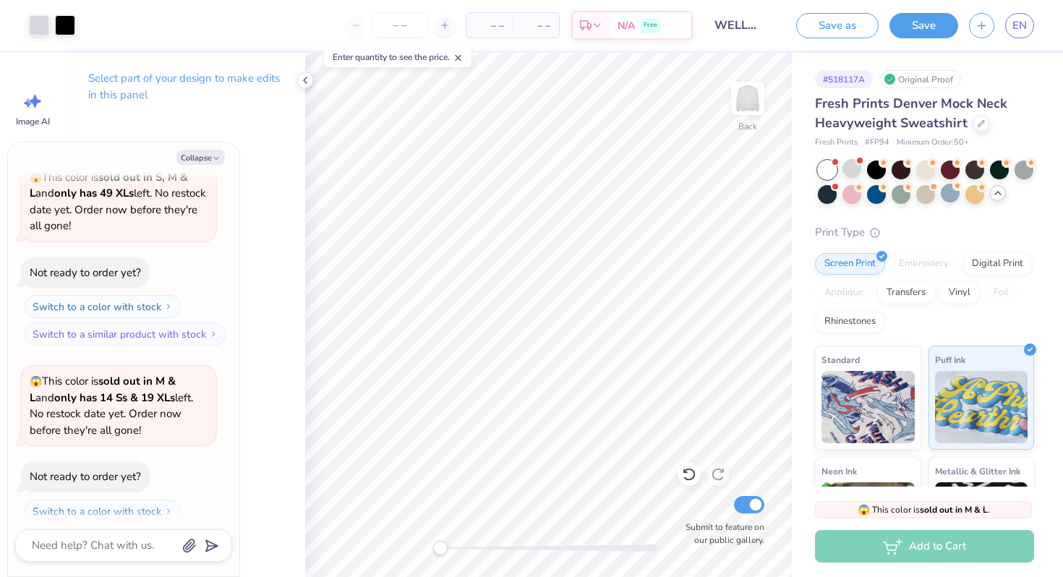
scroll to position [3170, 0]
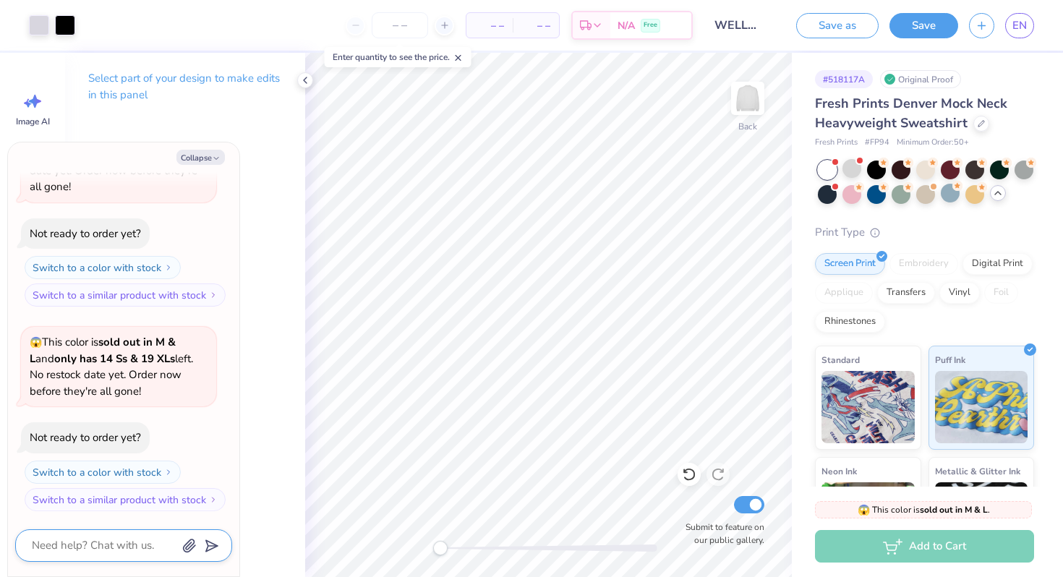
click at [129, 533] on textarea at bounding box center [103, 546] width 147 height 20
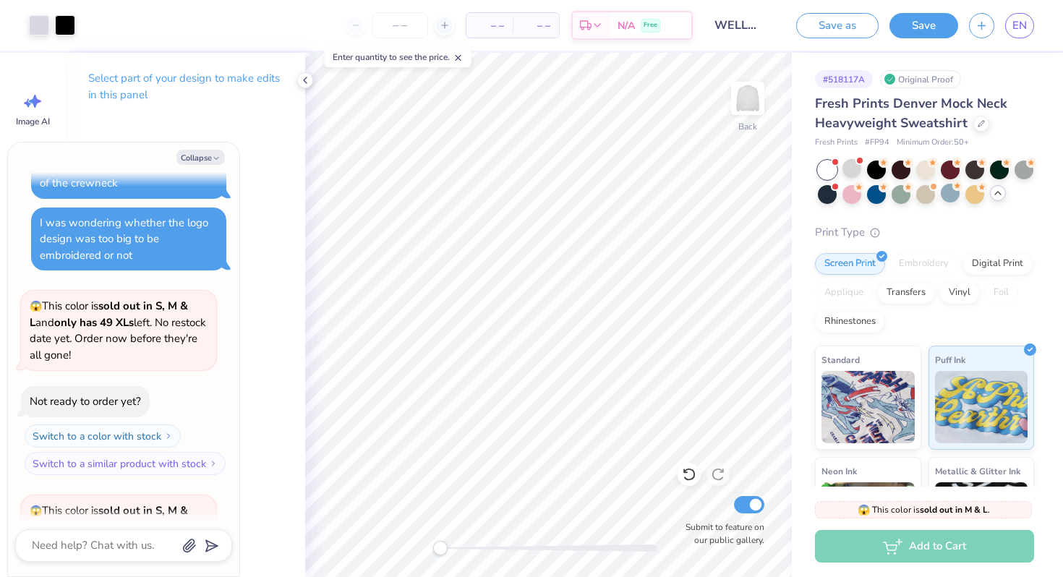
scroll to position [3209, 0]
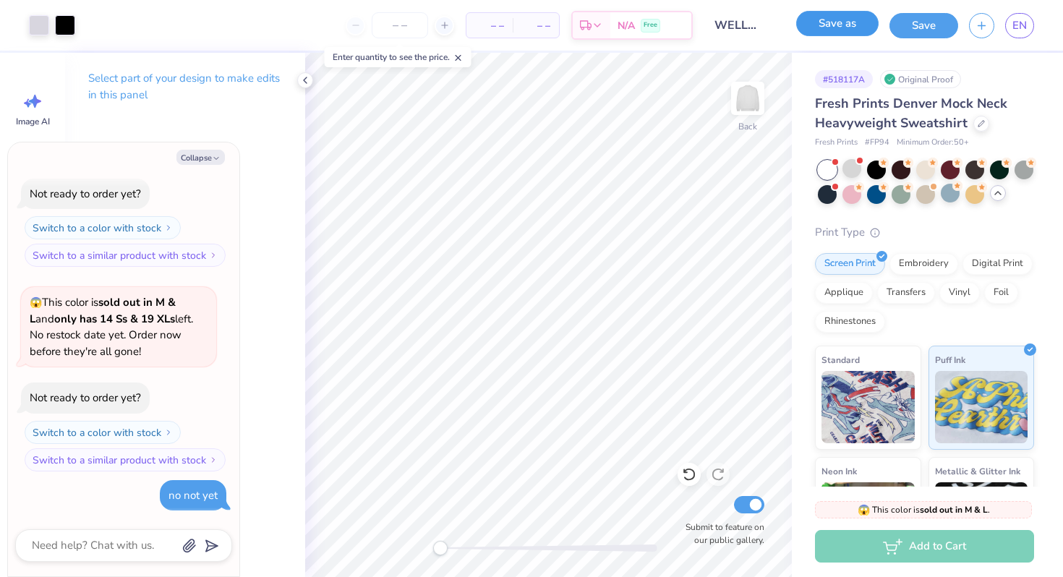
click at [696, 16] on button "Save as" at bounding box center [837, 23] width 82 height 25
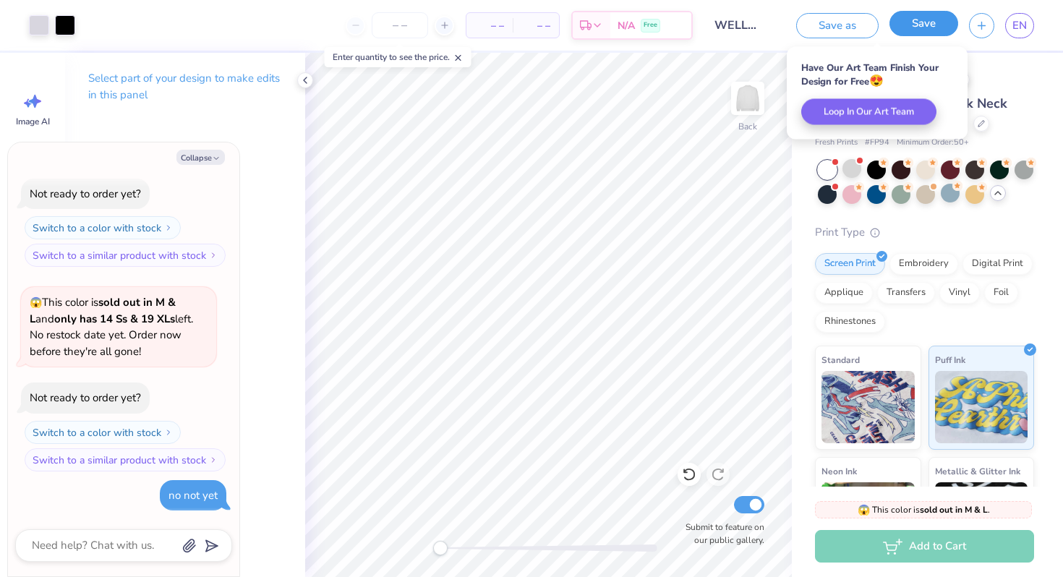
click at [696, 23] on button "Save" at bounding box center [923, 23] width 69 height 25
click at [306, 79] on icon at bounding box center [305, 80] width 12 height 12
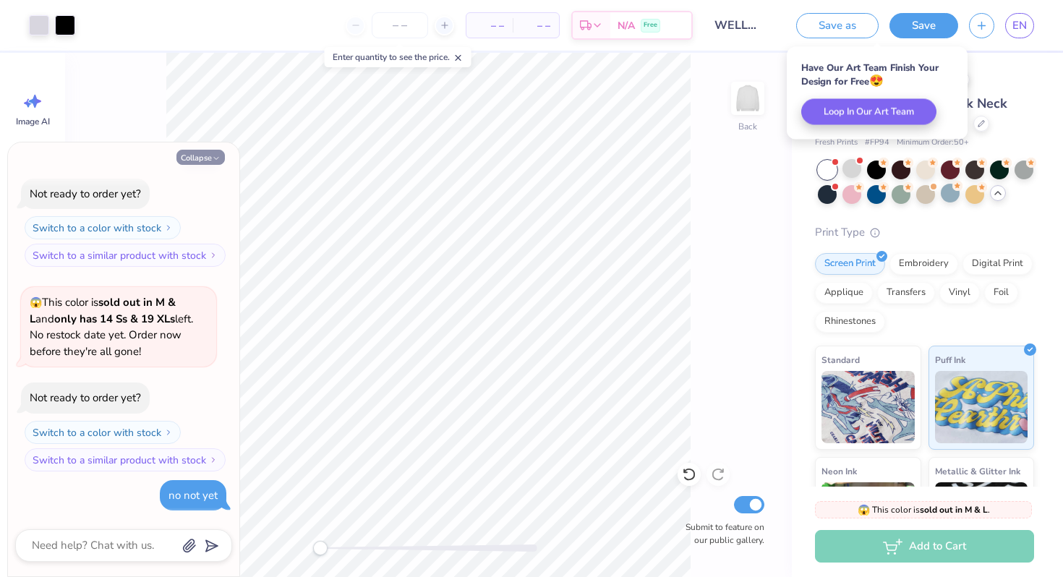
click at [203, 160] on button "Collapse" at bounding box center [200, 157] width 48 height 15
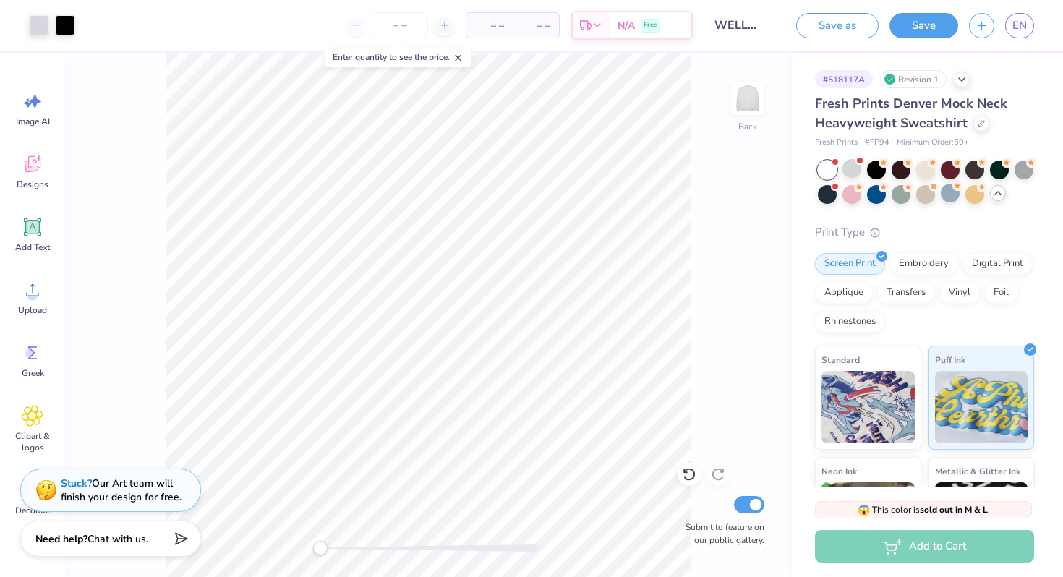
scroll to position [56, 0]
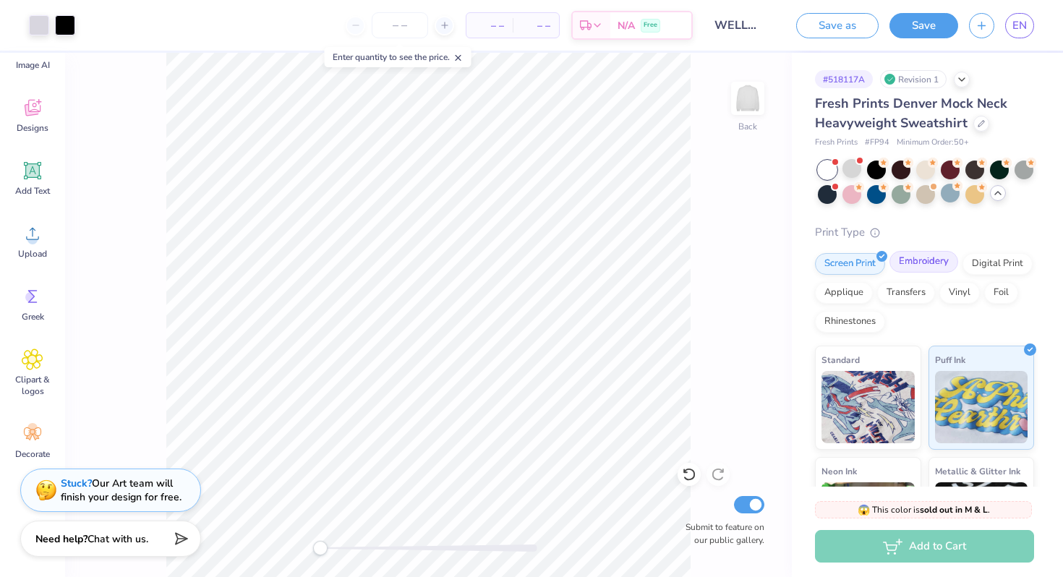
click at [696, 268] on div "Embroidery" at bounding box center [923, 262] width 69 height 22
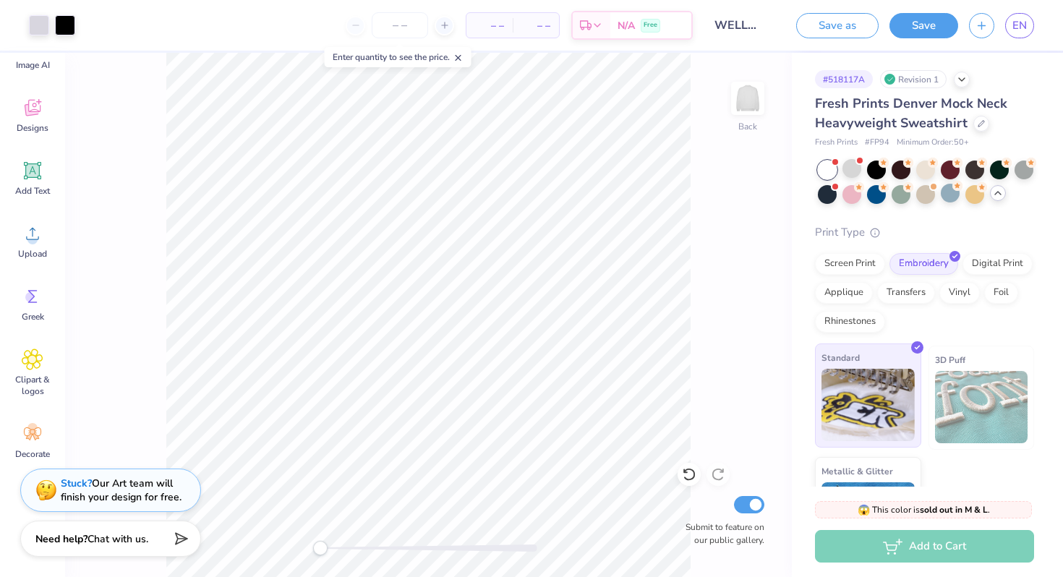
click at [696, 402] on img at bounding box center [867, 405] width 93 height 72
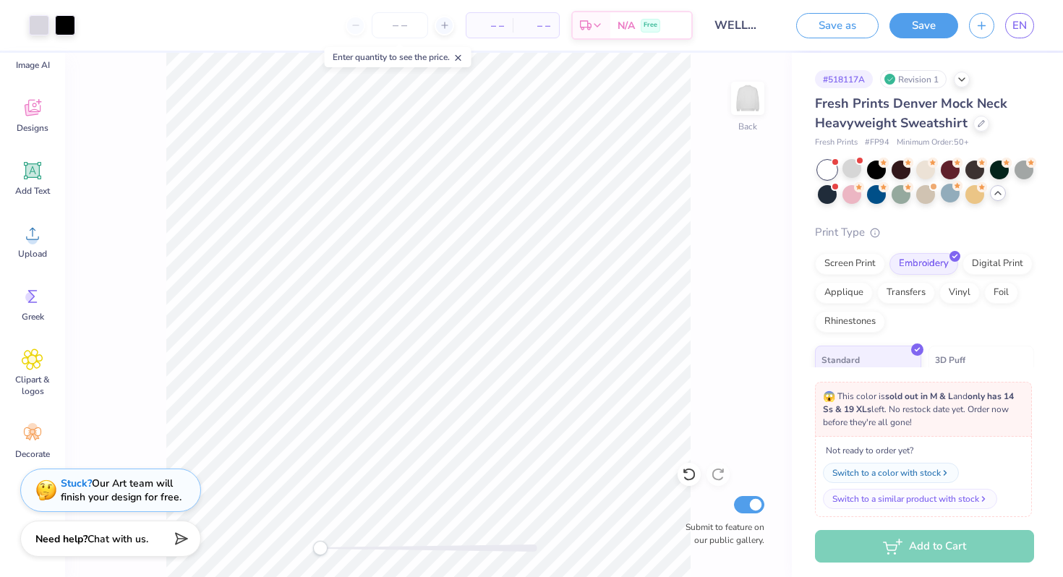
click at [696, 433] on div "😱 This color is sold out in M & L and only has 14 Ss & 19 XLs left. No restock …" at bounding box center [923, 409] width 217 height 55
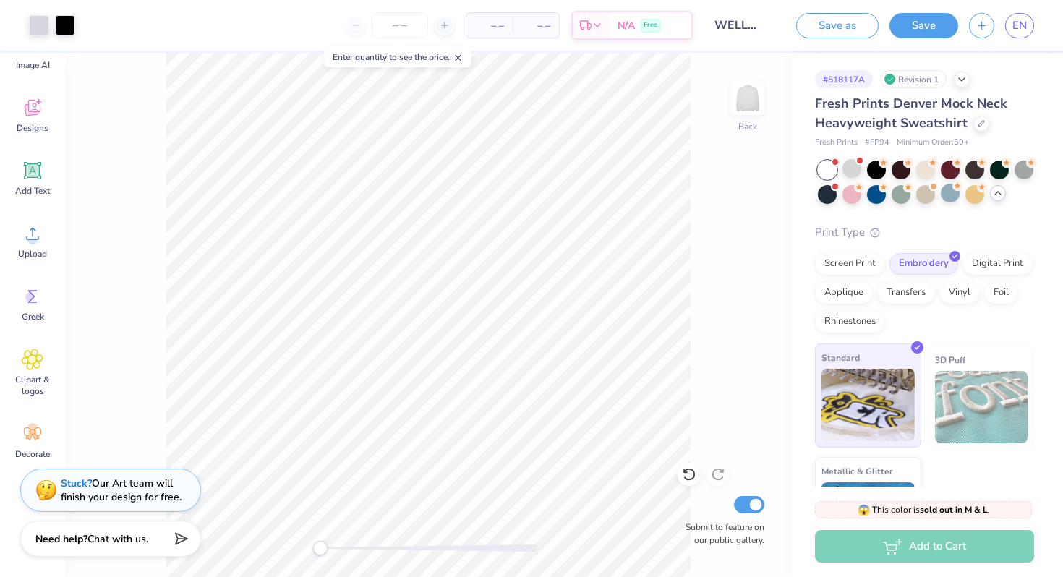
click at [696, 364] on div "Standard" at bounding box center [868, 395] width 106 height 104
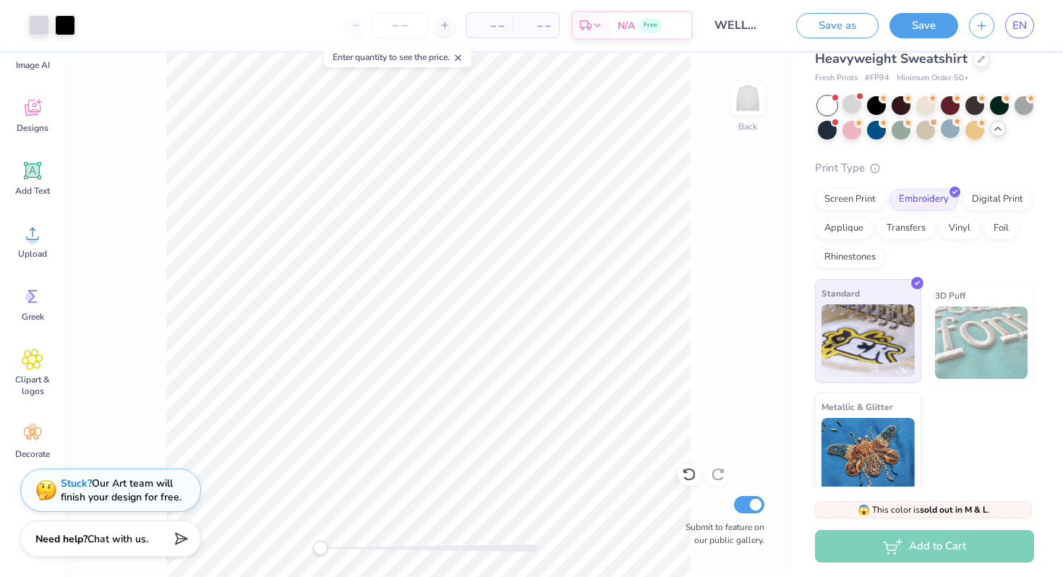
scroll to position [74, 0]
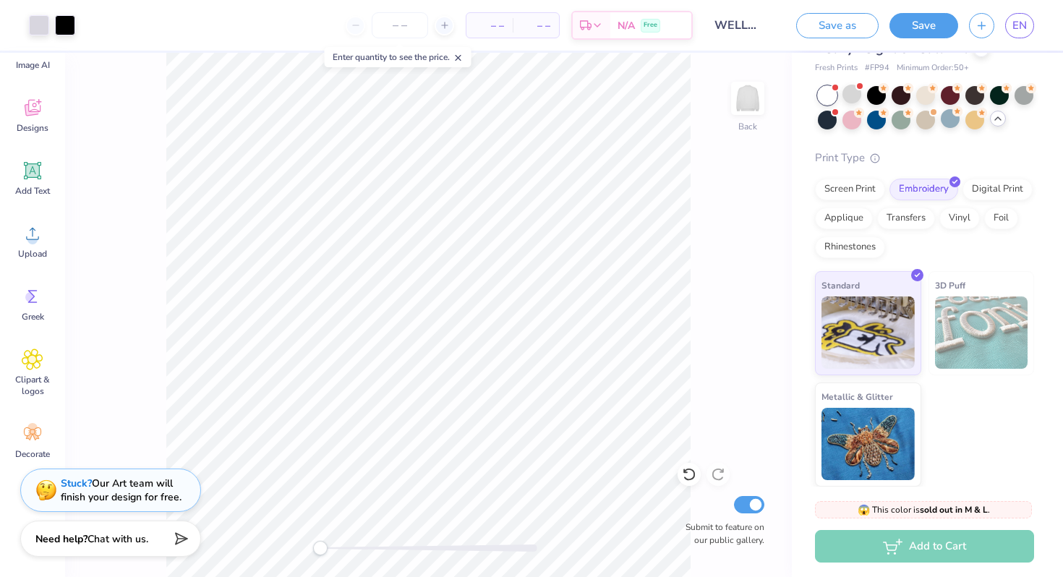
click at [696, 533] on div "Add to Cart" at bounding box center [924, 546] width 219 height 33
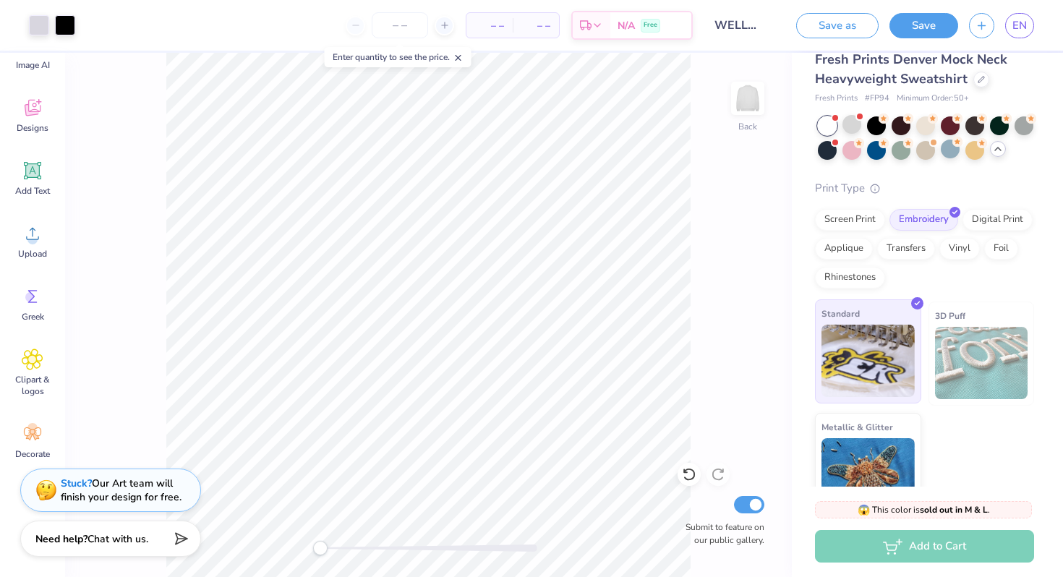
scroll to position [0, 0]
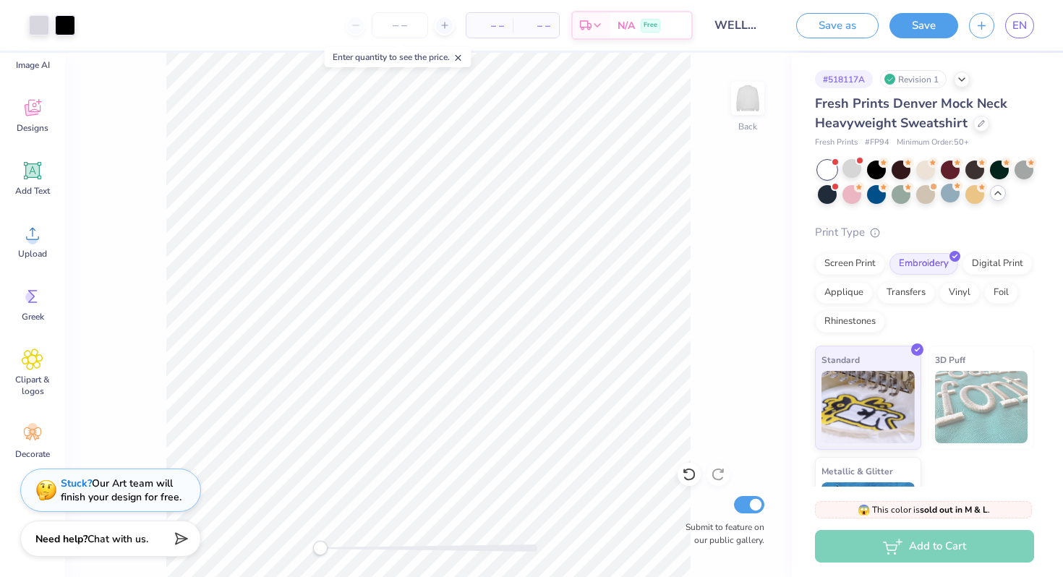
click at [696, 20] on button "Save as" at bounding box center [837, 25] width 82 height 25
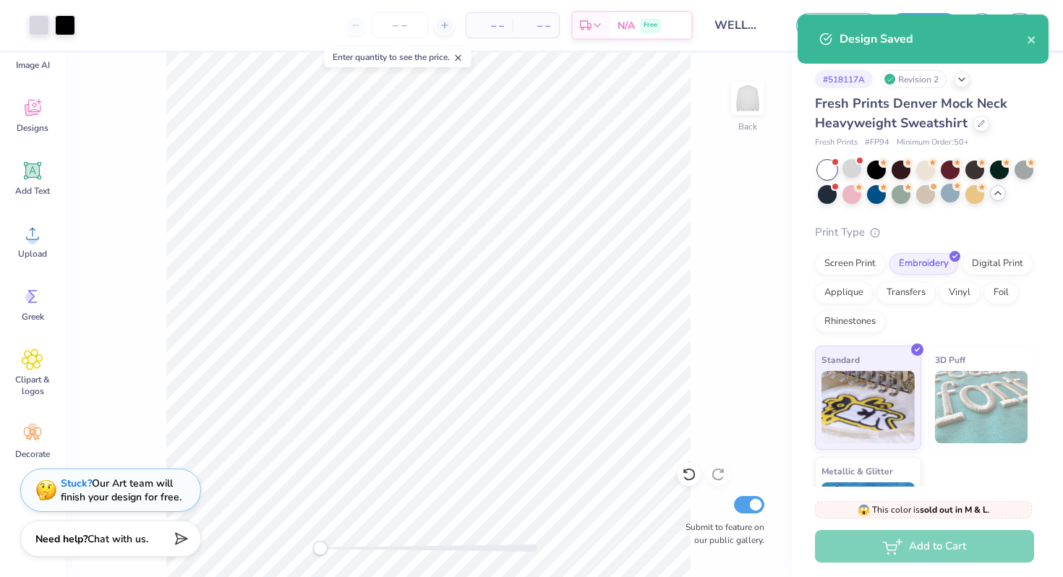
click at [696, 158] on div "# 518117A Revision 2 Fresh Prints Denver Mock Neck Heavyweight Sweatshirt Fresh…" at bounding box center [926, 307] width 271 height 508
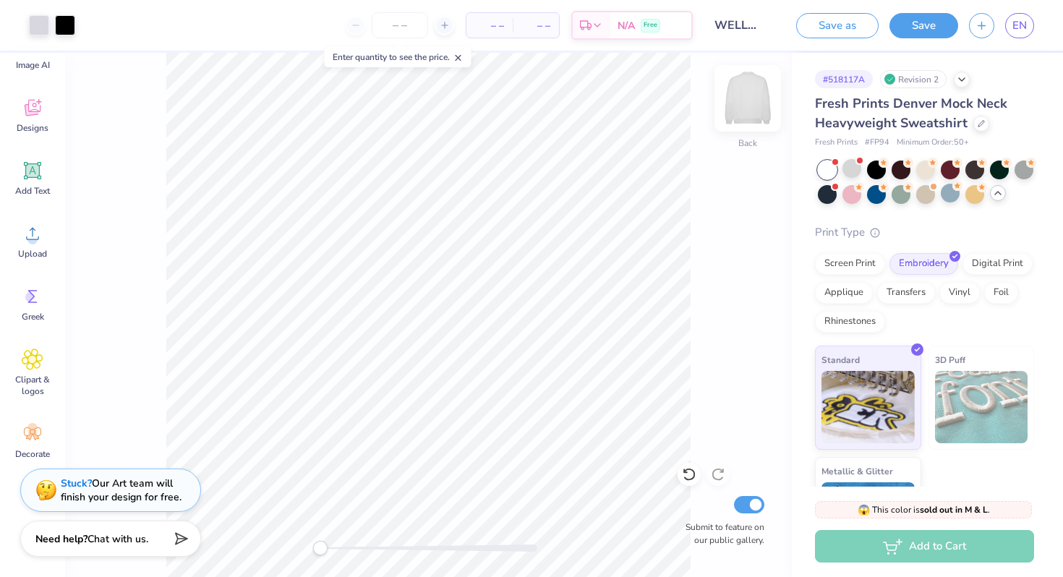
click at [696, 96] on img at bounding box center [747, 98] width 58 height 58
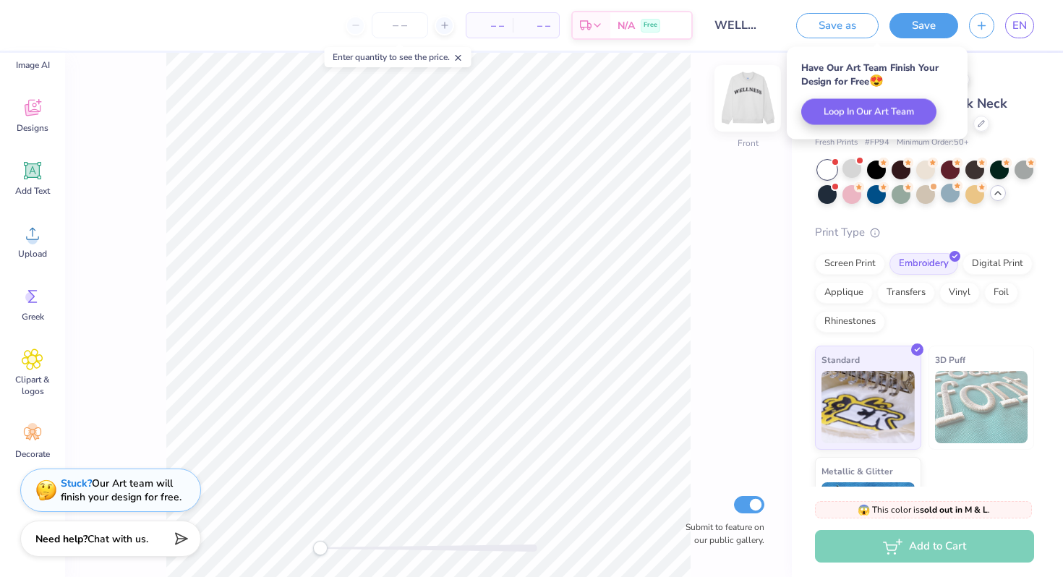
click at [696, 108] on img at bounding box center [747, 98] width 58 height 58
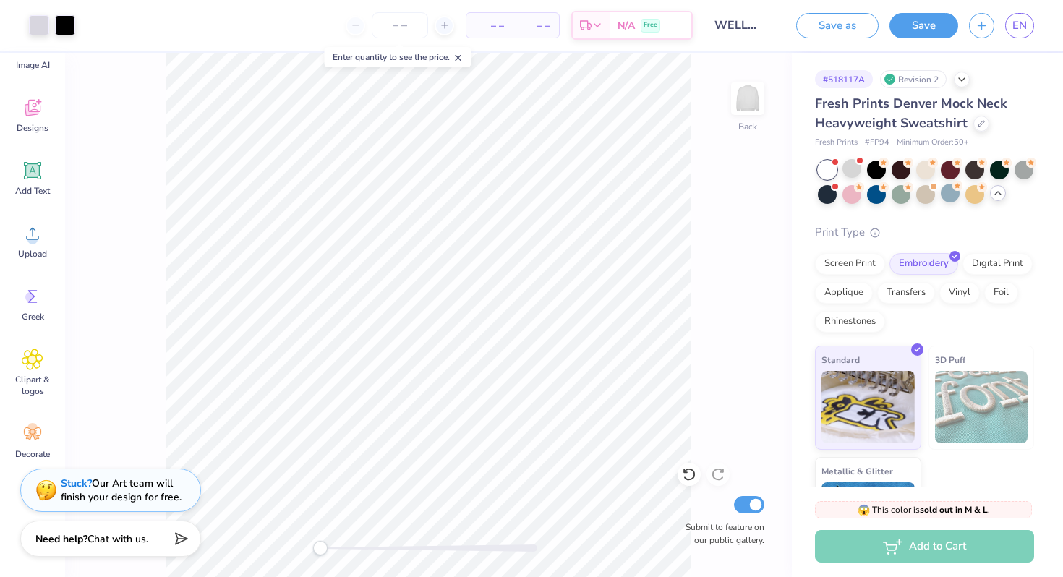
click at [460, 61] on icon at bounding box center [458, 58] width 10 height 10
click at [398, 28] on input "number" at bounding box center [400, 25] width 56 height 26
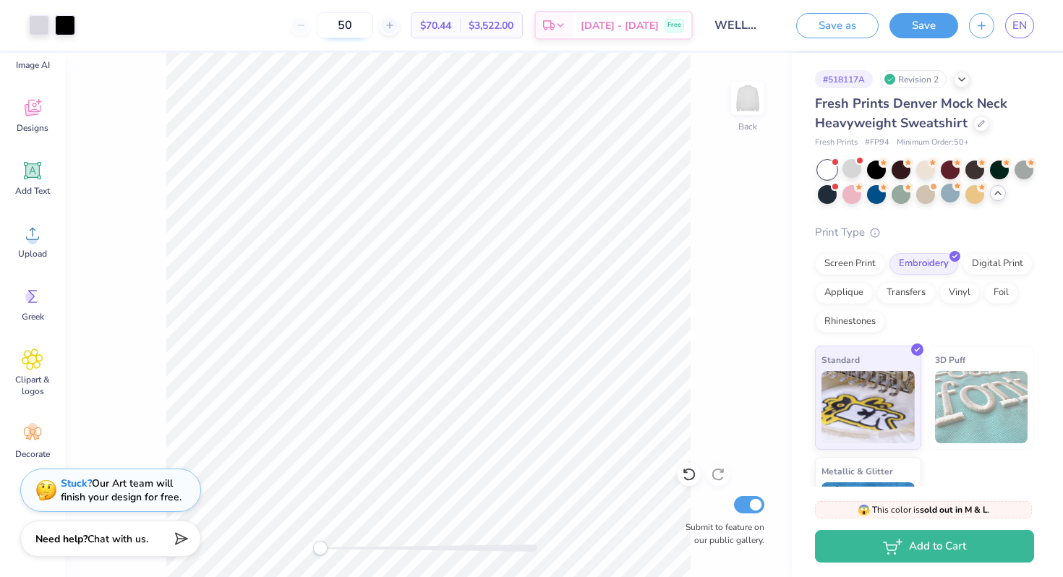
click at [373, 25] on input "50" at bounding box center [345, 25] width 56 height 26
click at [256, 38] on div "50 $70.44 Per Item $3,522.00 Total Est. Delivery [DATE] - [DATE] Free" at bounding box center [389, 25] width 606 height 51
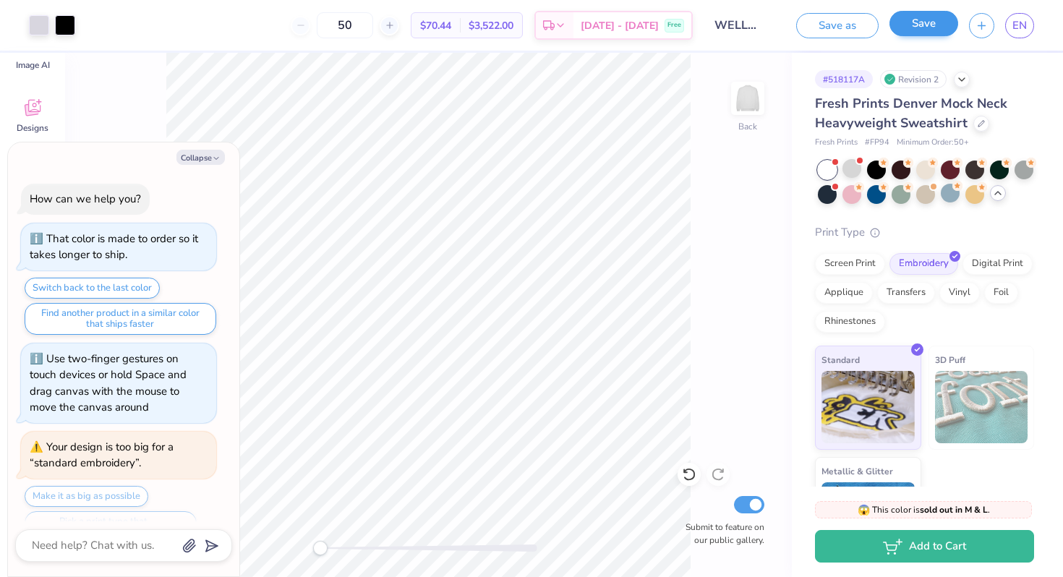
scroll to position [3898, 0]
